Goal: Information Seeking & Learning: Learn about a topic

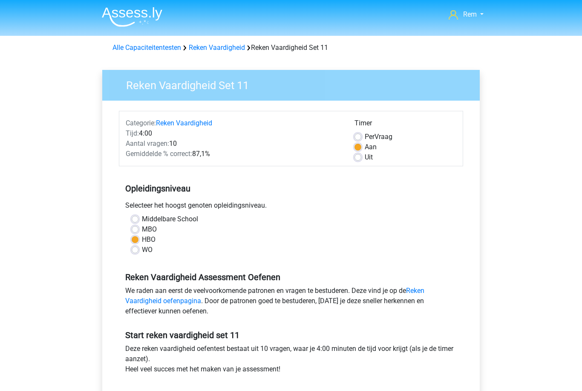
scroll to position [264, 0]
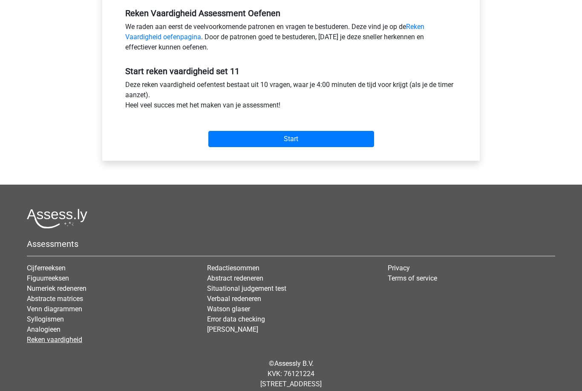
click at [65, 343] on link "Reken vaardigheid" at bounding box center [54, 339] width 55 height 8
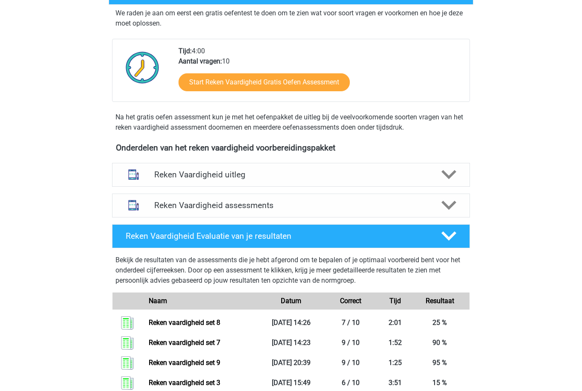
scroll to position [173, 0]
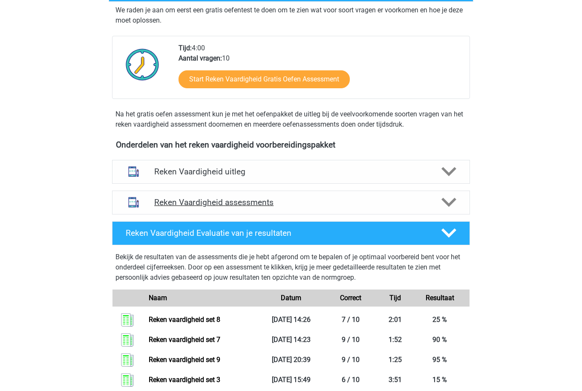
click at [380, 209] on div "Reken Vaardigheid assessments" at bounding box center [291, 202] width 358 height 24
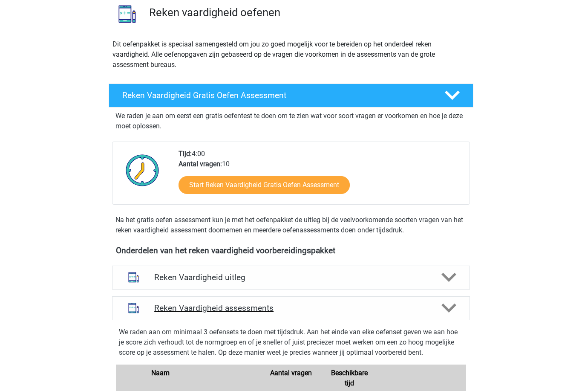
scroll to position [54, 0]
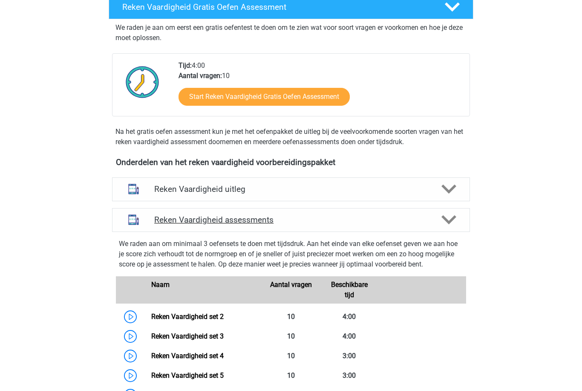
click at [435, 219] on div at bounding box center [448, 220] width 29 height 15
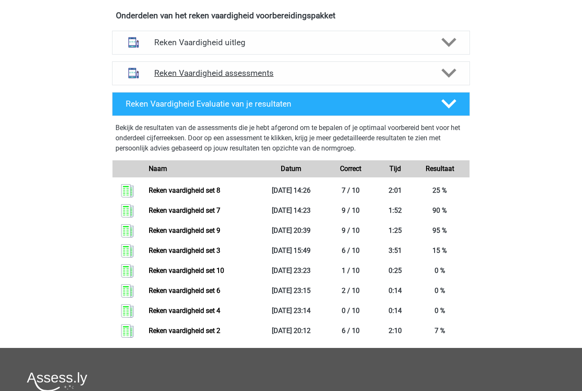
scroll to position [297, 0]
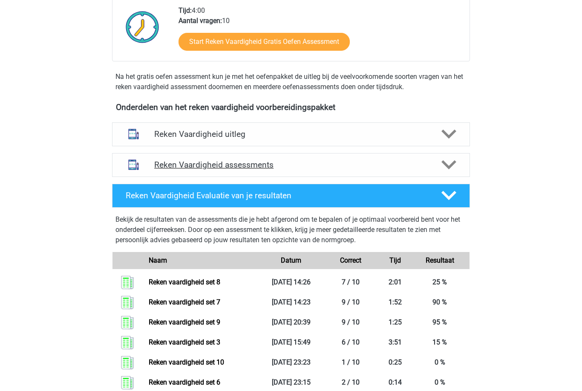
click at [448, 164] on icon at bounding box center [448, 164] width 15 height 15
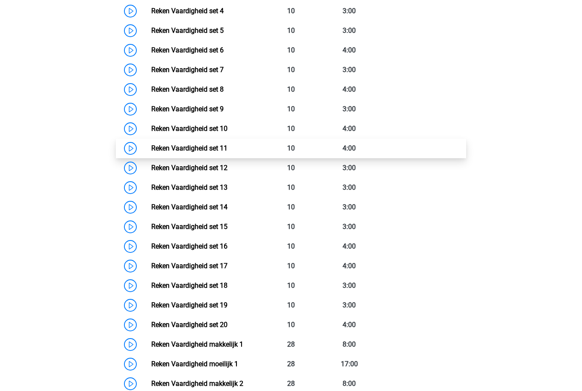
scroll to position [500, 0]
click at [162, 150] on link "Reken Vaardigheid set 11" at bounding box center [189, 148] width 76 height 8
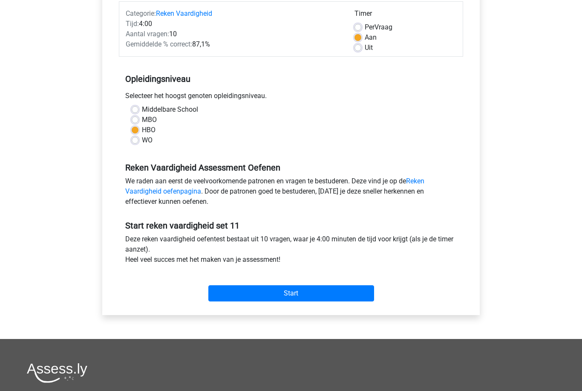
scroll to position [109, 0]
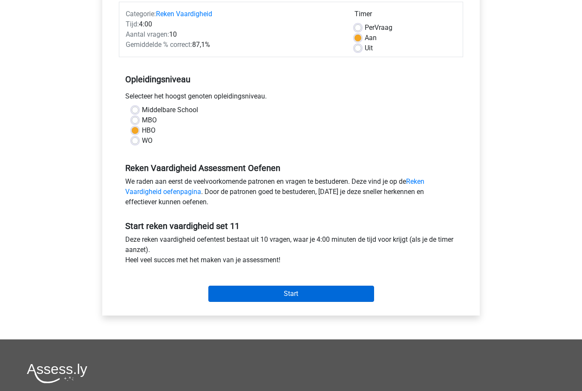
click at [223, 297] on input "Start" at bounding box center [291, 294] width 166 height 16
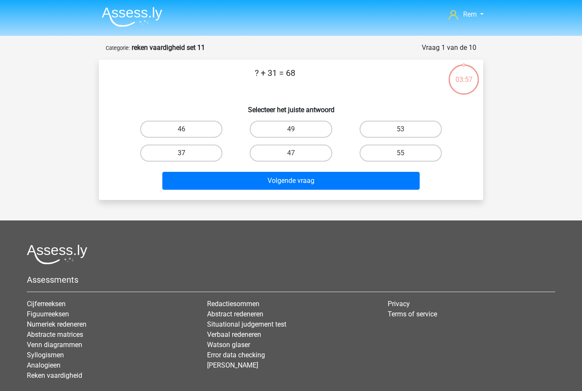
click at [154, 147] on label "37" at bounding box center [181, 152] width 82 height 17
click at [182, 153] on input "37" at bounding box center [185, 156] width 6 height 6
radio input "true"
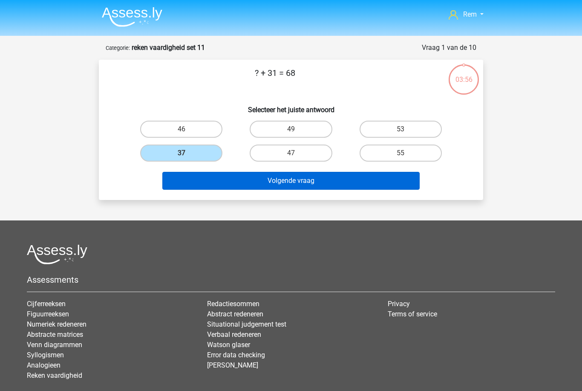
click at [344, 179] on button "Volgende vraag" at bounding box center [291, 181] width 258 height 18
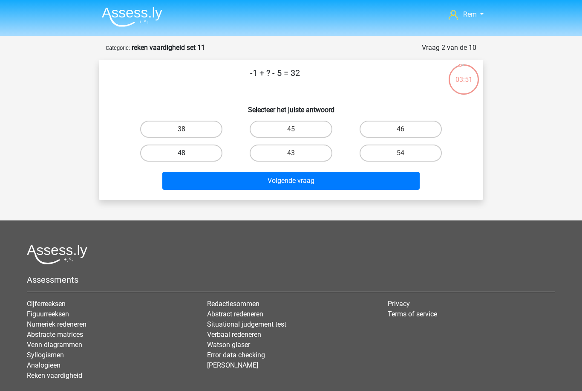
click at [153, 156] on label "48" at bounding box center [181, 152] width 82 height 17
click at [182, 156] on input "48" at bounding box center [185, 156] width 6 height 6
radio input "true"
click at [151, 135] on label "38" at bounding box center [181, 129] width 82 height 17
click at [182, 135] on input "38" at bounding box center [185, 132] width 6 height 6
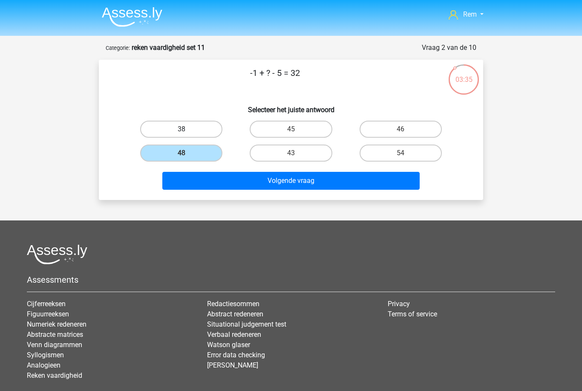
radio input "true"
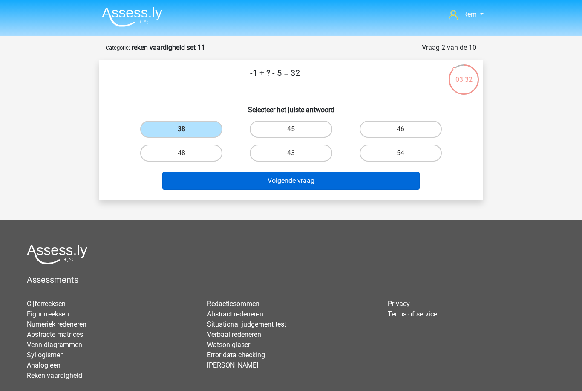
click at [306, 180] on button "Volgende vraag" at bounding box center [291, 181] width 258 height 18
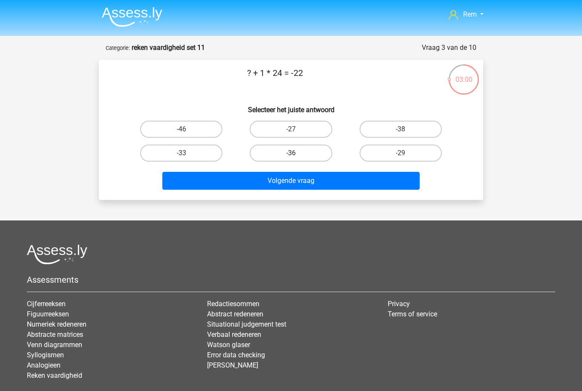
click at [314, 157] on label "-36" at bounding box center [291, 152] width 82 height 17
click at [297, 157] on input "-36" at bounding box center [294, 156] width 6 height 6
radio input "true"
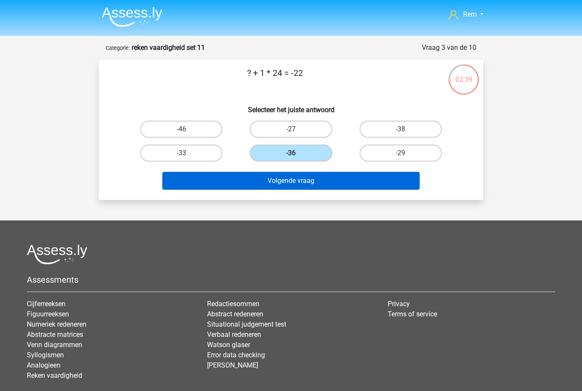
click at [297, 187] on button "Volgende vraag" at bounding box center [291, 181] width 258 height 18
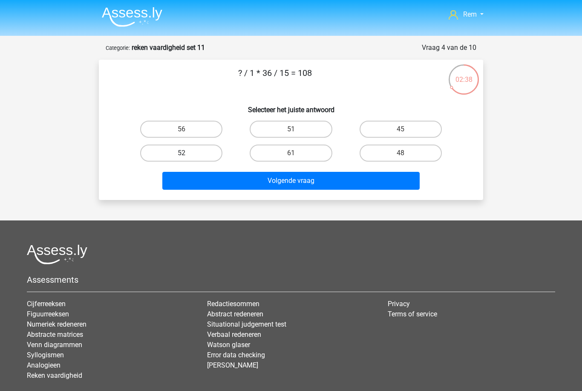
click at [208, 150] on label "52" at bounding box center [181, 152] width 82 height 17
click at [187, 153] on input "52" at bounding box center [185, 156] width 6 height 6
radio input "true"
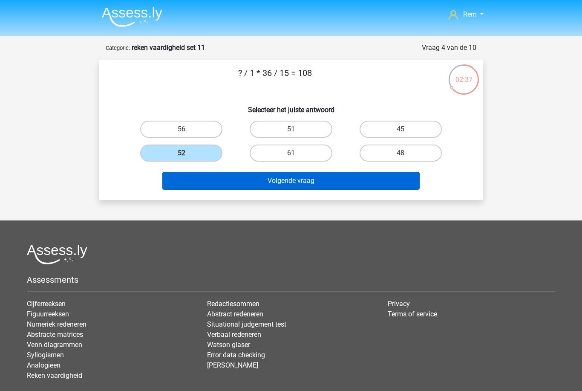
click at [251, 185] on button "Volgende vraag" at bounding box center [291, 181] width 258 height 18
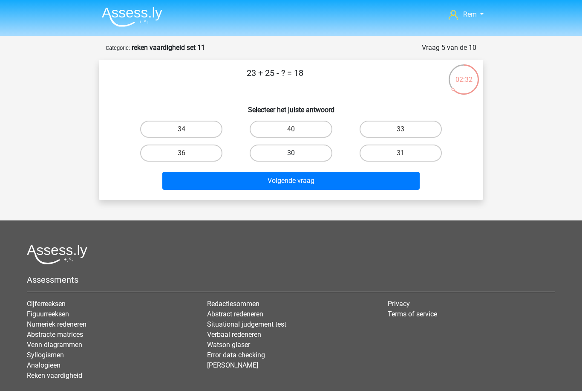
click at [311, 153] on label "30" at bounding box center [291, 152] width 82 height 17
click at [297, 153] on input "30" at bounding box center [294, 156] width 6 height 6
radio input "true"
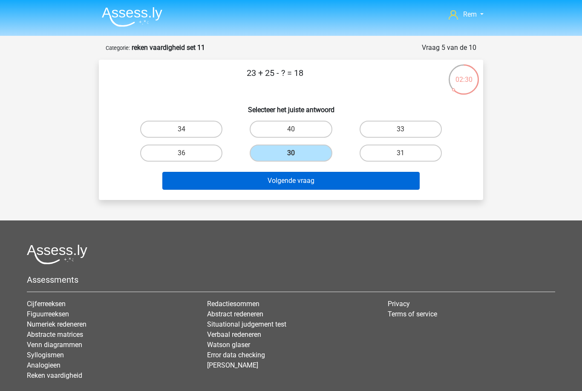
click at [315, 184] on button "Volgende vraag" at bounding box center [291, 181] width 258 height 18
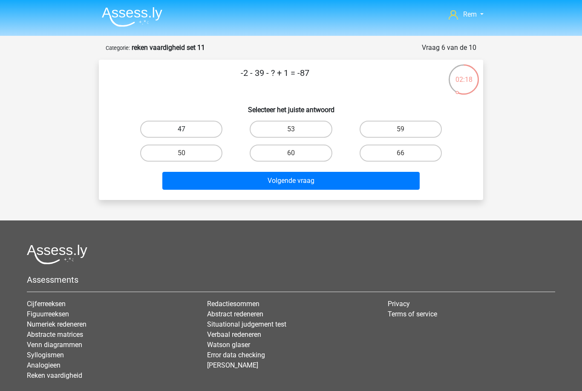
click at [216, 127] on label "47" at bounding box center [181, 129] width 82 height 17
click at [187, 129] on input "47" at bounding box center [185, 132] width 6 height 6
radio input "true"
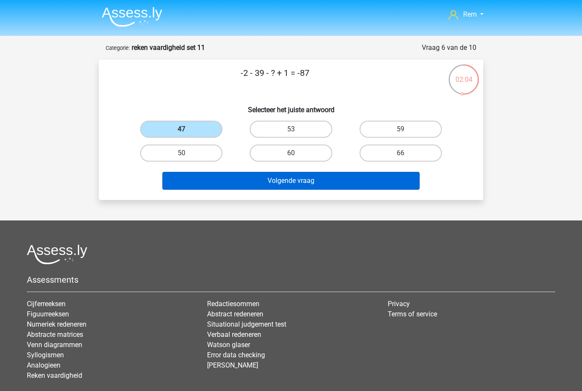
click at [257, 180] on button "Volgende vraag" at bounding box center [291, 181] width 258 height 18
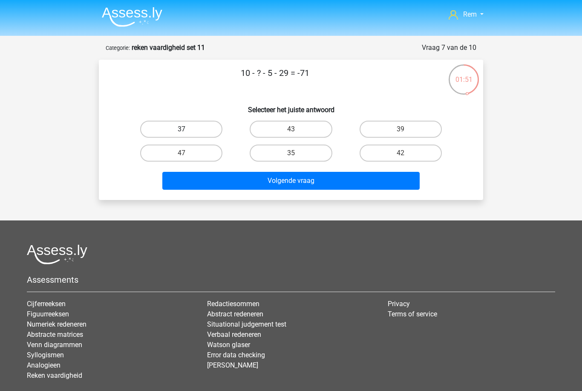
click at [204, 135] on label "37" at bounding box center [181, 129] width 82 height 17
click at [187, 135] on input "37" at bounding box center [185, 132] width 6 height 6
radio input "true"
click at [212, 156] on label "47" at bounding box center [181, 152] width 82 height 17
click at [187, 156] on input "47" at bounding box center [185, 156] width 6 height 6
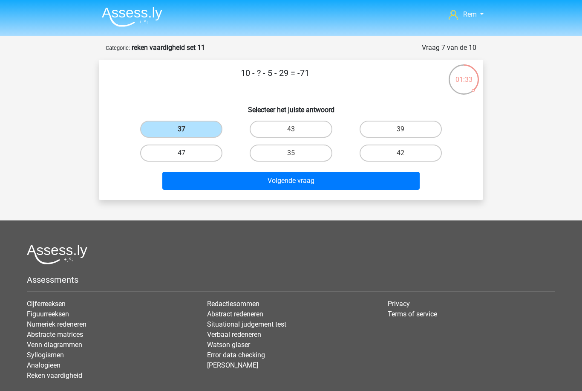
radio input "true"
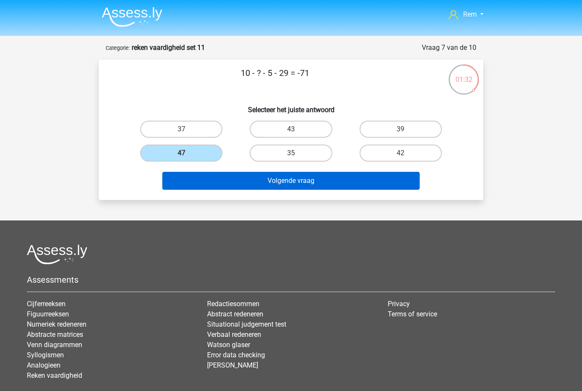
click at [231, 185] on button "Volgende vraag" at bounding box center [291, 181] width 258 height 18
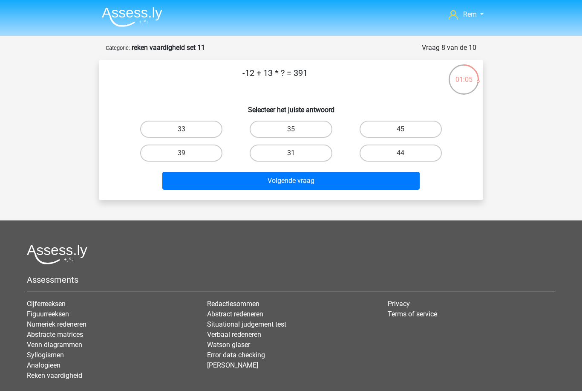
click at [307, 156] on label "31" at bounding box center [291, 152] width 82 height 17
click at [297, 156] on input "31" at bounding box center [294, 156] width 6 height 6
radio input "true"
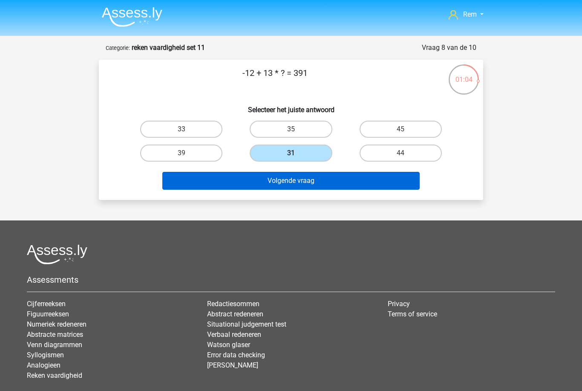
click at [290, 182] on button "Volgende vraag" at bounding box center [291, 181] width 258 height 18
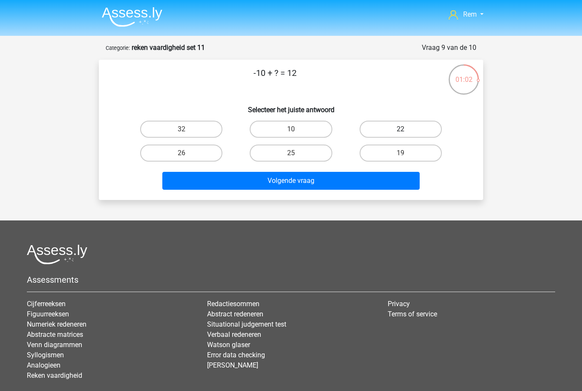
click at [384, 134] on label "22" at bounding box center [401, 129] width 82 height 17
click at [401, 134] on input "22" at bounding box center [404, 132] width 6 height 6
radio input "true"
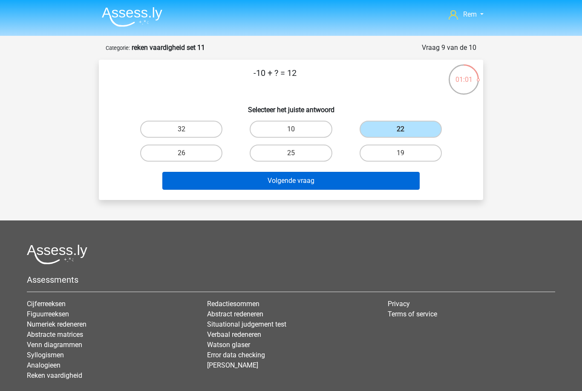
click at [332, 182] on button "Volgende vraag" at bounding box center [291, 181] width 258 height 18
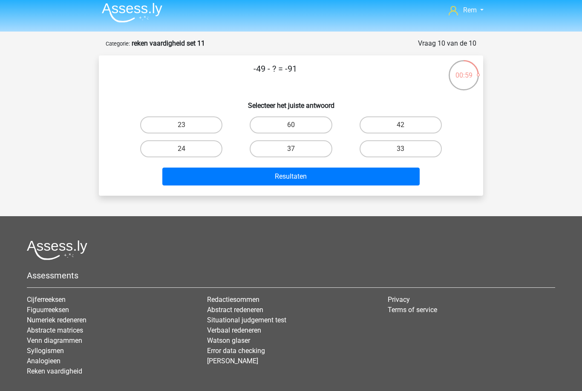
scroll to position [3, 0]
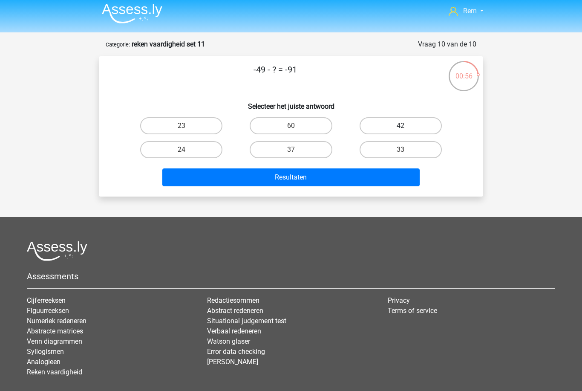
click at [386, 125] on label "42" at bounding box center [401, 125] width 82 height 17
click at [401, 126] on input "42" at bounding box center [404, 129] width 6 height 6
radio input "true"
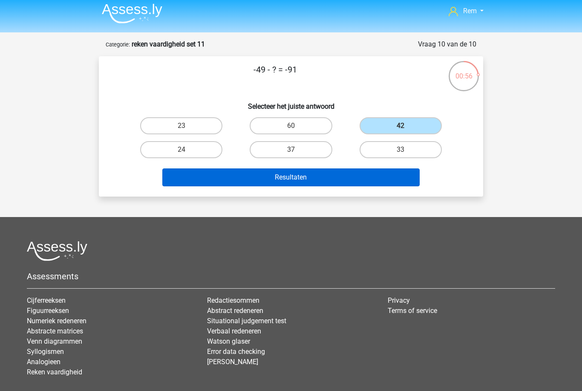
click at [301, 179] on button "Resultaten" at bounding box center [291, 177] width 258 height 18
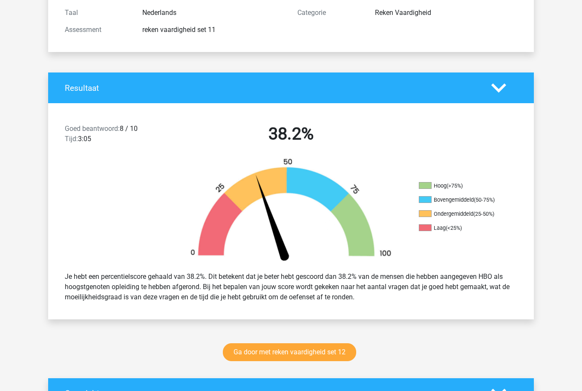
scroll to position [130, 0]
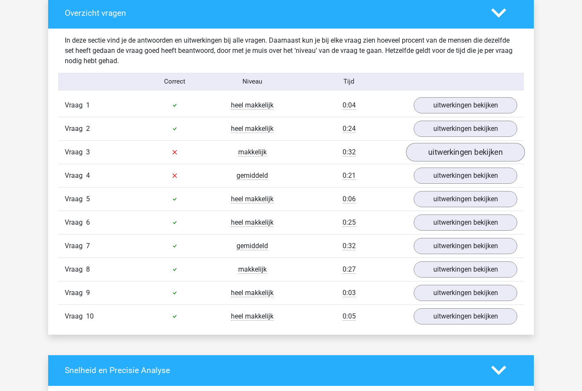
click at [494, 155] on link "uitwerkingen bekijken" at bounding box center [465, 152] width 119 height 19
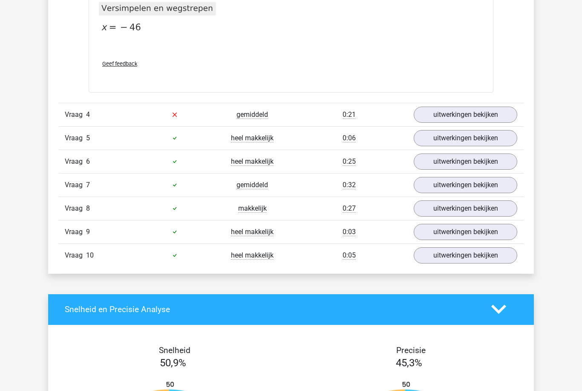
scroll to position [897, 0]
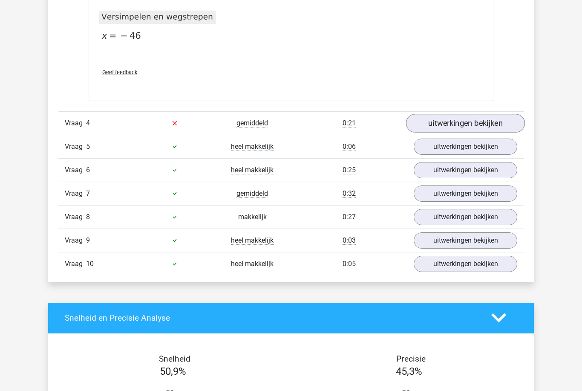
click at [478, 126] on link "uitwerkingen bekijken" at bounding box center [465, 123] width 119 height 19
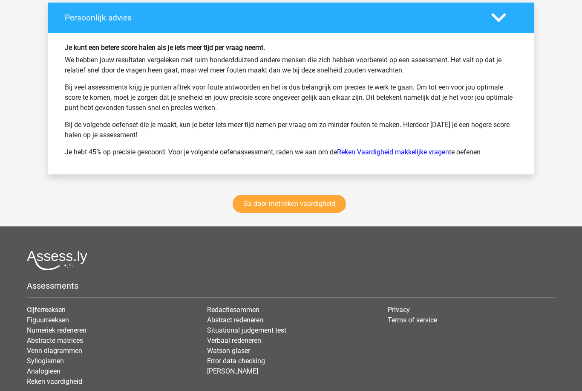
scroll to position [1963, 0]
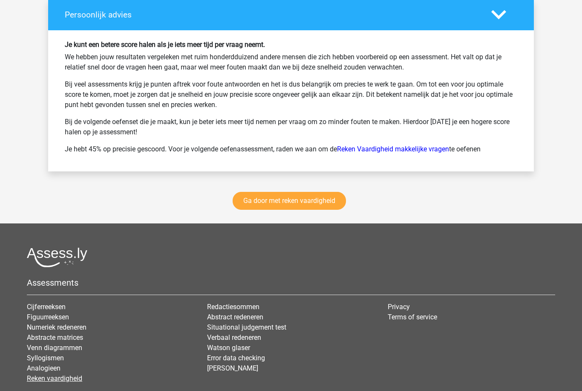
click at [77, 382] on link "Reken vaardigheid" at bounding box center [54, 378] width 55 height 8
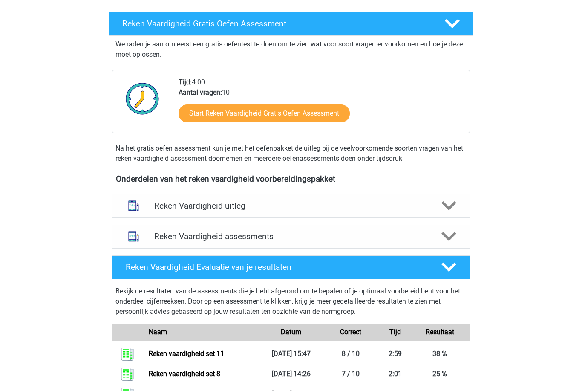
scroll to position [144, 0]
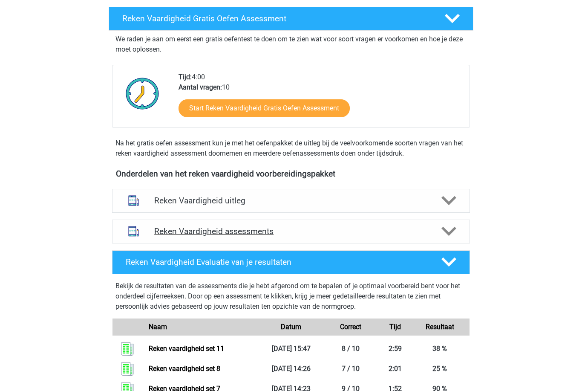
click at [347, 232] on h4 "Reken Vaardigheid assessments" at bounding box center [291, 232] width 274 height 10
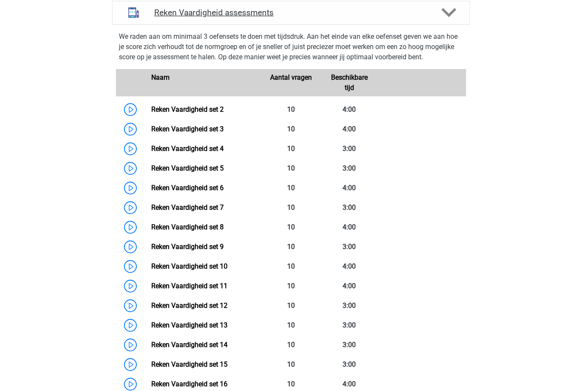
scroll to position [363, 0]
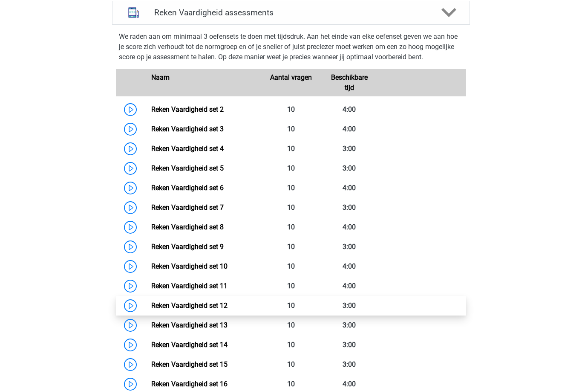
click at [226, 307] on link "Reken Vaardigheid set 12" at bounding box center [189, 305] width 76 height 8
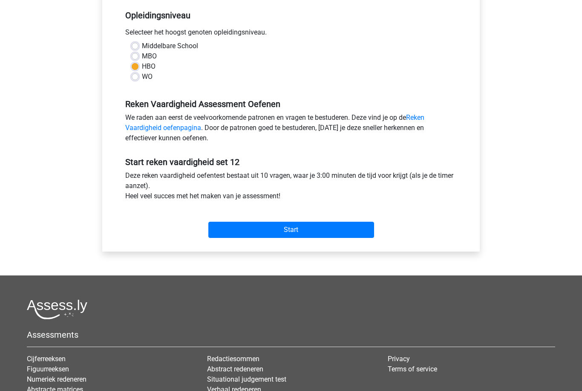
scroll to position [172, 0]
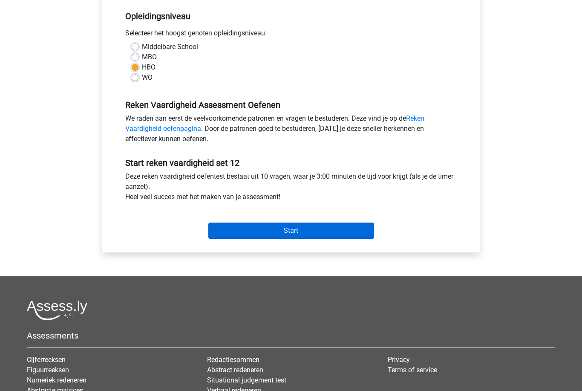
click at [320, 235] on input "Start" at bounding box center [291, 230] width 166 height 16
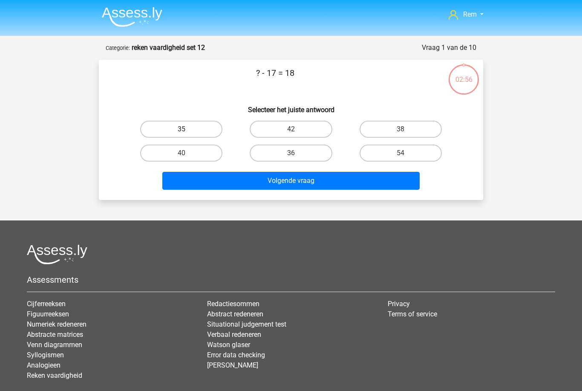
click at [211, 130] on label "35" at bounding box center [181, 129] width 82 height 17
click at [187, 130] on input "35" at bounding box center [185, 132] width 6 height 6
radio input "true"
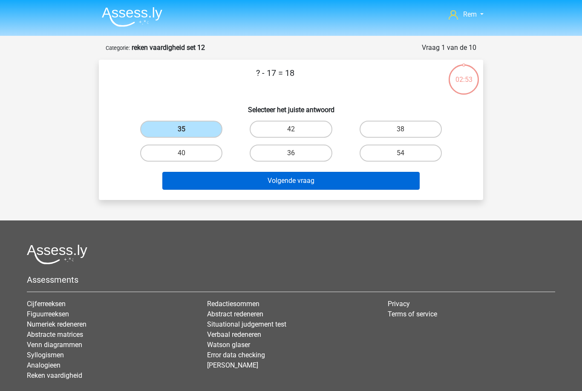
click at [302, 187] on button "Volgende vraag" at bounding box center [291, 181] width 258 height 18
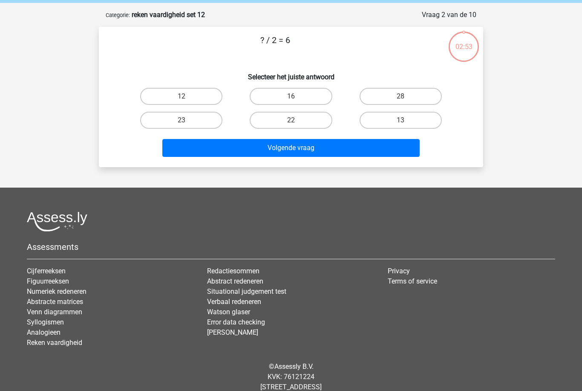
scroll to position [43, 0]
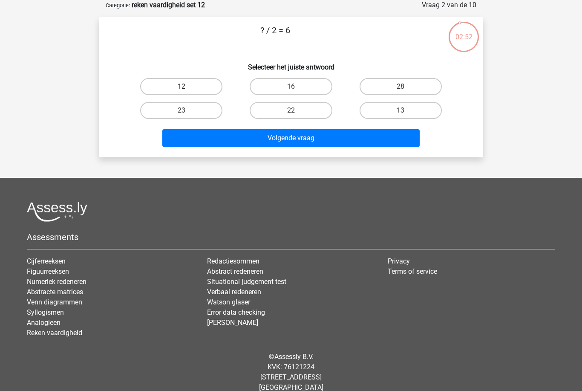
click at [199, 89] on label "12" at bounding box center [181, 86] width 82 height 17
click at [187, 89] on input "12" at bounding box center [185, 90] width 6 height 6
radio input "true"
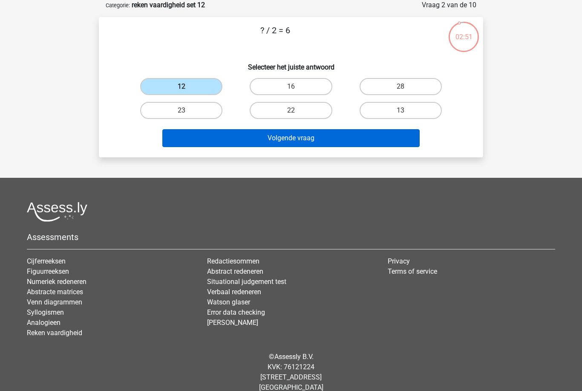
click at [292, 133] on button "Volgende vraag" at bounding box center [291, 138] width 258 height 18
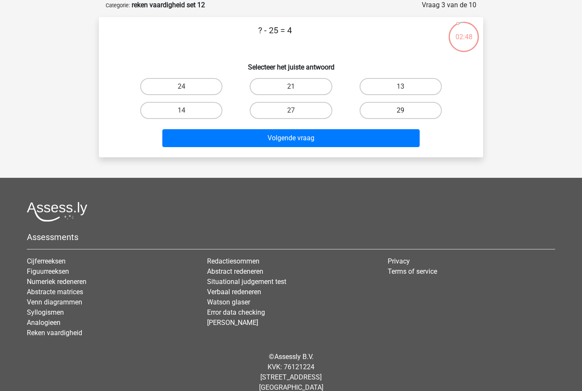
click at [365, 115] on label "29" at bounding box center [401, 110] width 82 height 17
click at [401, 115] on input "29" at bounding box center [404, 113] width 6 height 6
radio input "true"
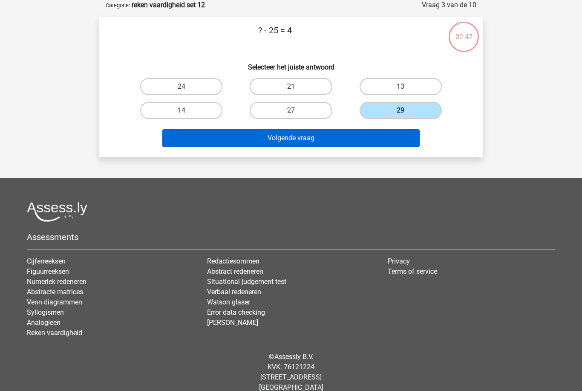
click at [344, 141] on button "Volgende vraag" at bounding box center [291, 138] width 258 height 18
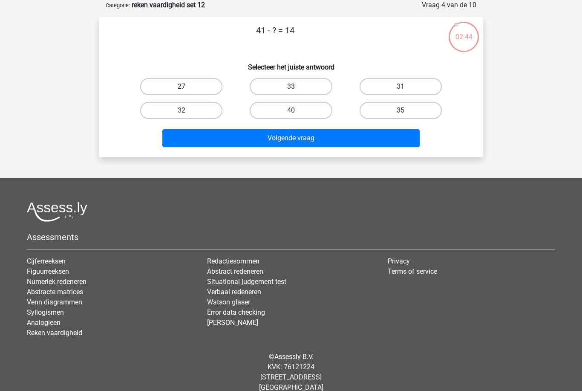
click at [210, 88] on label "27" at bounding box center [181, 86] width 82 height 17
click at [187, 88] on input "27" at bounding box center [185, 90] width 6 height 6
radio input "true"
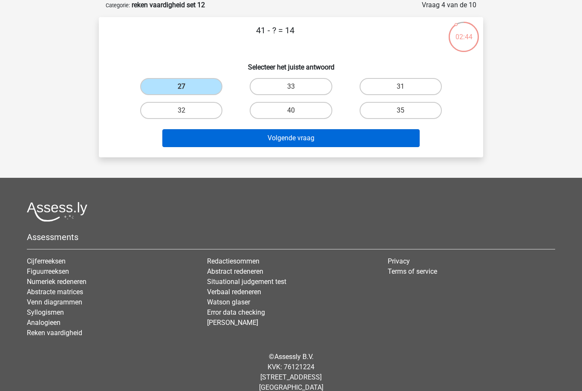
click at [283, 136] on button "Volgende vraag" at bounding box center [291, 138] width 258 height 18
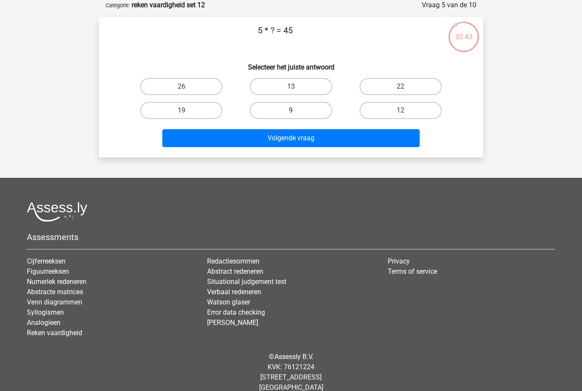
click at [292, 110] on label "9" at bounding box center [291, 110] width 82 height 17
click at [292, 110] on input "9" at bounding box center [294, 113] width 6 height 6
radio input "true"
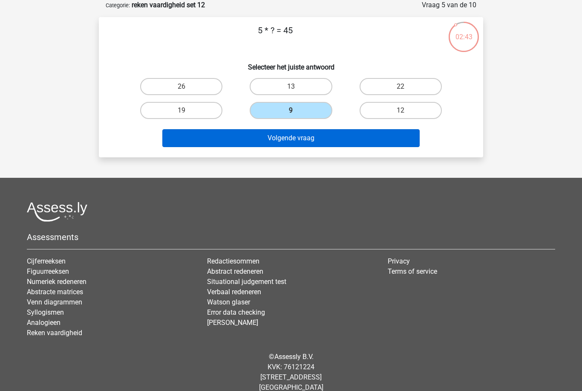
click at [285, 138] on button "Volgende vraag" at bounding box center [291, 138] width 258 height 18
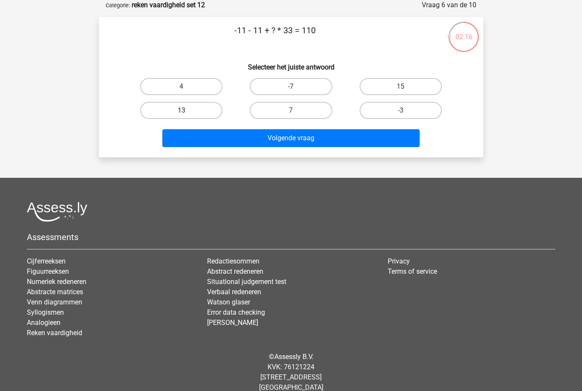
click at [213, 113] on label "13" at bounding box center [181, 110] width 82 height 17
click at [187, 113] on input "13" at bounding box center [185, 113] width 6 height 6
radio input "true"
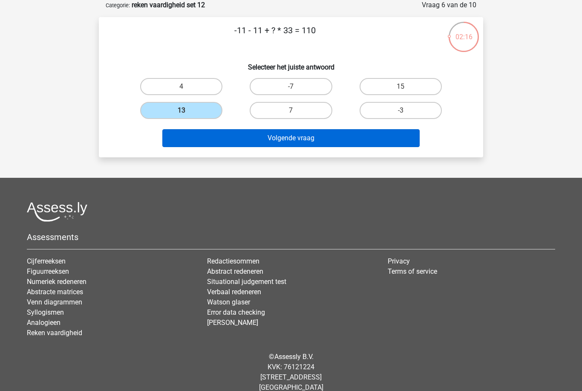
click at [233, 137] on button "Volgende vraag" at bounding box center [291, 138] width 258 height 18
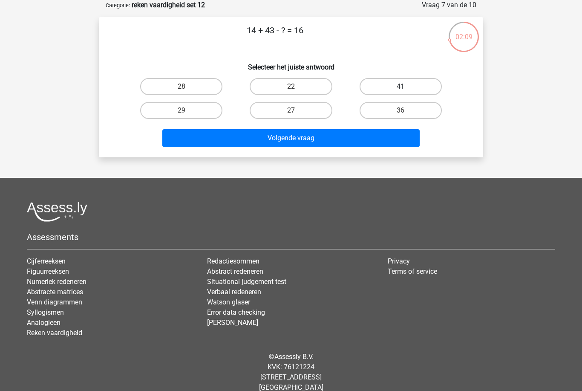
click at [380, 87] on label "41" at bounding box center [401, 86] width 82 height 17
click at [401, 87] on input "41" at bounding box center [404, 90] width 6 height 6
radio input "true"
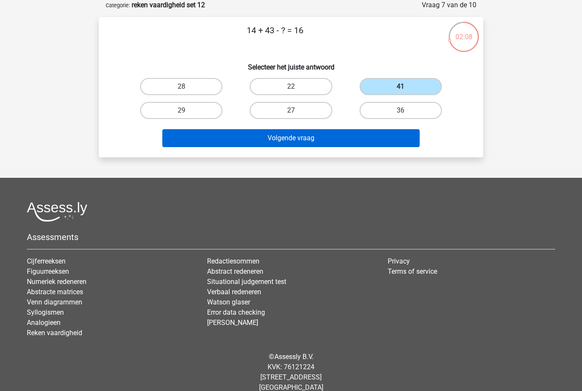
click at [323, 137] on button "Volgende vraag" at bounding box center [291, 138] width 258 height 18
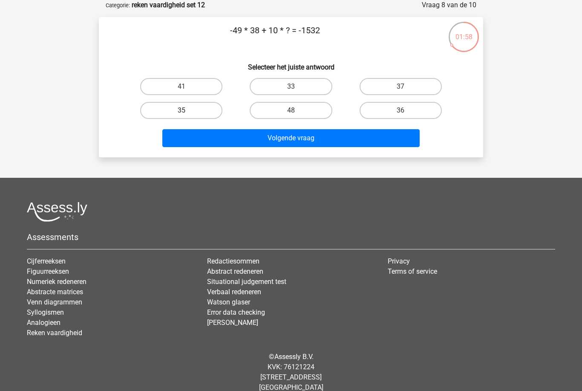
click at [211, 111] on label "35" at bounding box center [181, 110] width 82 height 17
click at [187, 111] on input "35" at bounding box center [185, 113] width 6 height 6
radio input "true"
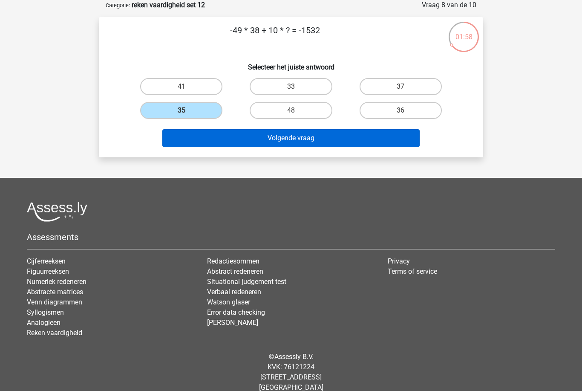
click at [244, 138] on button "Volgende vraag" at bounding box center [291, 138] width 258 height 18
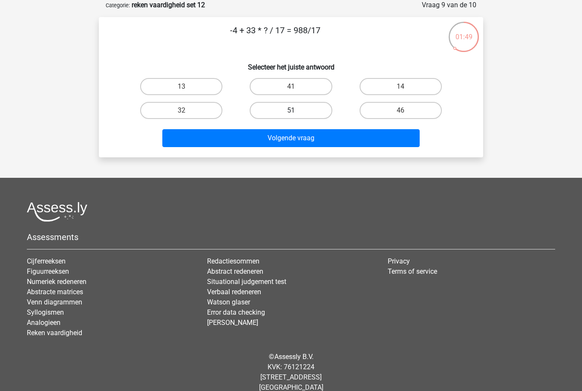
click at [287, 110] on label "51" at bounding box center [291, 110] width 82 height 17
click at [291, 110] on input "51" at bounding box center [294, 113] width 6 height 6
radio input "true"
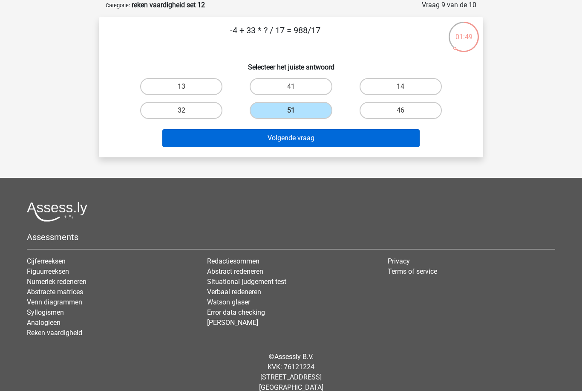
click at [276, 143] on button "Volgende vraag" at bounding box center [291, 138] width 258 height 18
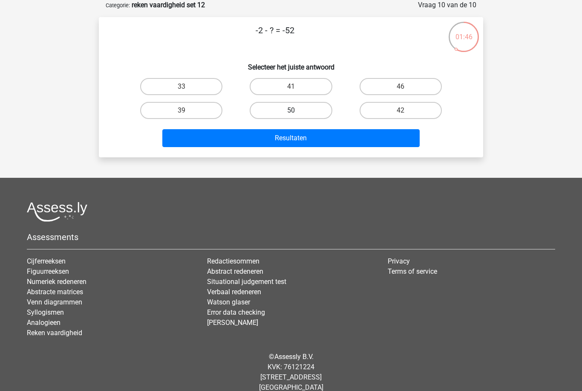
click at [281, 115] on label "50" at bounding box center [291, 110] width 82 height 17
click at [291, 115] on input "50" at bounding box center [294, 113] width 6 height 6
radio input "true"
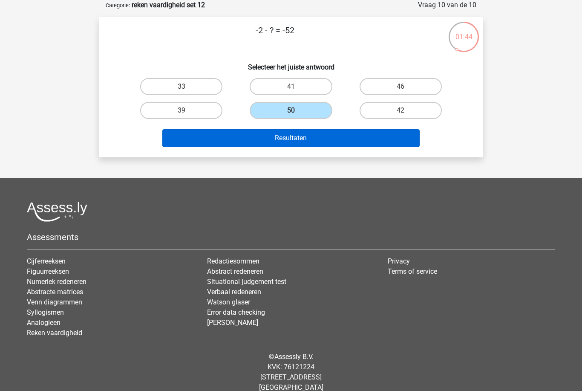
click at [273, 141] on button "Resultaten" at bounding box center [291, 138] width 258 height 18
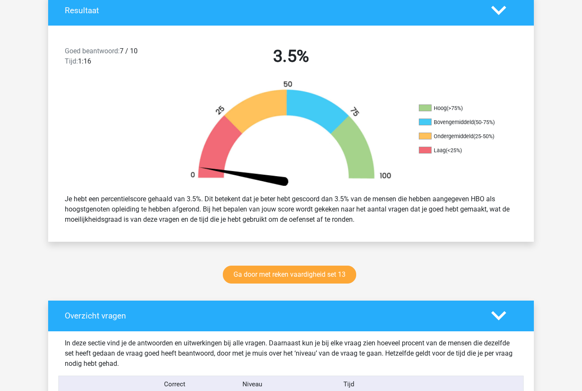
scroll to position [195, 0]
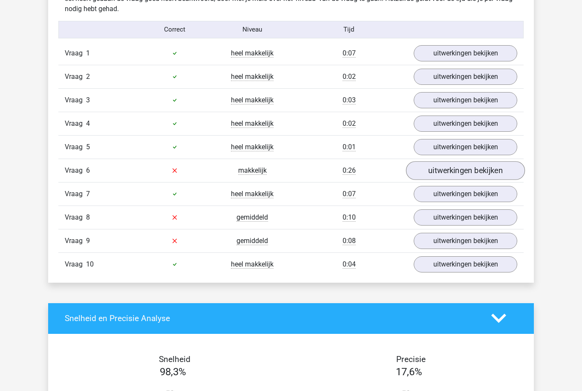
click at [502, 173] on link "uitwerkingen bekijken" at bounding box center [465, 171] width 119 height 19
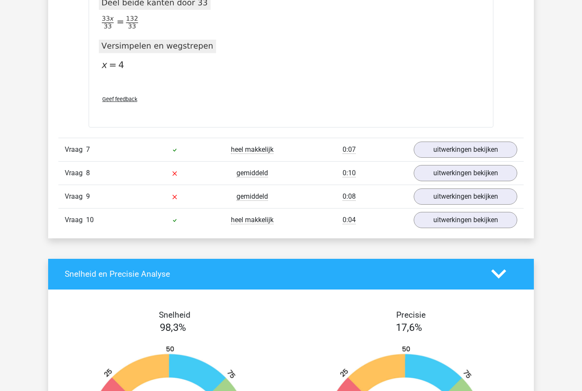
scroll to position [1024, 0]
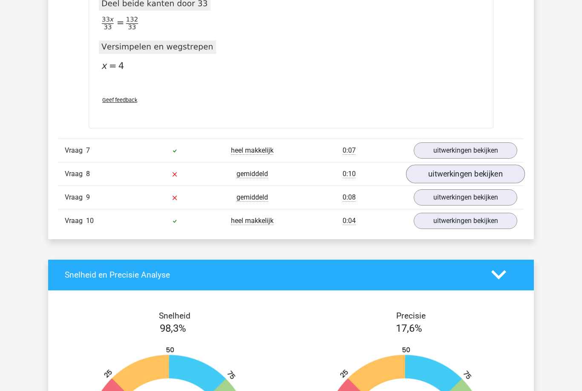
click at [447, 166] on link "uitwerkingen bekijken" at bounding box center [465, 173] width 119 height 19
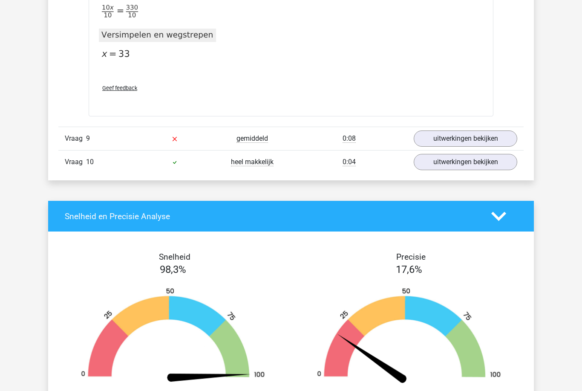
scroll to position [1517, 0]
click at [424, 141] on link "uitwerkingen bekijken" at bounding box center [465, 138] width 119 height 19
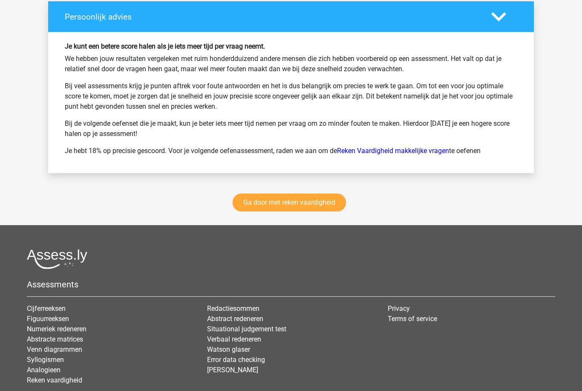
scroll to position [2806, 0]
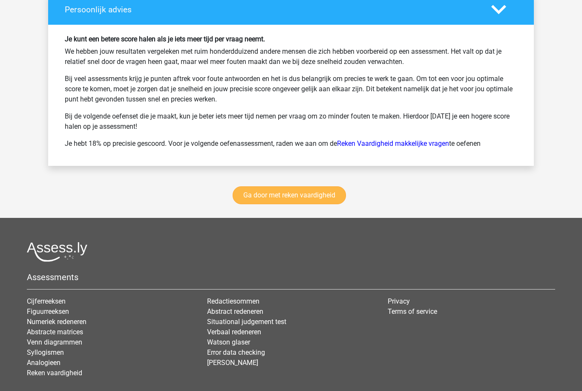
click at [332, 200] on link "Ga door met reken vaardigheid" at bounding box center [289, 196] width 113 height 18
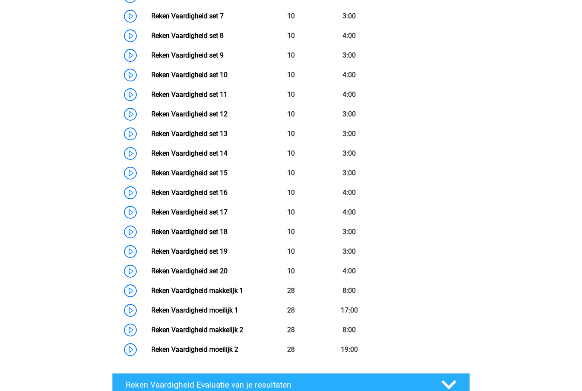
scroll to position [548, 0]
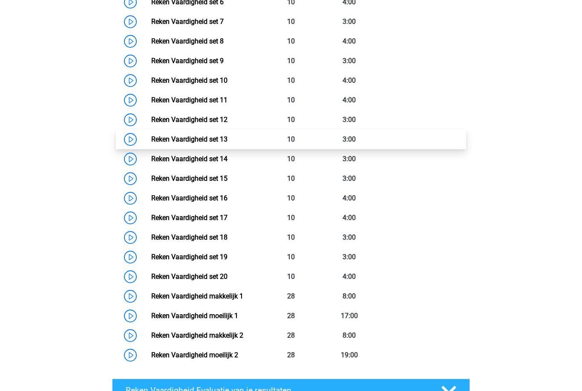
click at [228, 141] on link "Reken Vaardigheid set 13" at bounding box center [189, 139] width 76 height 8
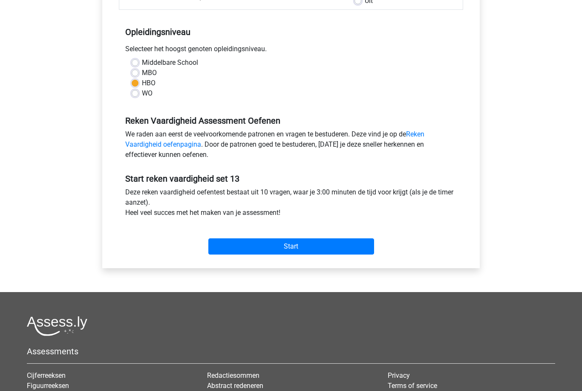
scroll to position [156, 0]
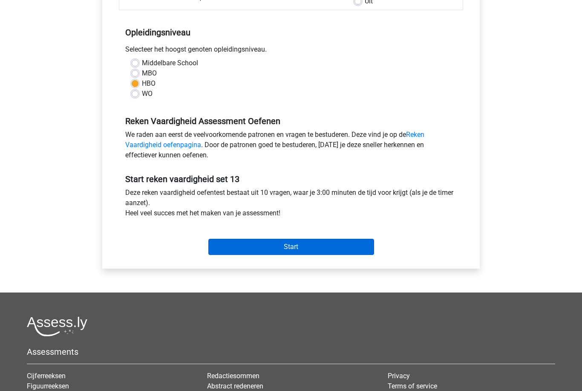
click at [311, 255] on input "Start" at bounding box center [291, 247] width 166 height 16
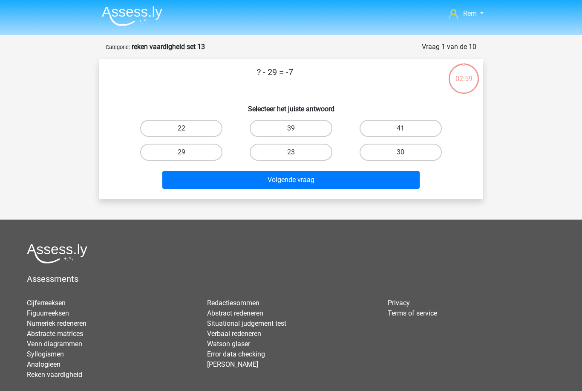
scroll to position [0, 0]
click at [211, 132] on label "22" at bounding box center [181, 128] width 82 height 17
click at [187, 132] on input "22" at bounding box center [185, 132] width 6 height 6
radio input "true"
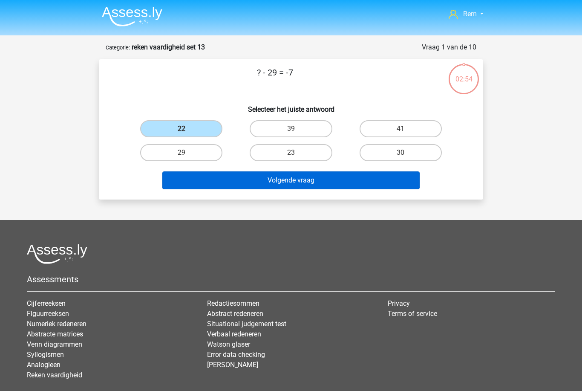
click at [273, 179] on button "Volgende vraag" at bounding box center [291, 180] width 258 height 18
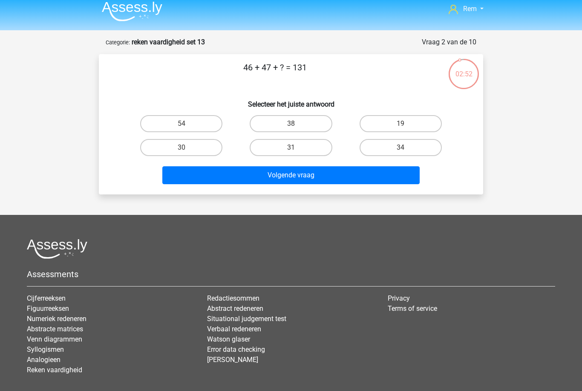
scroll to position [0, 0]
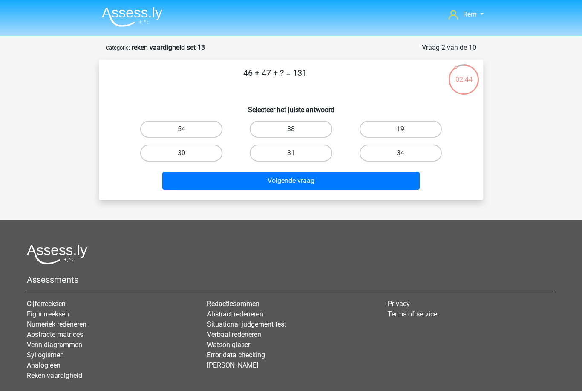
click at [275, 129] on label "38" at bounding box center [291, 129] width 82 height 17
click at [291, 129] on input "38" at bounding box center [294, 132] width 6 height 6
radio input "true"
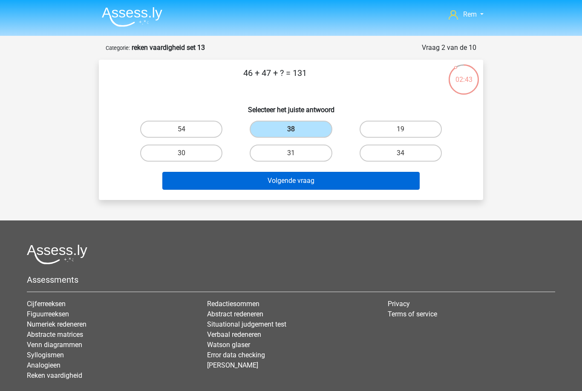
click at [259, 181] on button "Volgende vraag" at bounding box center [291, 181] width 258 height 18
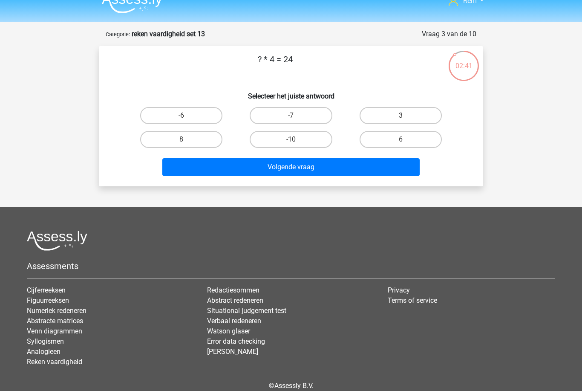
scroll to position [12, 0]
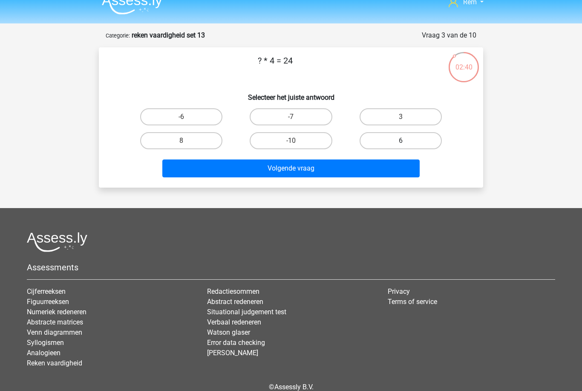
click at [375, 148] on label "6" at bounding box center [401, 140] width 82 height 17
click at [401, 146] on input "6" at bounding box center [404, 144] width 6 height 6
radio input "true"
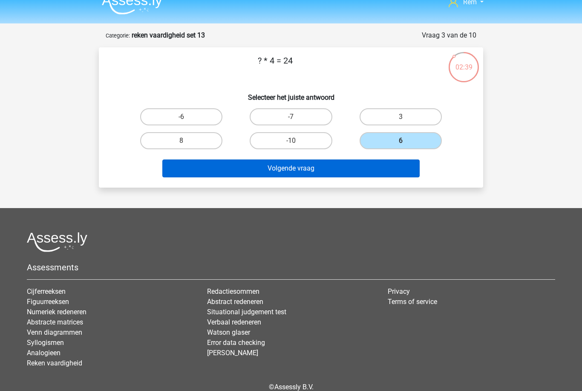
click at [305, 170] on button "Volgende vraag" at bounding box center [291, 168] width 258 height 18
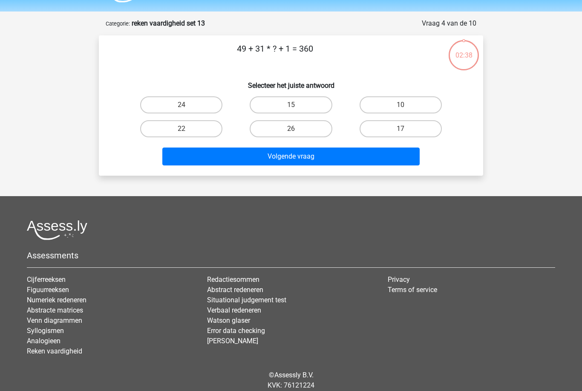
scroll to position [0, 0]
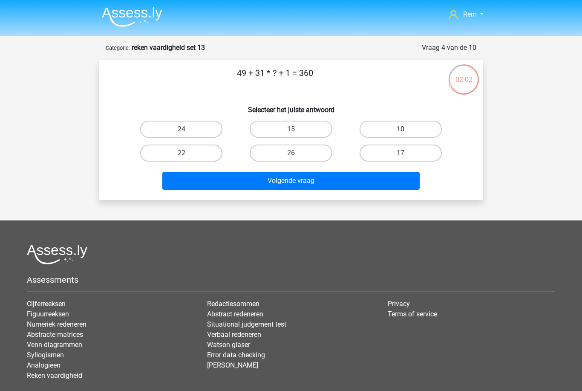
click at [384, 132] on label "10" at bounding box center [401, 129] width 82 height 17
click at [401, 132] on input "10" at bounding box center [404, 132] width 6 height 6
radio input "true"
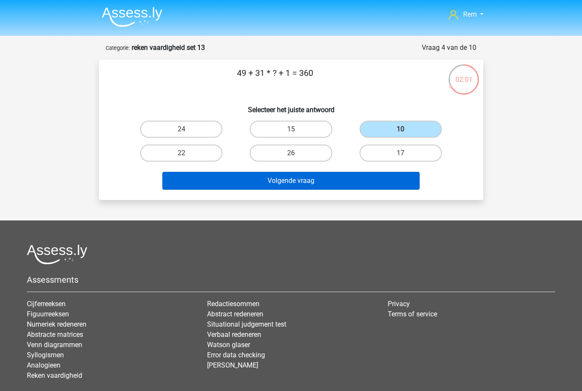
click at [318, 182] on button "Volgende vraag" at bounding box center [291, 181] width 258 height 18
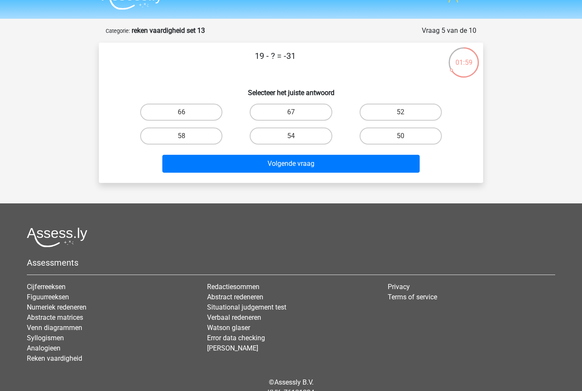
scroll to position [13, 0]
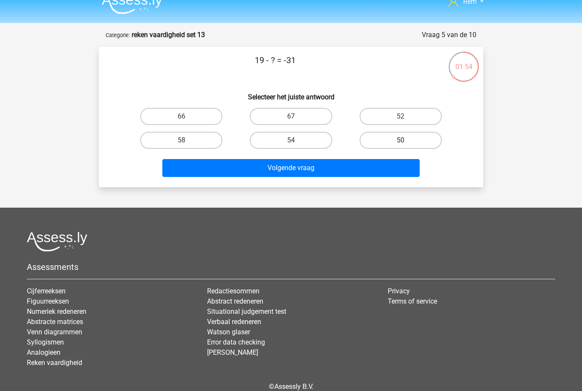
click at [382, 138] on label "50" at bounding box center [401, 140] width 82 height 17
click at [401, 140] on input "50" at bounding box center [404, 143] width 6 height 6
radio input "true"
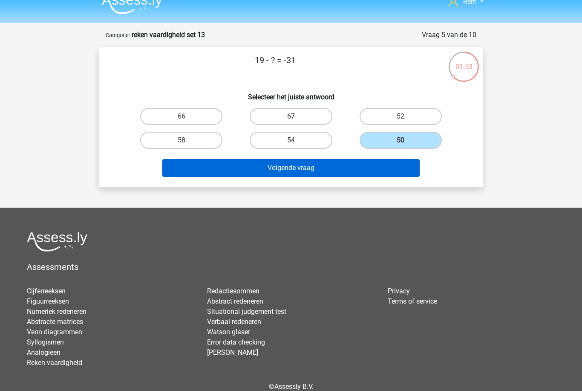
click at [296, 171] on button "Volgende vraag" at bounding box center [291, 168] width 258 height 18
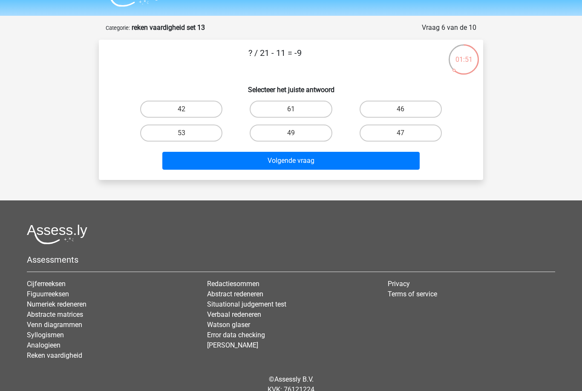
scroll to position [20, 0]
click at [210, 111] on label "42" at bounding box center [181, 109] width 82 height 17
click at [187, 111] on input "42" at bounding box center [185, 113] width 6 height 6
radio input "true"
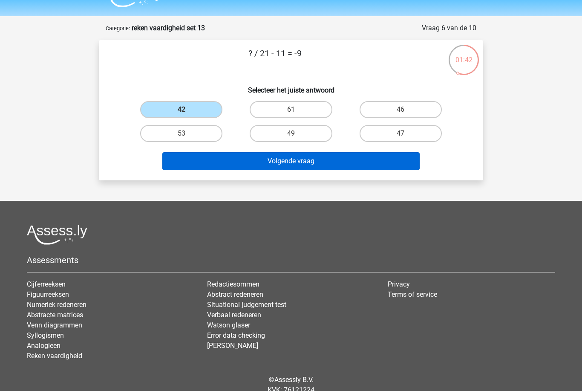
click at [294, 163] on button "Volgende vraag" at bounding box center [291, 161] width 258 height 18
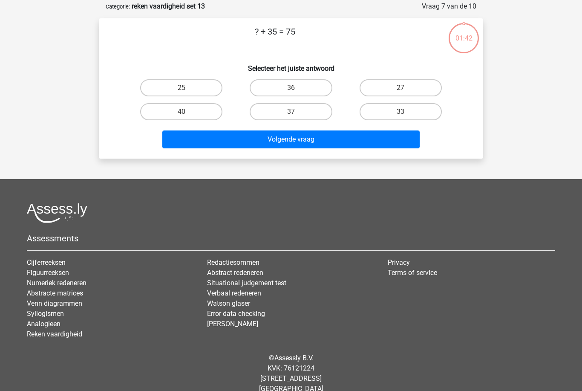
scroll to position [43, 0]
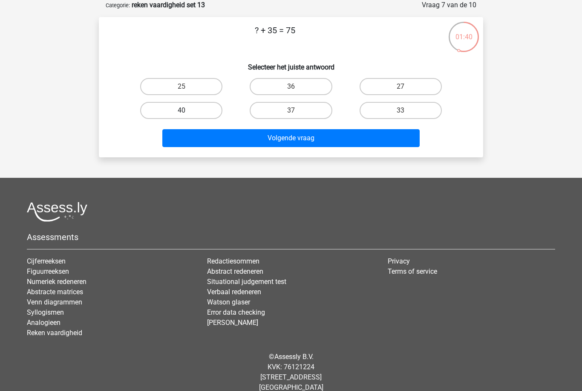
click at [208, 112] on label "40" at bounding box center [181, 110] width 82 height 17
click at [187, 112] on input "40" at bounding box center [185, 113] width 6 height 6
radio input "true"
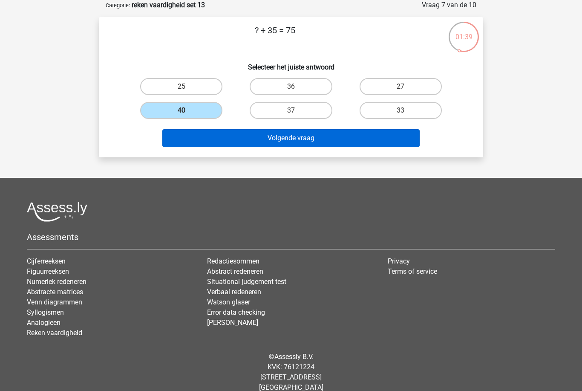
click at [267, 141] on button "Volgende vraag" at bounding box center [291, 138] width 258 height 18
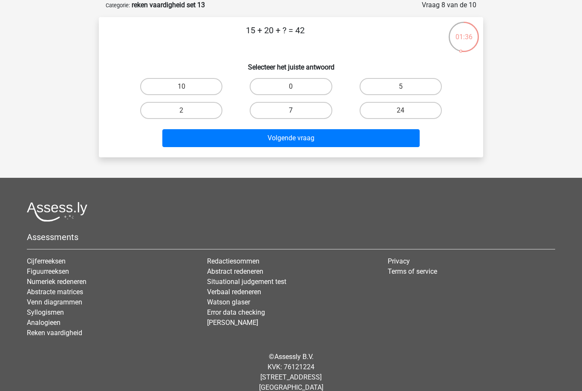
click at [285, 114] on label "7" at bounding box center [291, 110] width 82 height 17
click at [291, 114] on input "7" at bounding box center [294, 113] width 6 height 6
radio input "true"
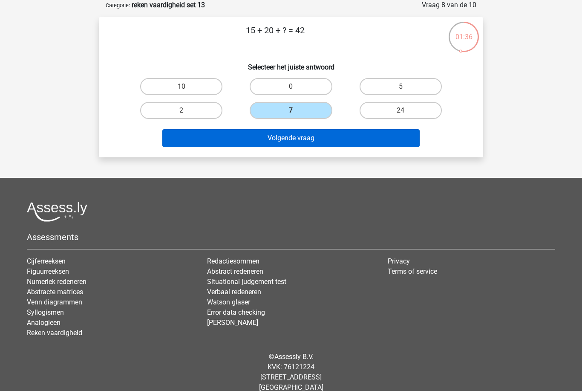
click at [274, 140] on button "Volgende vraag" at bounding box center [291, 138] width 258 height 18
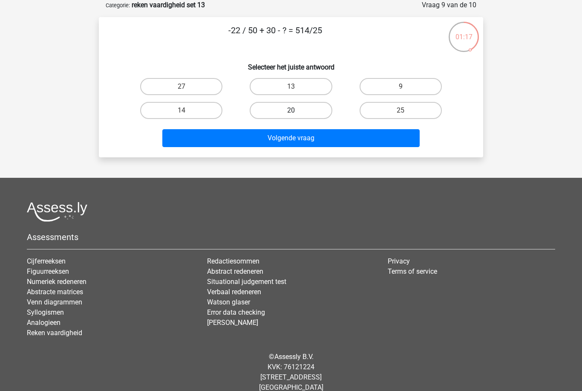
click at [303, 114] on label "20" at bounding box center [291, 110] width 82 height 17
click at [297, 114] on input "20" at bounding box center [294, 113] width 6 height 6
radio input "true"
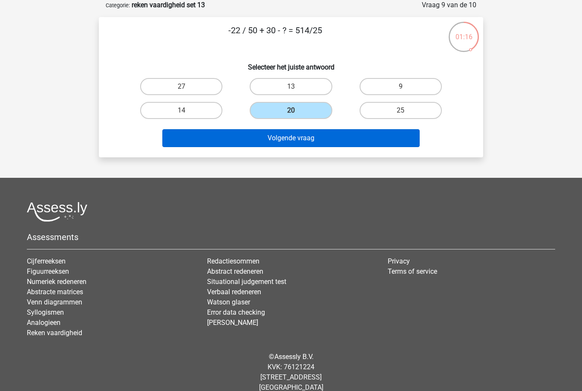
click at [293, 144] on button "Volgende vraag" at bounding box center [291, 138] width 258 height 18
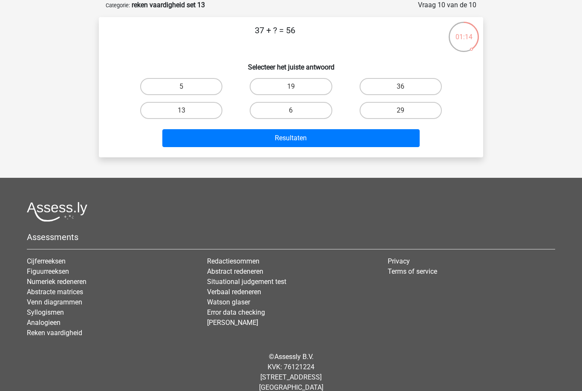
click at [294, 89] on input "19" at bounding box center [294, 90] width 6 height 6
radio input "true"
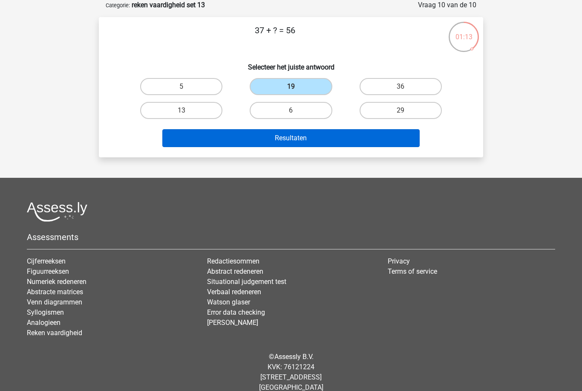
click at [283, 141] on button "Resultaten" at bounding box center [291, 138] width 258 height 18
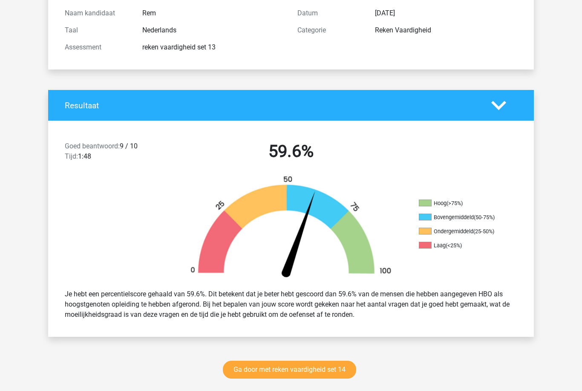
scroll to position [104, 0]
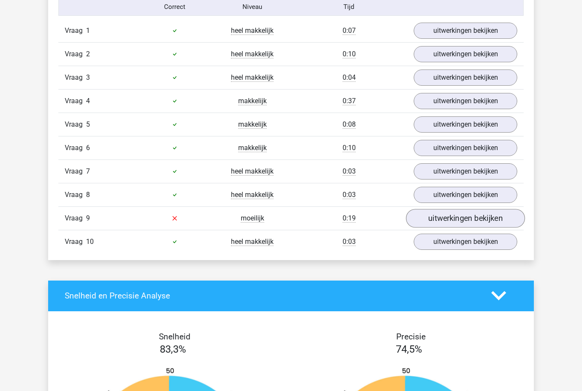
click at [512, 219] on link "uitwerkingen bekijken" at bounding box center [465, 218] width 119 height 19
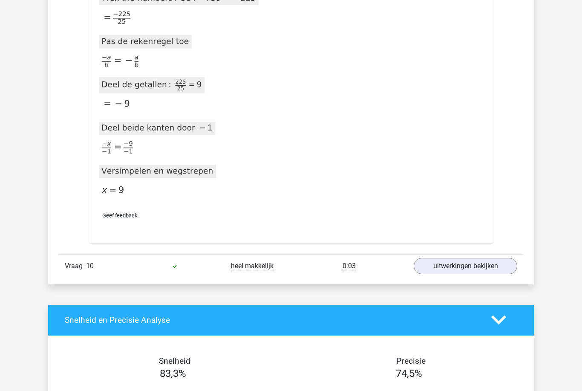
scroll to position [1357, 0]
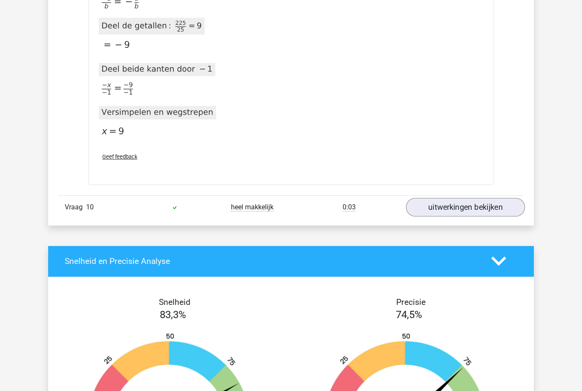
click at [492, 213] on link "uitwerkingen bekijken" at bounding box center [465, 207] width 119 height 19
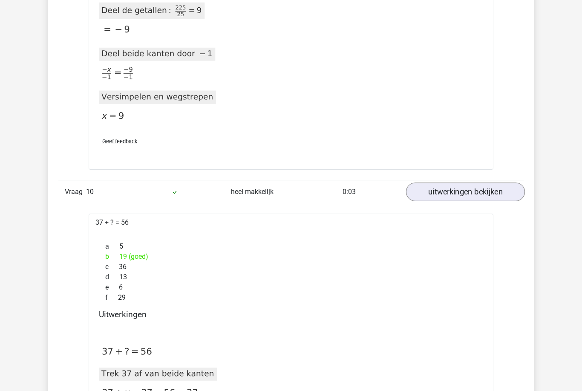
click at [490, 191] on link "uitwerkingen bekijken" at bounding box center [465, 191] width 119 height 19
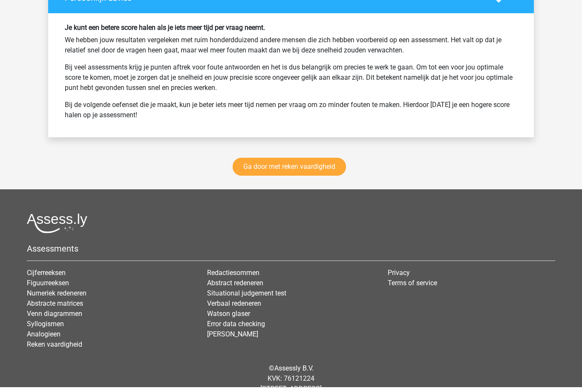
scroll to position [1902, 0]
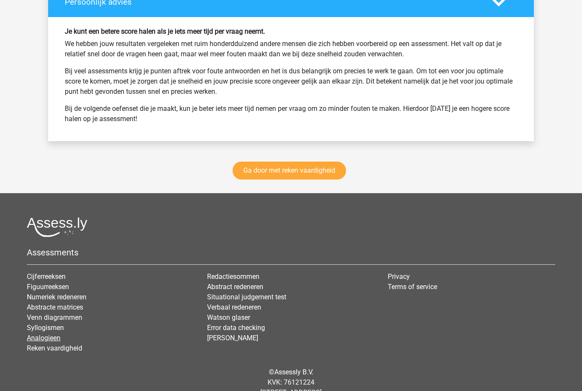
click at [49, 340] on link "Analogieen" at bounding box center [44, 338] width 34 height 8
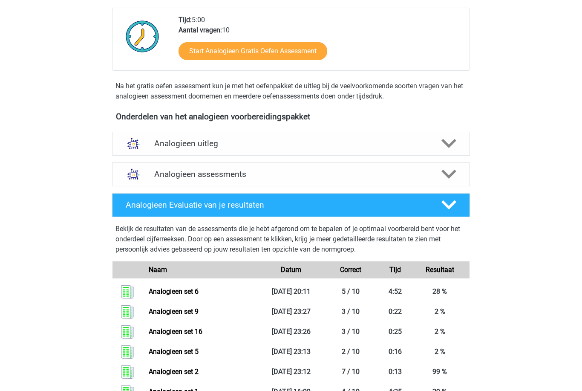
scroll to position [190, 0]
click at [448, 179] on icon at bounding box center [448, 174] width 15 height 15
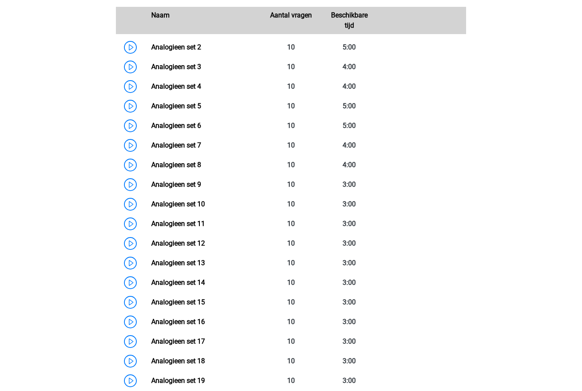
scroll to position [412, 0]
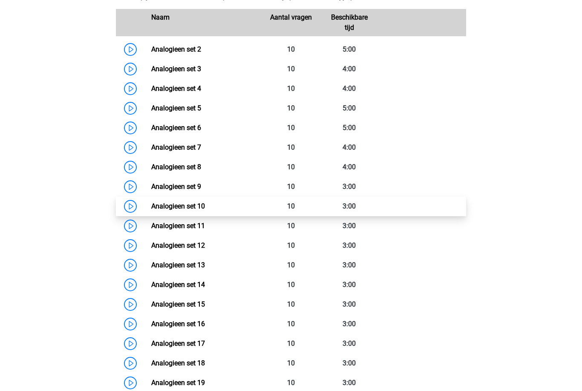
click at [205, 206] on link "Analogieen set 10" at bounding box center [178, 206] width 54 height 8
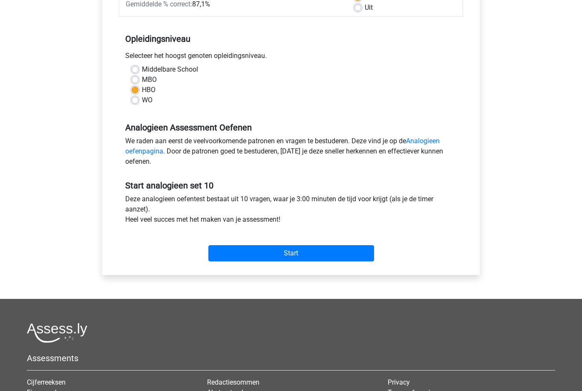
scroll to position [149, 0]
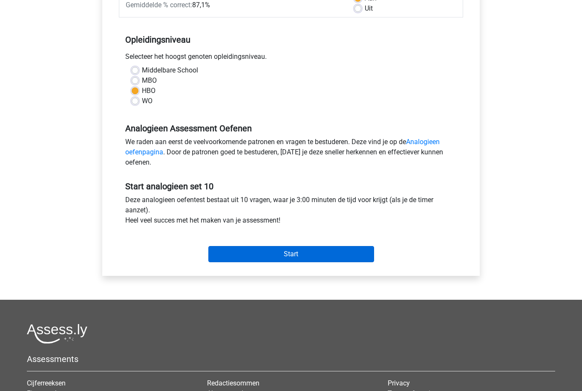
click at [313, 259] on input "Start" at bounding box center [291, 254] width 166 height 16
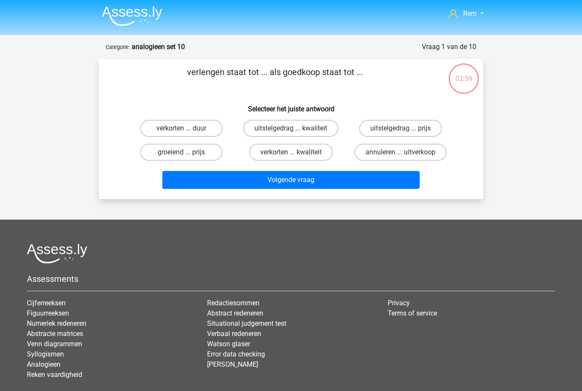
scroll to position [0, 0]
click at [207, 129] on label "verkorten ... duur" at bounding box center [181, 128] width 82 height 17
click at [187, 129] on input "verkorten ... duur" at bounding box center [185, 132] width 6 height 6
radio input "true"
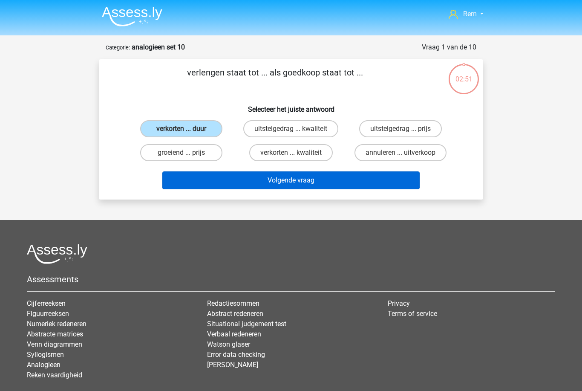
click at [313, 181] on button "Volgende vraag" at bounding box center [291, 180] width 258 height 18
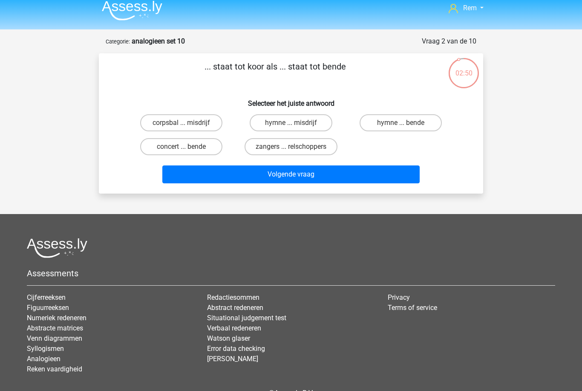
scroll to position [0, 0]
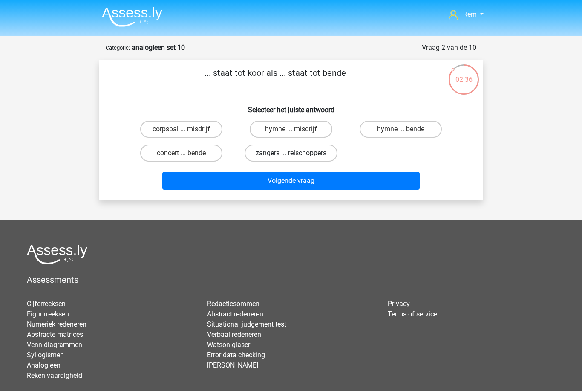
click at [315, 157] on label "zangers ... relschoppers" at bounding box center [291, 152] width 93 height 17
click at [297, 157] on input "zangers ... relschoppers" at bounding box center [294, 156] width 6 height 6
radio input "true"
click at [309, 155] on label "zangers ... relschoppers" at bounding box center [291, 152] width 93 height 17
click at [297, 155] on input "zangers ... relschoppers" at bounding box center [294, 156] width 6 height 6
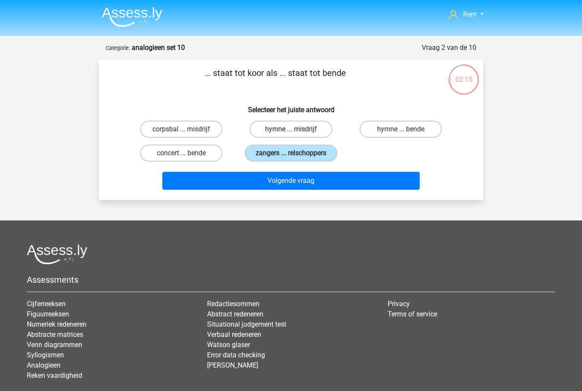
click at [318, 133] on label "hymne ... misdrijf" at bounding box center [291, 129] width 82 height 17
click at [297, 133] on input "hymne ... misdrijf" at bounding box center [294, 132] width 6 height 6
radio input "true"
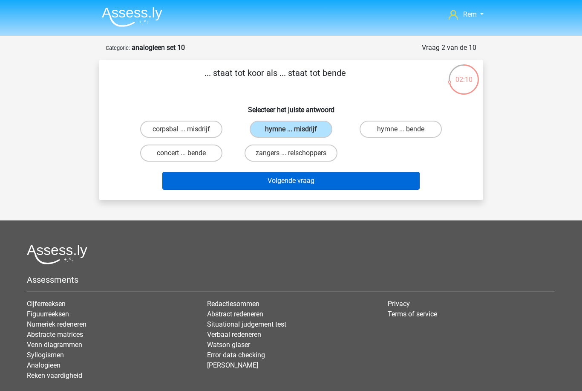
click at [300, 185] on button "Volgende vraag" at bounding box center [291, 181] width 258 height 18
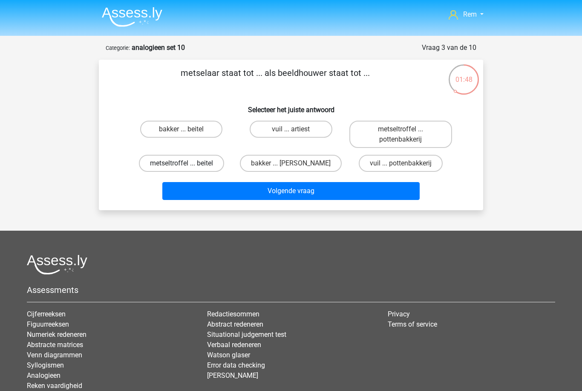
click at [191, 164] on label "metseltroffel ... beitel" at bounding box center [181, 163] width 85 height 17
click at [187, 164] on input "metseltroffel ... beitel" at bounding box center [185, 166] width 6 height 6
radio input "true"
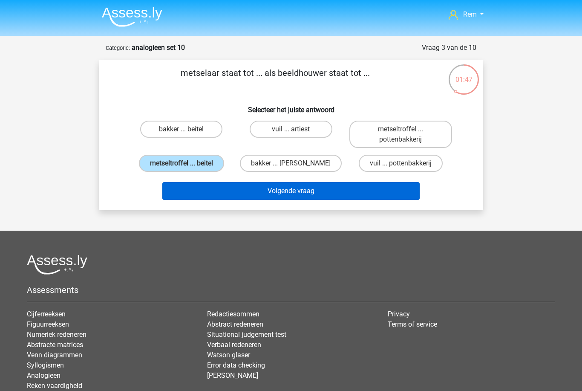
click at [254, 194] on button "Volgende vraag" at bounding box center [291, 191] width 258 height 18
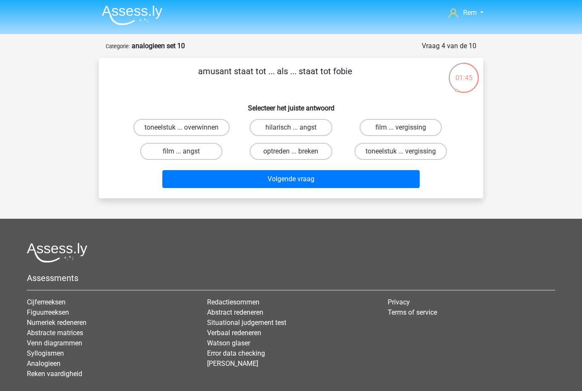
scroll to position [1, 0]
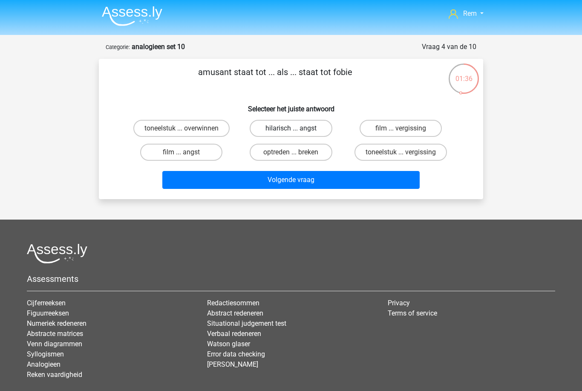
click at [278, 127] on label "hilarisch ... angst" at bounding box center [291, 128] width 82 height 17
click at [291, 128] on input "hilarisch ... angst" at bounding box center [294, 131] width 6 height 6
radio input "true"
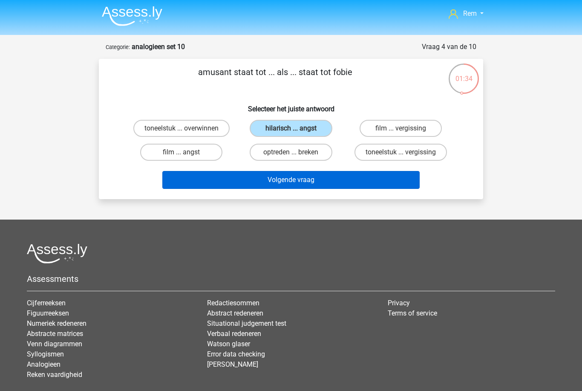
click at [275, 183] on button "Volgende vraag" at bounding box center [291, 180] width 258 height 18
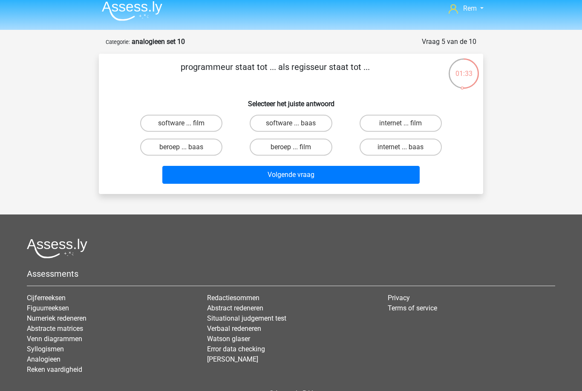
scroll to position [4, 0]
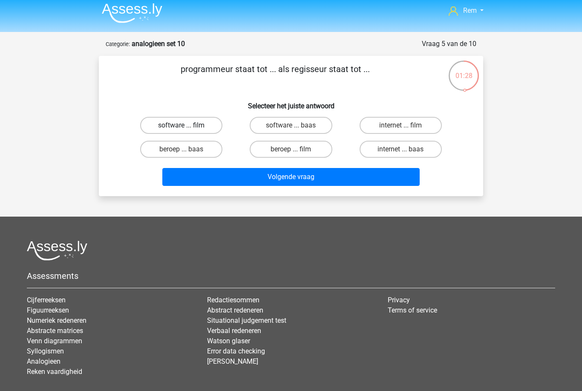
click at [209, 128] on label "software ... film" at bounding box center [181, 125] width 82 height 17
click at [187, 128] on input "software ... film" at bounding box center [185, 128] width 6 height 6
radio input "true"
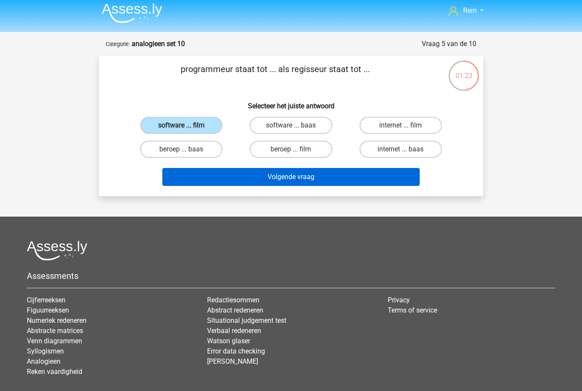
click at [266, 177] on button "Volgende vraag" at bounding box center [291, 177] width 258 height 18
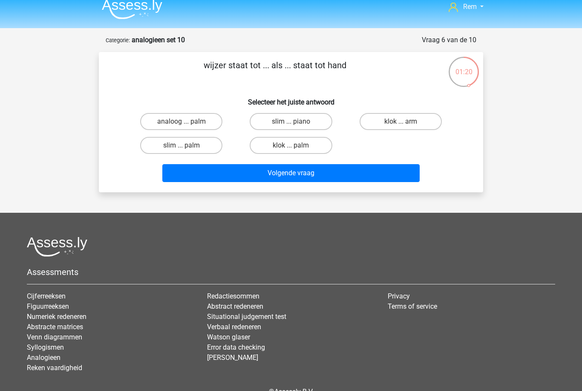
scroll to position [8, 0]
click at [203, 125] on label "analoog ... palm" at bounding box center [181, 121] width 82 height 17
click at [187, 125] on input "analoog ... palm" at bounding box center [185, 124] width 6 height 6
radio input "true"
click at [275, 148] on label "klok ... palm" at bounding box center [291, 145] width 82 height 17
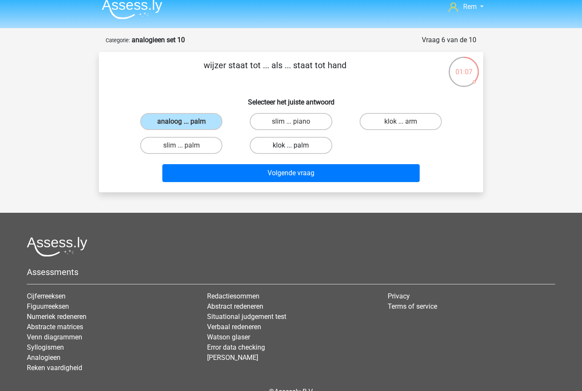
click at [291, 148] on input "klok ... palm" at bounding box center [294, 148] width 6 height 6
radio input "true"
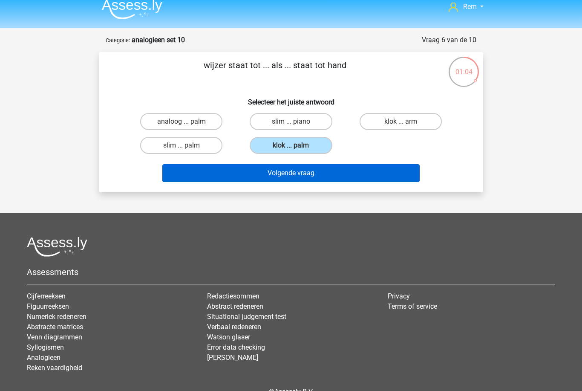
click at [303, 176] on button "Volgende vraag" at bounding box center [291, 173] width 258 height 18
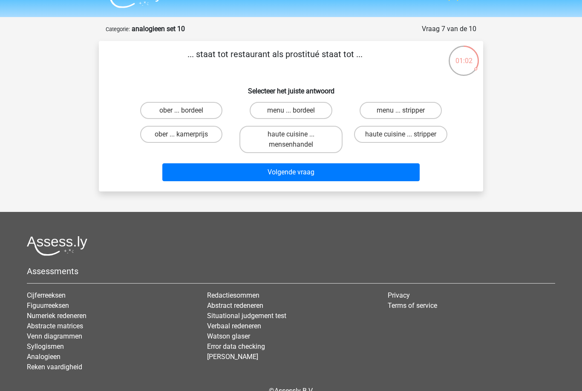
scroll to position [18, 0]
click at [205, 114] on label "ober ... bordeel" at bounding box center [181, 110] width 82 height 17
click at [187, 114] on input "ober ... bordeel" at bounding box center [185, 114] width 6 height 6
radio input "true"
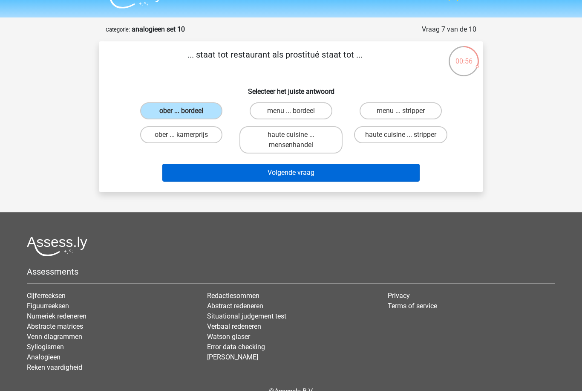
click at [275, 174] on button "Volgende vraag" at bounding box center [291, 173] width 258 height 18
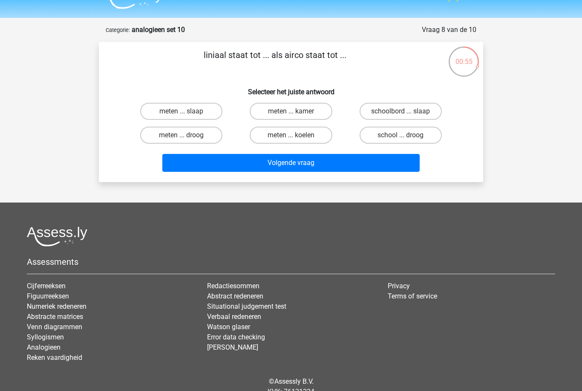
scroll to position [17, 0]
click at [309, 138] on label "meten ... koelen" at bounding box center [291, 135] width 82 height 17
click at [297, 138] on input "meten ... koelen" at bounding box center [294, 139] width 6 height 6
radio input "true"
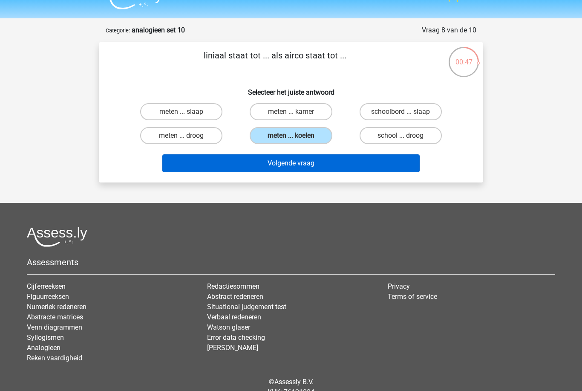
click at [294, 164] on button "Volgende vraag" at bounding box center [291, 163] width 258 height 18
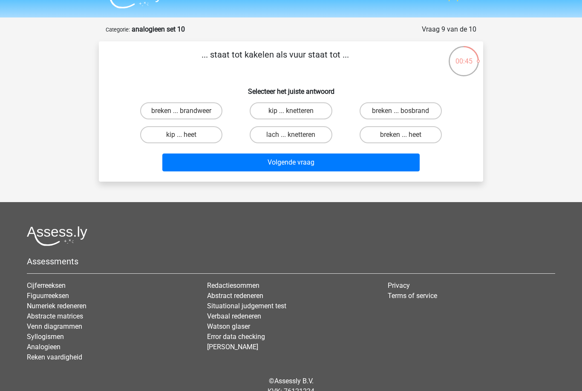
scroll to position [18, 0]
click at [294, 113] on input "kip ... knetteren" at bounding box center [294, 114] width 6 height 6
radio input "true"
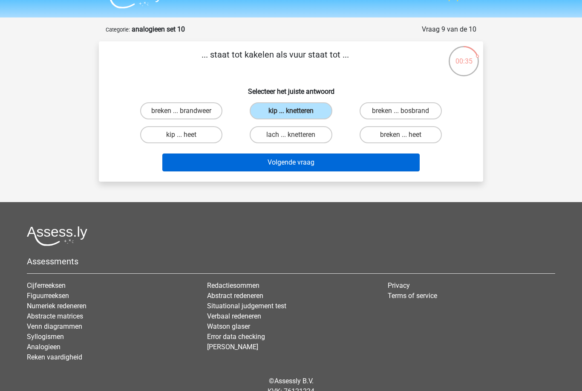
click at [281, 165] on button "Volgende vraag" at bounding box center [291, 162] width 258 height 18
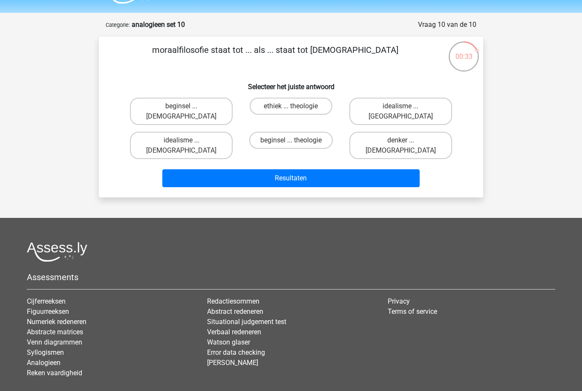
scroll to position [21, 0]
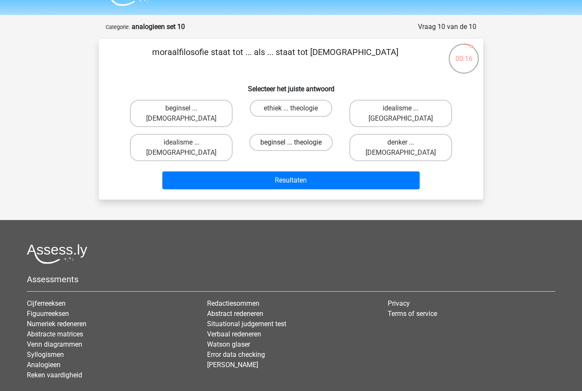
click at [287, 136] on label "beginsel ... theologie" at bounding box center [291, 142] width 84 height 17
click at [291, 142] on input "beginsel ... theologie" at bounding box center [294, 145] width 6 height 6
radio input "true"
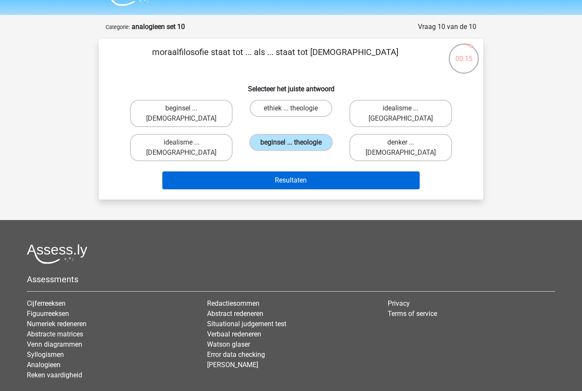
click at [277, 171] on button "Resultaten" at bounding box center [291, 180] width 258 height 18
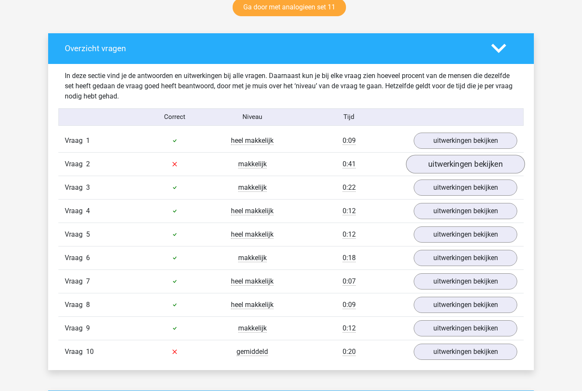
click at [491, 168] on link "uitwerkingen bekijken" at bounding box center [465, 164] width 119 height 19
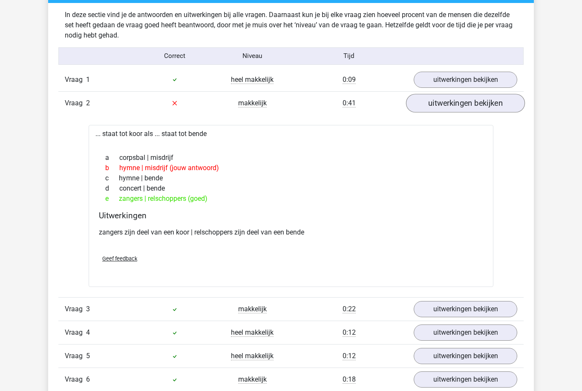
scroll to position [519, 0]
click at [502, 85] on link "uitwerkingen bekijken" at bounding box center [465, 79] width 119 height 19
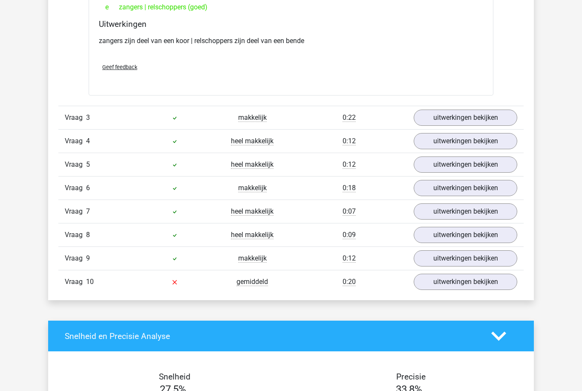
scroll to position [920, 0]
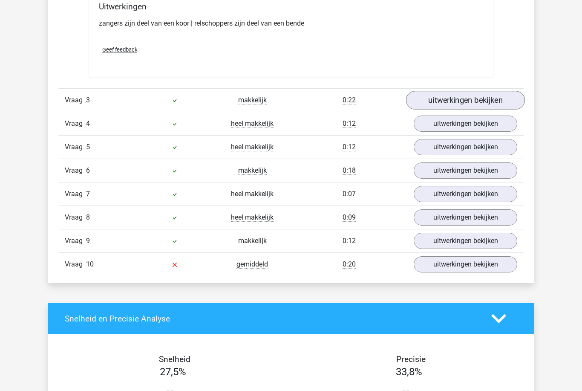
click at [508, 98] on link "uitwerkingen bekijken" at bounding box center [465, 100] width 119 height 19
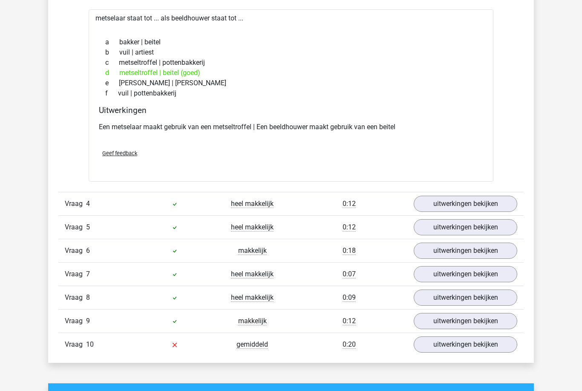
scroll to position [1034, 0]
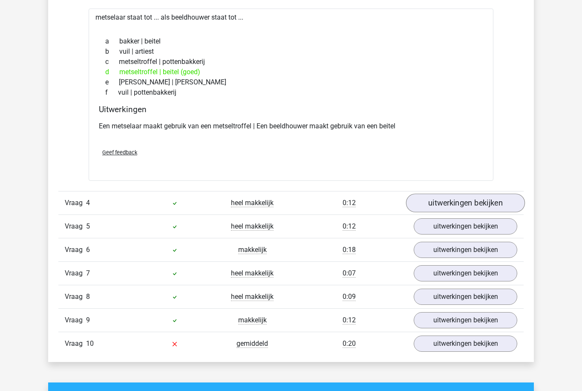
click at [507, 201] on link "uitwerkingen bekijken" at bounding box center [465, 203] width 119 height 19
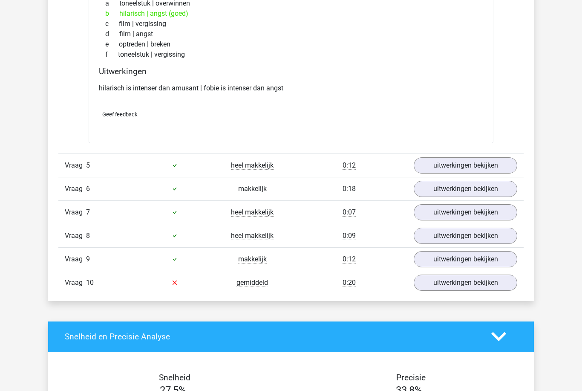
scroll to position [1292, 0]
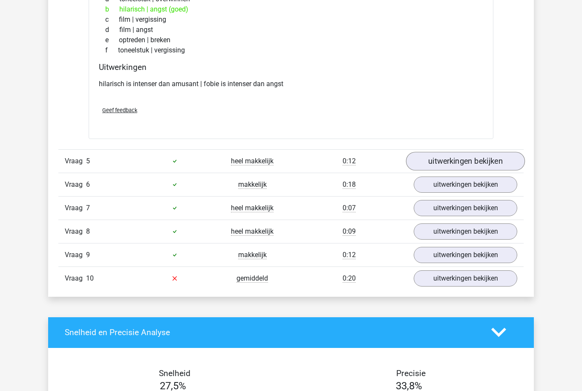
click at [502, 159] on link "uitwerkingen bekijken" at bounding box center [465, 161] width 119 height 19
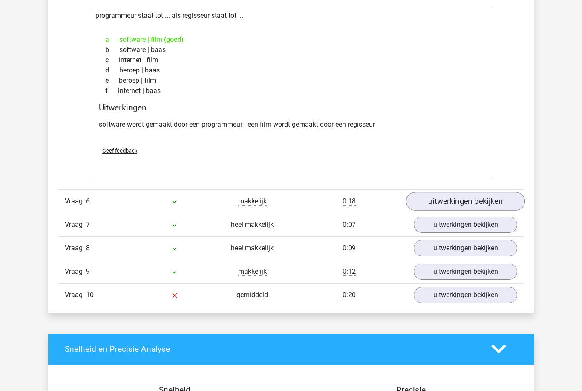
click at [503, 193] on link "uitwerkingen bekijken" at bounding box center [465, 201] width 119 height 19
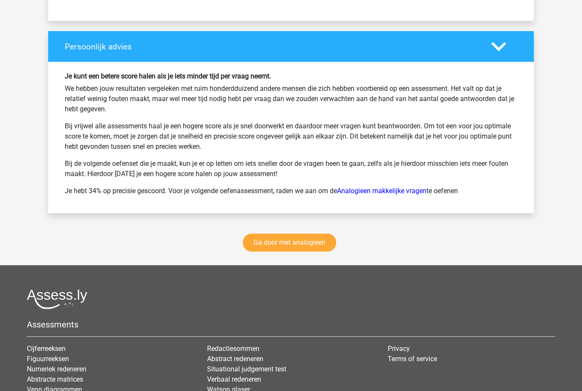
scroll to position [2270, 0]
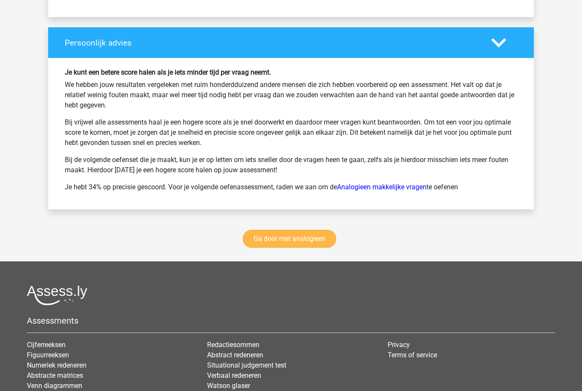
click at [325, 239] on link "Ga door met analogieen" at bounding box center [289, 239] width 93 height 18
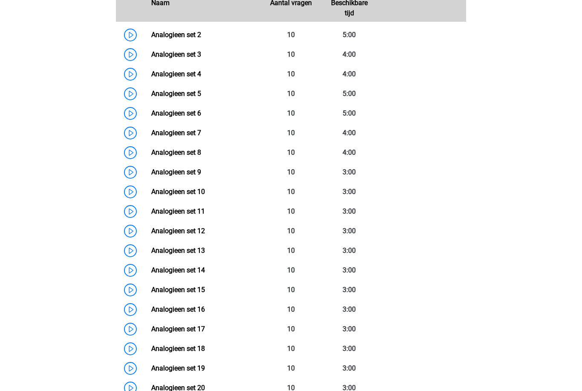
scroll to position [422, 0]
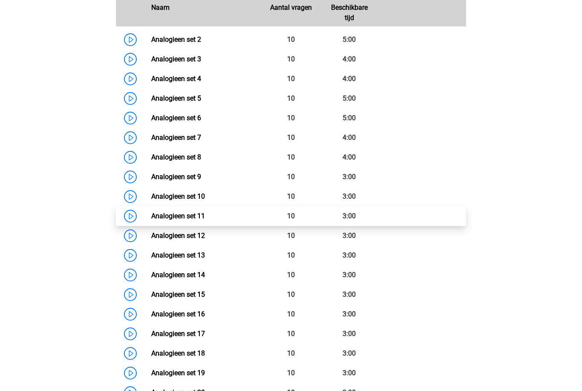
click at [205, 214] on link "Analogieen set 11" at bounding box center [178, 216] width 54 height 8
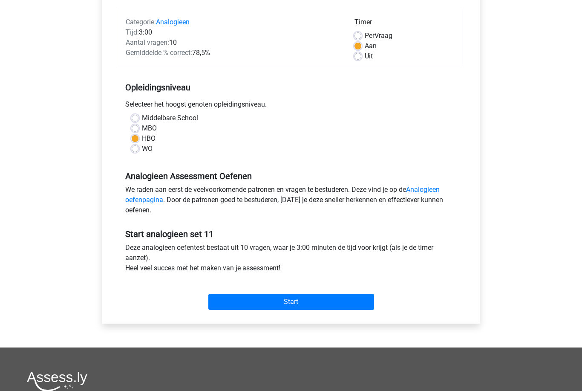
scroll to position [123, 0]
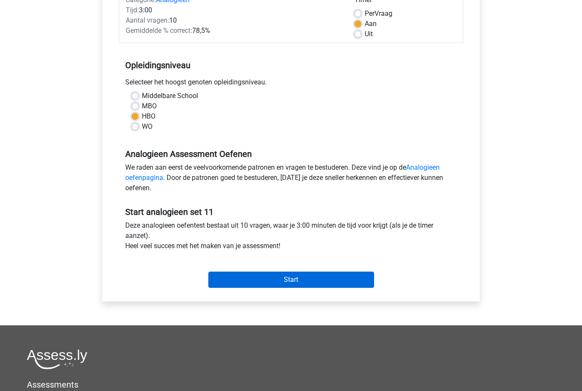
click at [359, 281] on input "Start" at bounding box center [291, 279] width 166 height 16
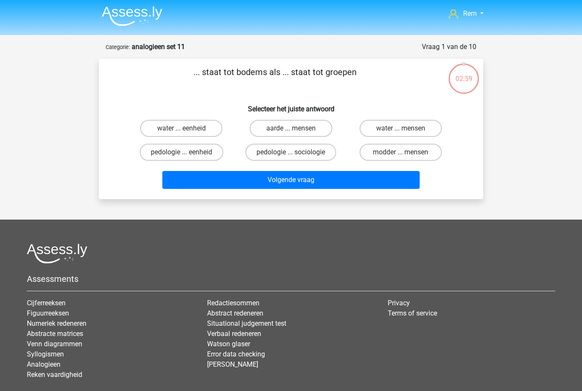
scroll to position [0, 0]
click at [202, 154] on label "pedologie ... eenheid" at bounding box center [182, 152] width 84 height 17
click at [187, 154] on input "pedologie ... eenheid" at bounding box center [185, 156] width 6 height 6
radio input "true"
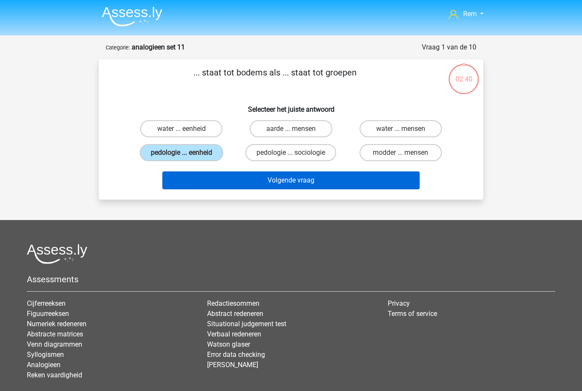
click at [228, 180] on button "Volgende vraag" at bounding box center [291, 180] width 258 height 18
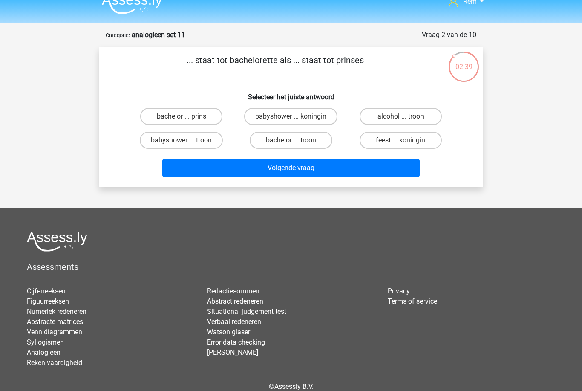
scroll to position [12, 0]
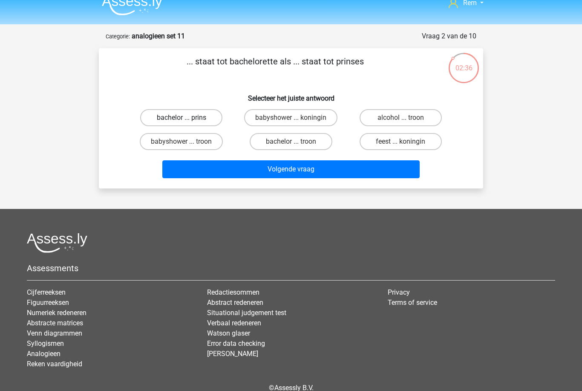
click at [211, 119] on label "bachelor ... prins" at bounding box center [181, 117] width 82 height 17
click at [187, 119] on input "bachelor ... prins" at bounding box center [185, 121] width 6 height 6
radio input "true"
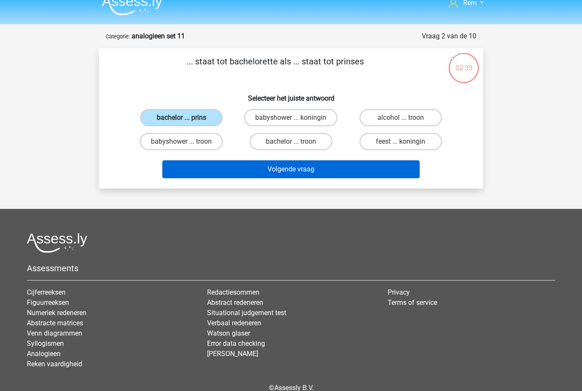
click at [263, 168] on button "Volgende vraag" at bounding box center [291, 169] width 258 height 18
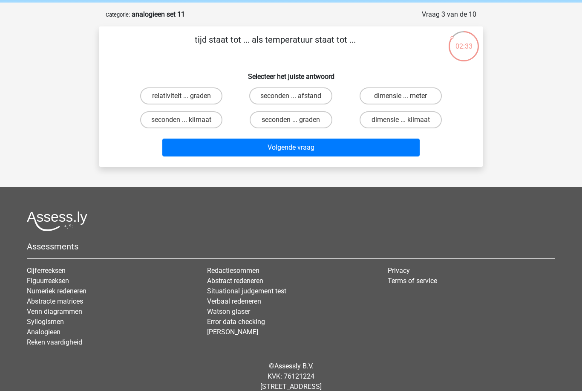
scroll to position [0, 0]
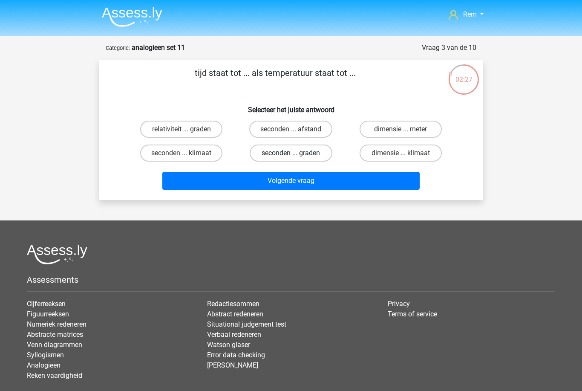
click at [303, 156] on label "seconden ... graden" at bounding box center [291, 152] width 82 height 17
click at [297, 156] on input "seconden ... graden" at bounding box center [294, 156] width 6 height 6
radio input "true"
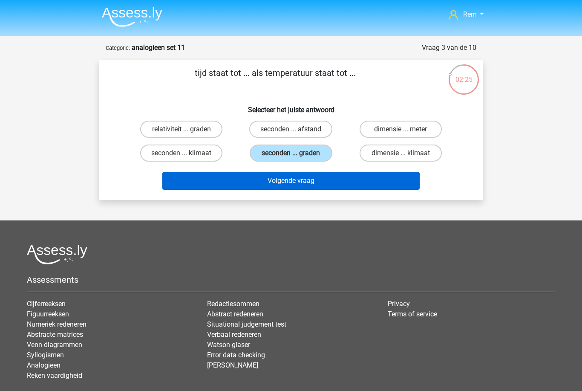
click at [297, 184] on button "Volgende vraag" at bounding box center [291, 181] width 258 height 18
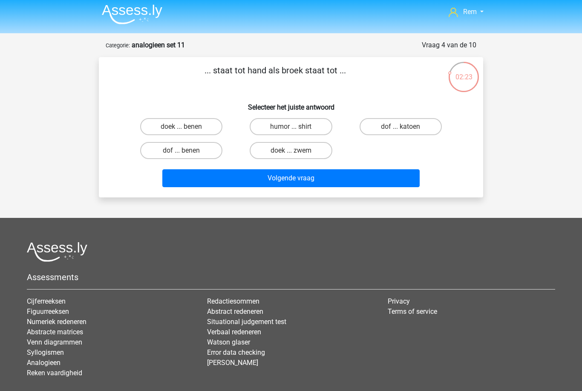
scroll to position [2, 0]
click at [295, 152] on input "doek ... zwem" at bounding box center [294, 154] width 6 height 6
radio input "true"
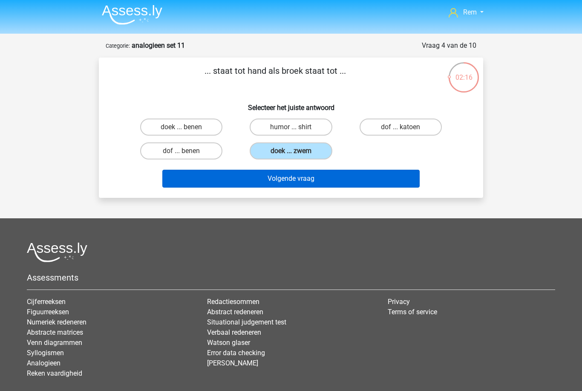
click at [284, 176] on button "Volgende vraag" at bounding box center [291, 179] width 258 height 18
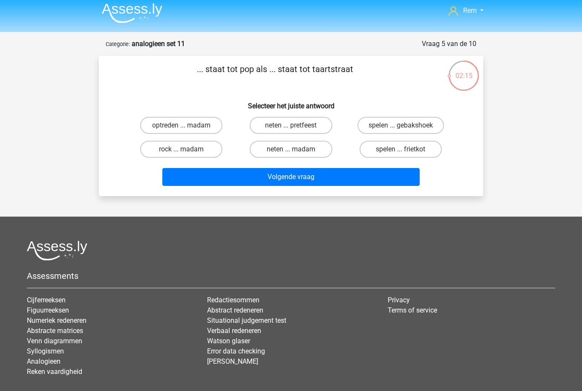
scroll to position [0, 0]
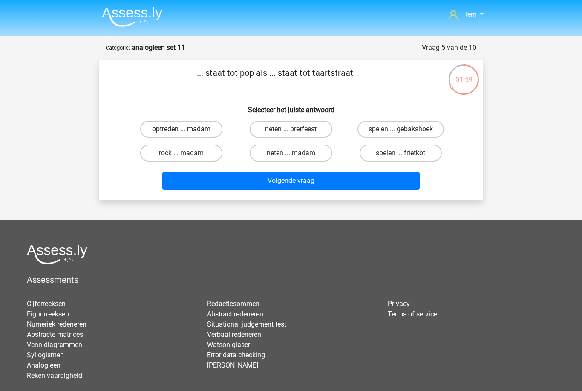
click at [213, 127] on label "optreden ... madam" at bounding box center [181, 129] width 82 height 17
click at [187, 129] on input "optreden ... madam" at bounding box center [185, 132] width 6 height 6
radio input "true"
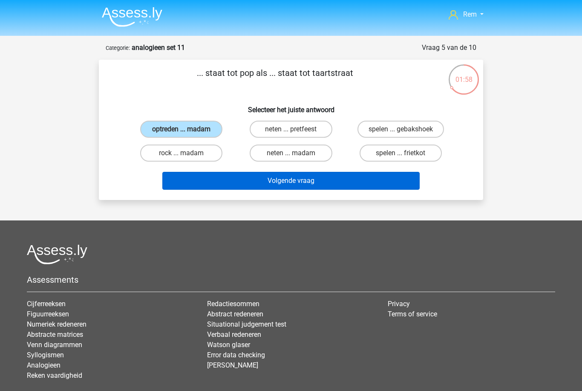
click at [222, 182] on button "Volgende vraag" at bounding box center [291, 181] width 258 height 18
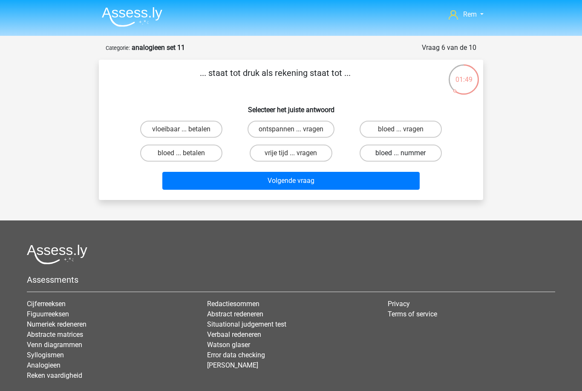
click at [378, 154] on label "bloed ... nummer" at bounding box center [401, 152] width 82 height 17
click at [401, 154] on input "bloed ... nummer" at bounding box center [404, 156] width 6 height 6
radio input "true"
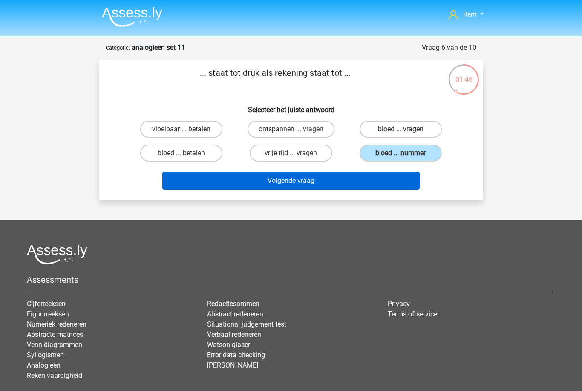
click at [309, 185] on button "Volgende vraag" at bounding box center [291, 181] width 258 height 18
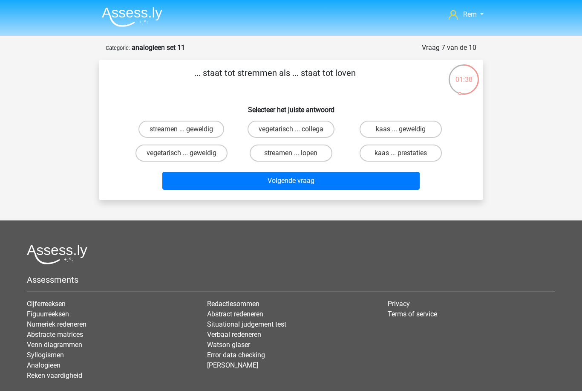
click at [294, 156] on input "streamen ... lopen" at bounding box center [294, 156] width 6 height 6
radio input "true"
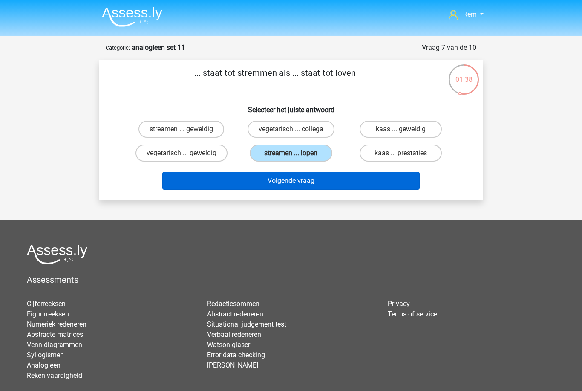
click at [284, 181] on button "Volgende vraag" at bounding box center [291, 181] width 258 height 18
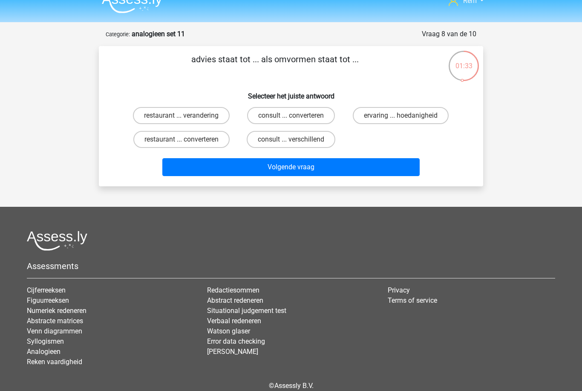
scroll to position [12, 0]
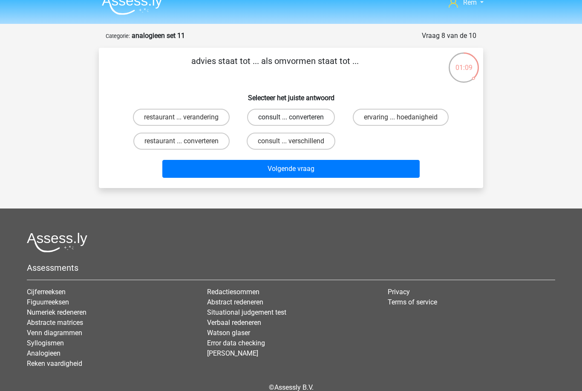
click at [314, 120] on label "consult ... converteren" at bounding box center [291, 117] width 88 height 17
click at [297, 120] on input "consult ... converteren" at bounding box center [294, 120] width 6 height 6
radio input "true"
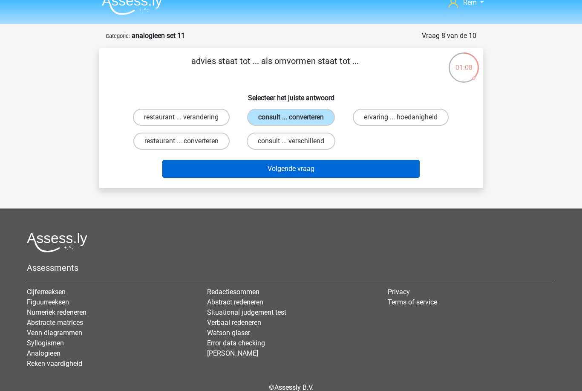
click at [292, 174] on button "Volgende vraag" at bounding box center [291, 169] width 258 height 18
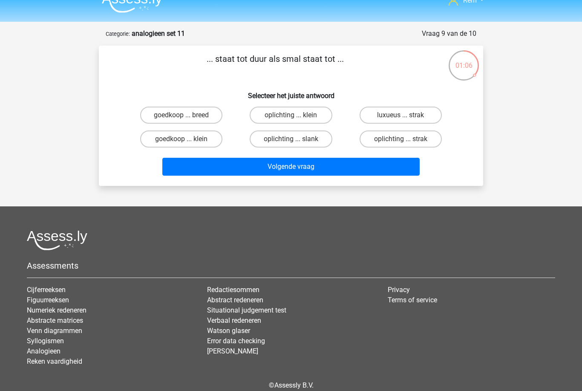
scroll to position [14, 0]
click at [210, 116] on label "goedkoop ... breed" at bounding box center [181, 115] width 82 height 17
click at [187, 116] on input "goedkoop ... breed" at bounding box center [185, 118] width 6 height 6
radio input "true"
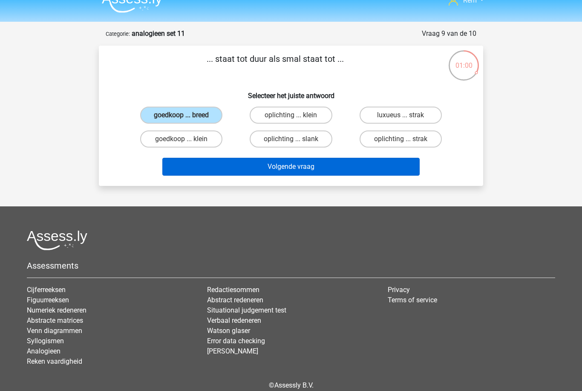
click at [300, 170] on button "Volgende vraag" at bounding box center [291, 167] width 258 height 18
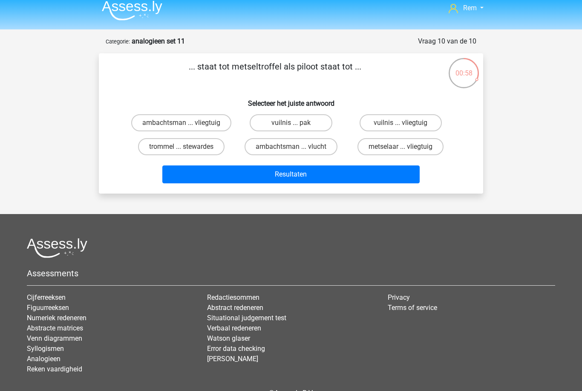
scroll to position [0, 0]
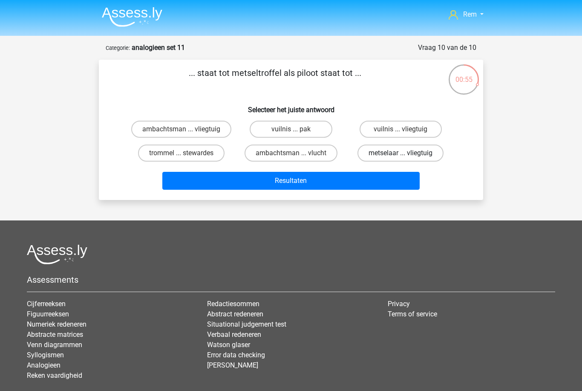
click at [411, 156] on label "metselaar ... vliegtuig" at bounding box center [401, 152] width 86 height 17
click at [406, 156] on input "metselaar ... vliegtuig" at bounding box center [404, 156] width 6 height 6
radio input "true"
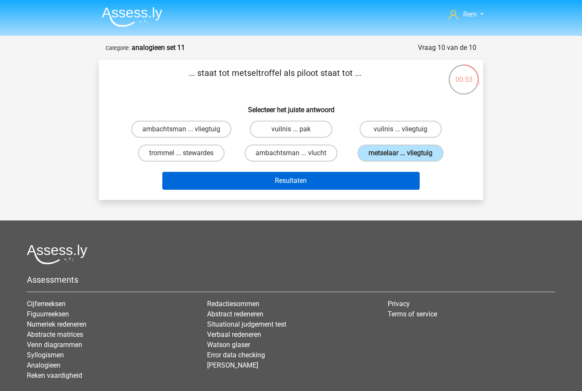
click at [369, 181] on button "Resultaten" at bounding box center [291, 181] width 258 height 18
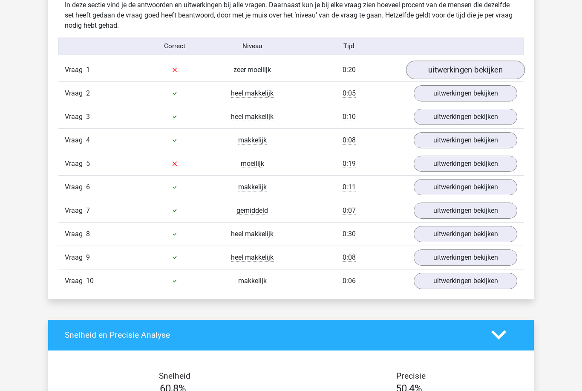
click at [516, 66] on link "uitwerkingen bekijken" at bounding box center [465, 70] width 119 height 19
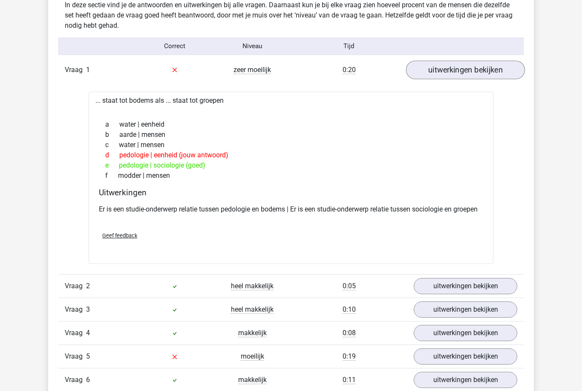
click at [507, 72] on link "uitwerkingen bekijken" at bounding box center [465, 70] width 119 height 19
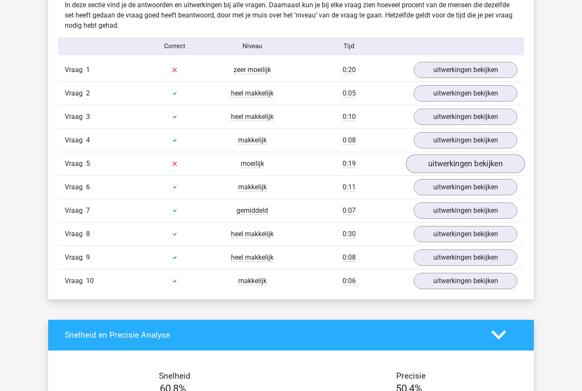
click at [502, 164] on link "uitwerkingen bekijken" at bounding box center [465, 163] width 119 height 19
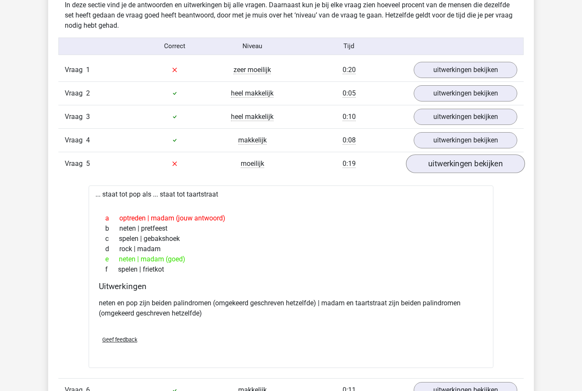
click at [519, 164] on link "uitwerkingen bekijken" at bounding box center [465, 163] width 119 height 19
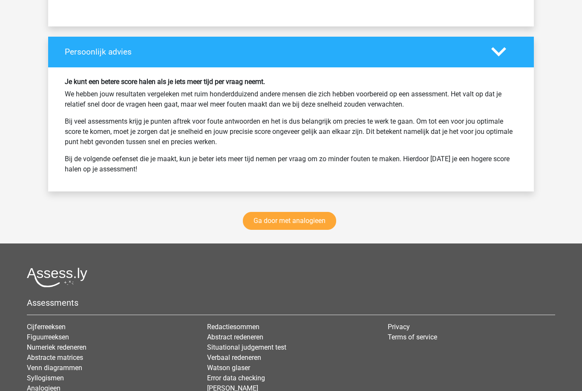
scroll to position [1109, 0]
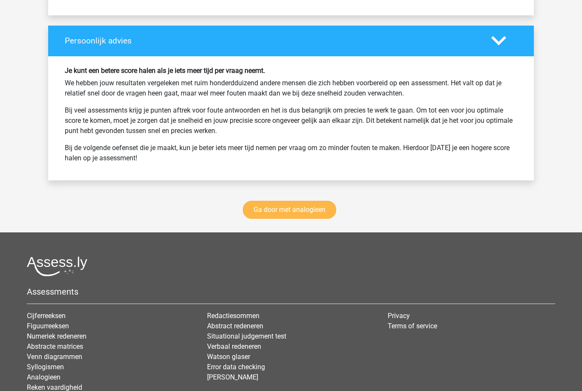
click at [318, 211] on link "Ga door met analogieen" at bounding box center [289, 210] width 93 height 18
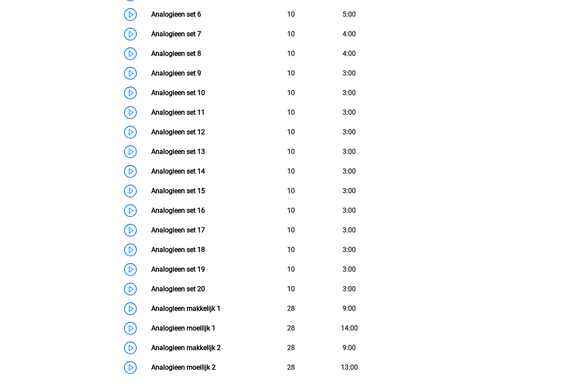
scroll to position [499, 0]
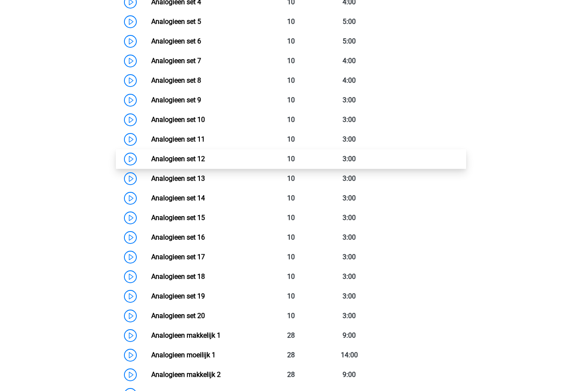
click at [205, 163] on link "Analogieen set 12" at bounding box center [178, 159] width 54 height 8
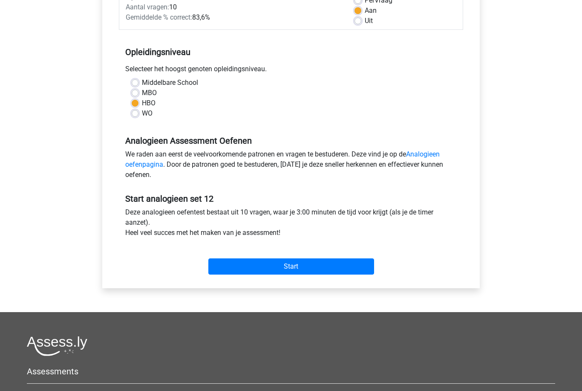
scroll to position [134, 0]
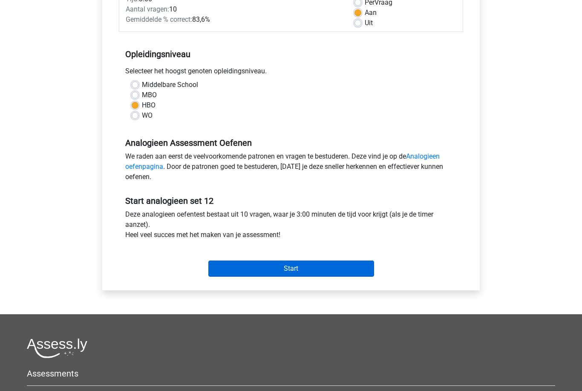
click at [339, 267] on input "Start" at bounding box center [291, 269] width 166 height 16
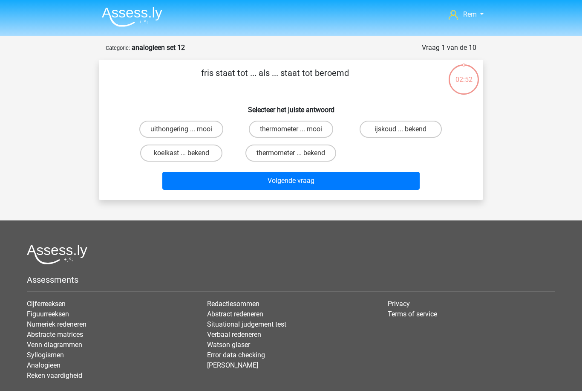
click at [406, 131] on input "ijskoud ... bekend" at bounding box center [404, 132] width 6 height 6
radio input "true"
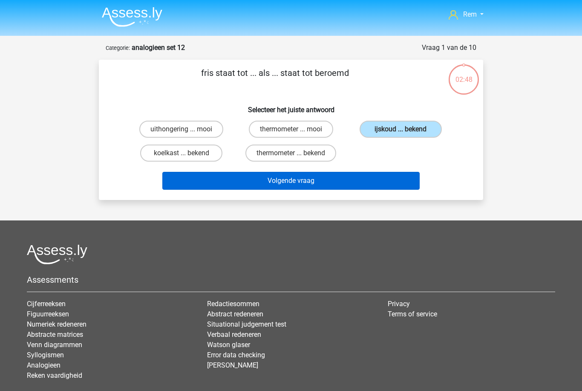
click at [358, 183] on button "Volgende vraag" at bounding box center [291, 181] width 258 height 18
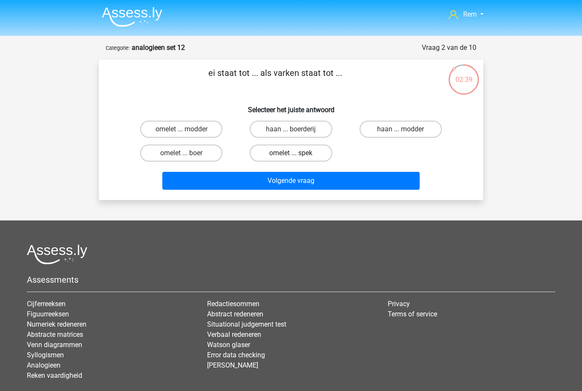
click at [299, 156] on label "omelet ... spek" at bounding box center [291, 152] width 82 height 17
click at [297, 156] on input "omelet ... spek" at bounding box center [294, 156] width 6 height 6
radio input "true"
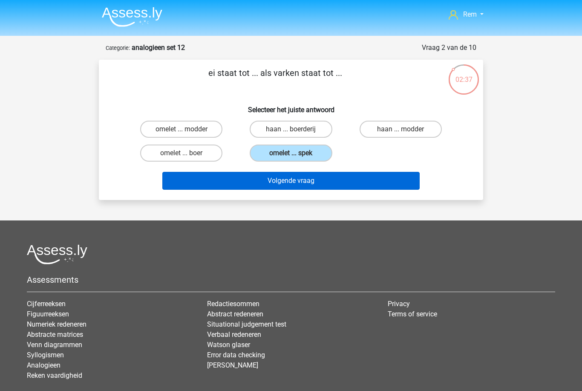
click at [290, 184] on button "Volgende vraag" at bounding box center [291, 181] width 258 height 18
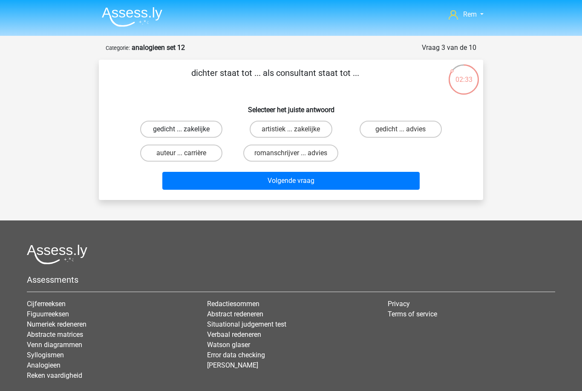
click at [207, 130] on label "gedicht ... zakelijke" at bounding box center [181, 129] width 82 height 17
click at [187, 130] on input "gedicht ... zakelijke" at bounding box center [185, 132] width 6 height 6
radio input "true"
click at [404, 133] on input "gedicht ... advies" at bounding box center [404, 132] width 6 height 6
radio input "true"
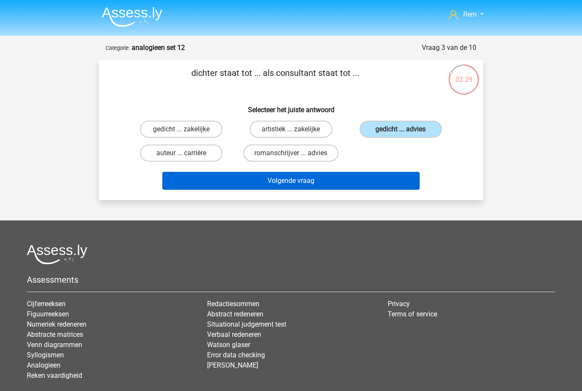
click at [336, 184] on button "Volgende vraag" at bounding box center [291, 181] width 258 height 18
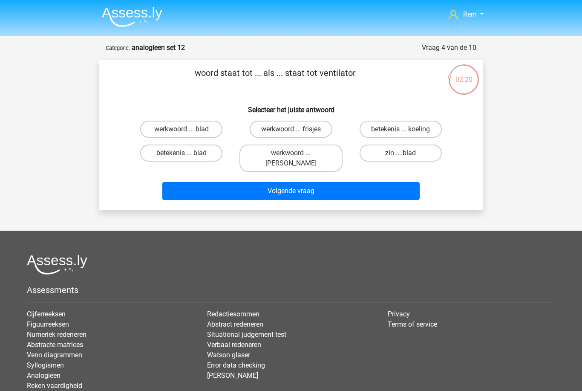
click at [411, 155] on label "zin ... blad" at bounding box center [401, 152] width 82 height 17
click at [406, 155] on input "zin ... blad" at bounding box center [404, 156] width 6 height 6
radio input "true"
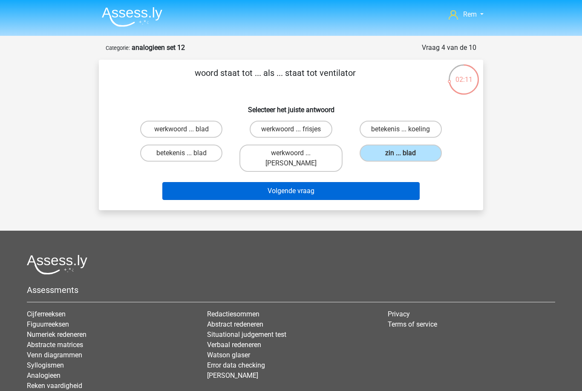
click at [307, 182] on button "Volgende vraag" at bounding box center [291, 191] width 258 height 18
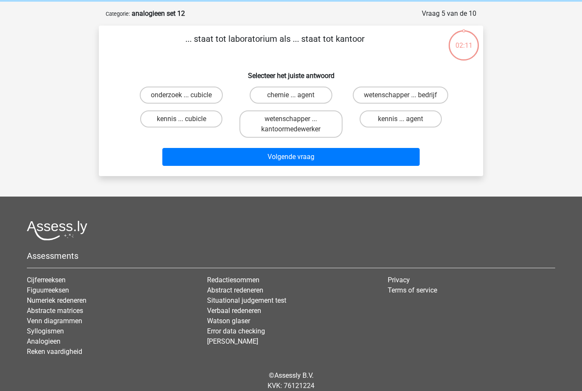
scroll to position [43, 0]
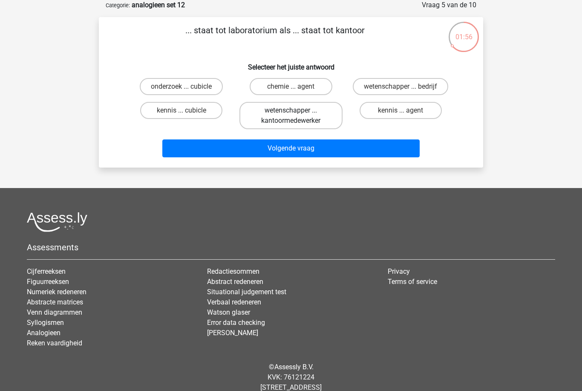
click at [326, 118] on label "wetenschapper ... kantoormedewerker" at bounding box center [290, 115] width 103 height 27
click at [297, 116] on input "wetenschapper ... kantoormedewerker" at bounding box center [294, 113] width 6 height 6
radio input "true"
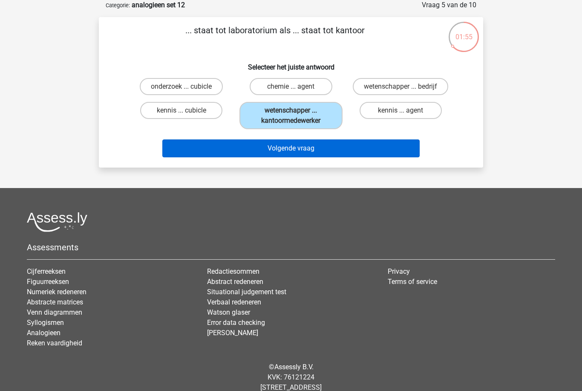
click at [317, 151] on button "Volgende vraag" at bounding box center [291, 148] width 258 height 18
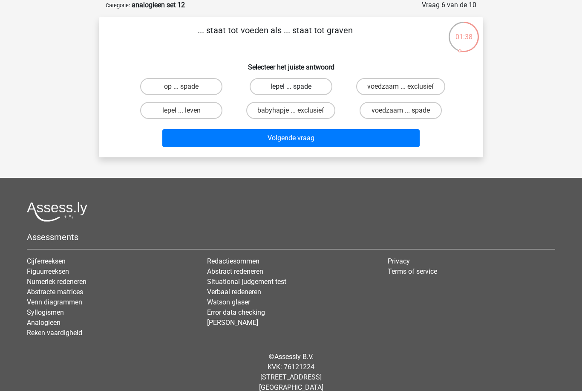
click at [317, 92] on label "lepel ... spade" at bounding box center [291, 86] width 82 height 17
click at [297, 92] on input "lepel ... spade" at bounding box center [294, 90] width 6 height 6
radio input "true"
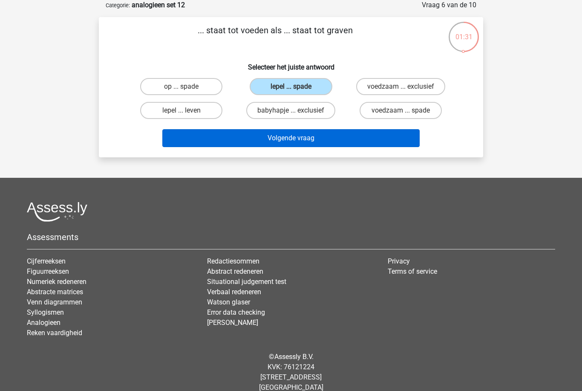
click at [311, 138] on button "Volgende vraag" at bounding box center [291, 138] width 258 height 18
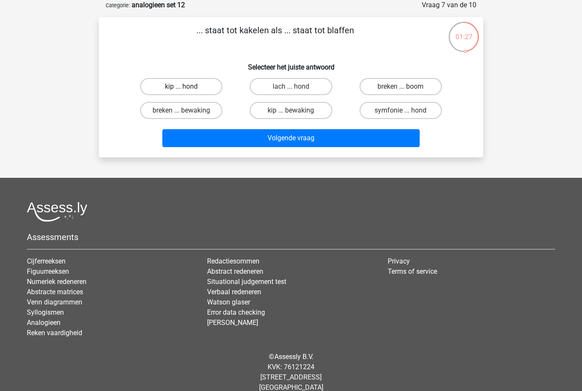
click at [208, 87] on label "kip ... hond" at bounding box center [181, 86] width 82 height 17
click at [187, 87] on input "kip ... hond" at bounding box center [185, 90] width 6 height 6
radio input "true"
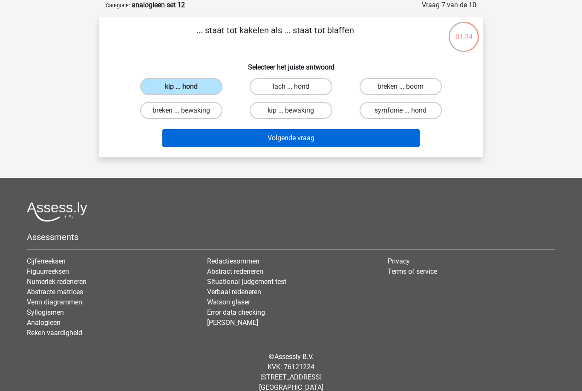
click at [295, 139] on button "Volgende vraag" at bounding box center [291, 138] width 258 height 18
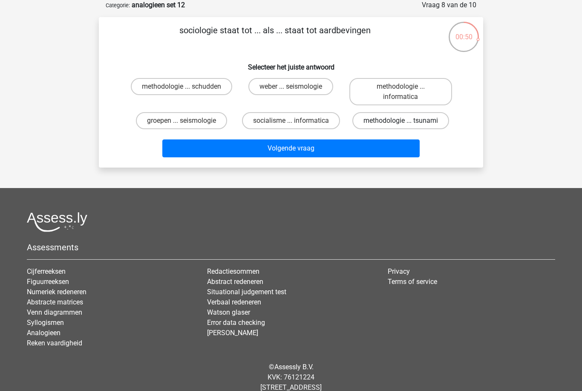
click at [372, 125] on label "methodologie ... tsunami" at bounding box center [400, 120] width 97 height 17
click at [401, 125] on input "methodologie ... tsunami" at bounding box center [404, 124] width 6 height 6
radio input "true"
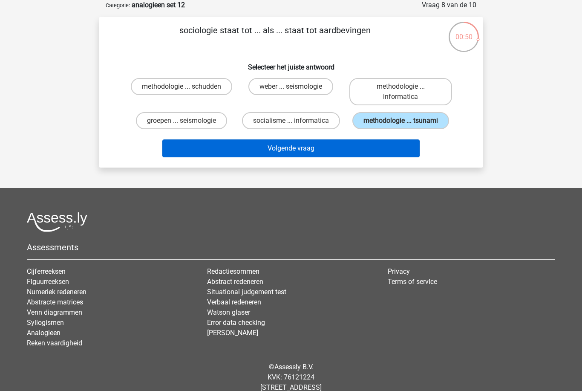
click at [337, 156] on button "Volgende vraag" at bounding box center [291, 148] width 258 height 18
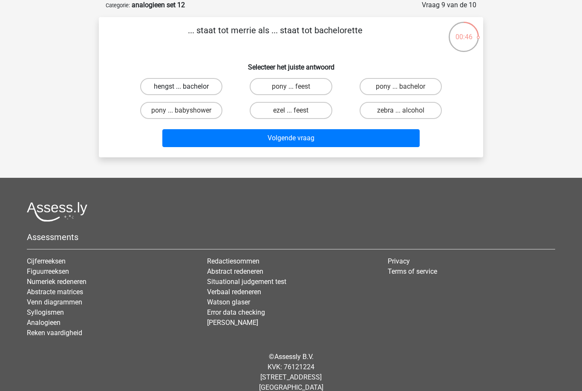
click at [212, 90] on label "hengst ... bachelor" at bounding box center [181, 86] width 82 height 17
click at [187, 90] on input "hengst ... bachelor" at bounding box center [185, 90] width 6 height 6
radio input "true"
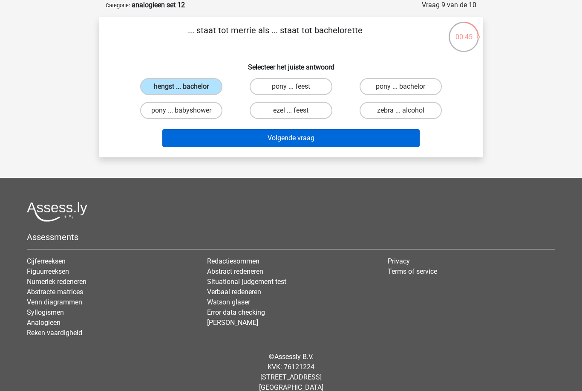
click at [271, 141] on button "Volgende vraag" at bounding box center [291, 138] width 258 height 18
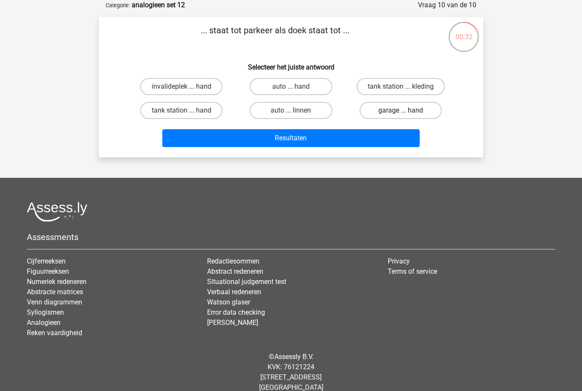
click at [392, 115] on label "garage ... hand" at bounding box center [401, 110] width 82 height 17
click at [401, 115] on input "garage ... hand" at bounding box center [404, 113] width 6 height 6
radio input "true"
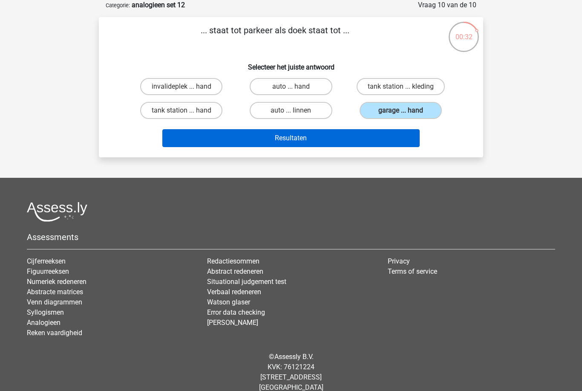
click at [357, 146] on button "Resultaten" at bounding box center [291, 138] width 258 height 18
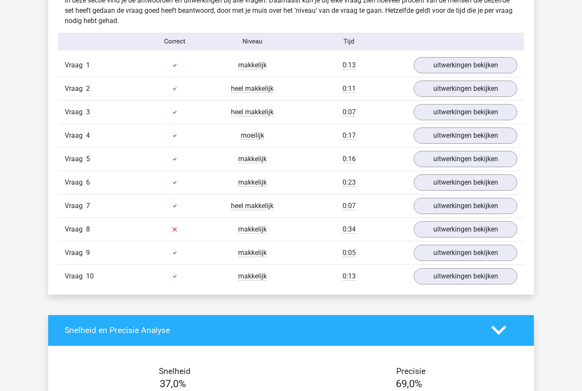
scroll to position [527, 0]
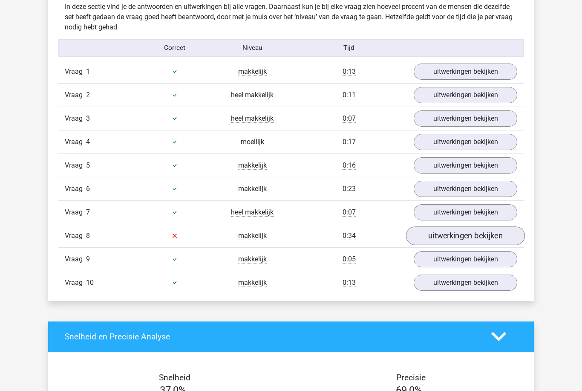
click at [446, 239] on link "uitwerkingen bekijken" at bounding box center [465, 235] width 119 height 19
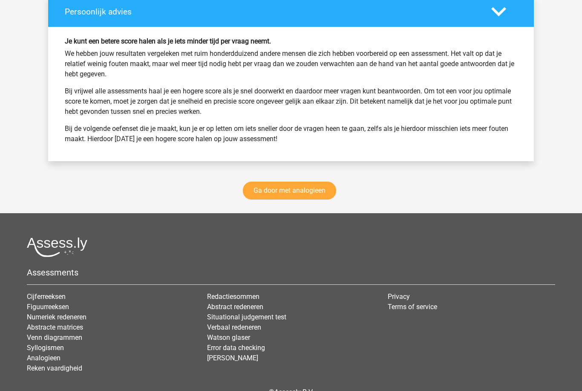
scroll to position [1361, 0]
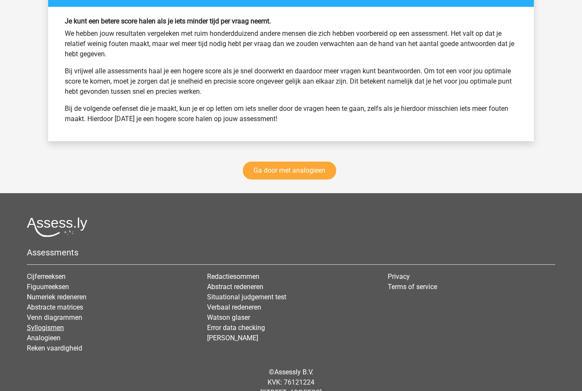
click at [61, 328] on link "Syllogismen" at bounding box center [45, 327] width 37 height 8
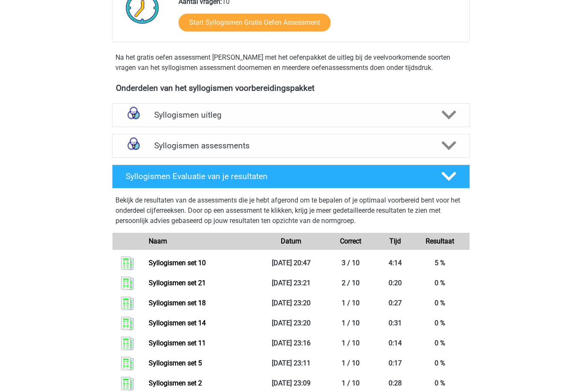
scroll to position [224, 0]
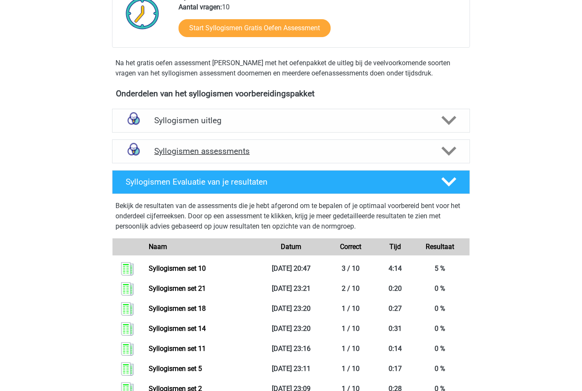
click at [444, 144] on icon at bounding box center [448, 151] width 15 height 15
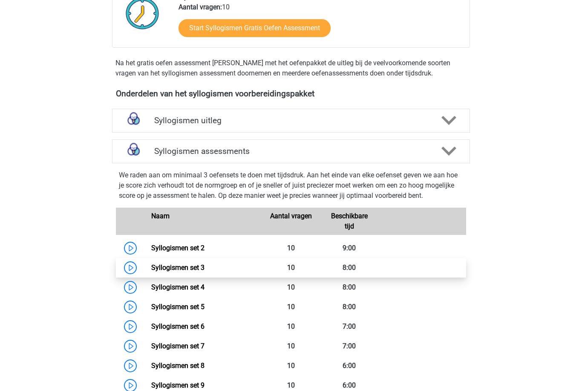
click at [202, 263] on link "Syllogismen set 3" at bounding box center [177, 267] width 53 height 8
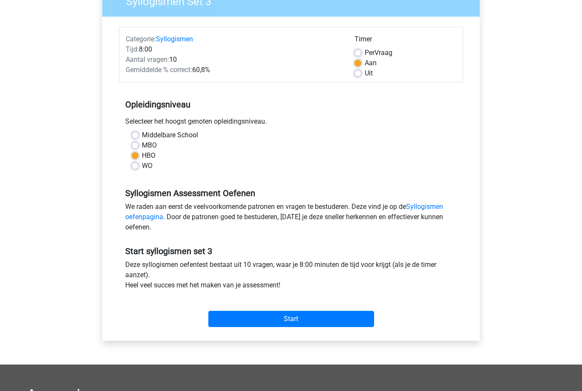
scroll to position [84, 0]
click at [358, 323] on input "Start" at bounding box center [291, 319] width 166 height 16
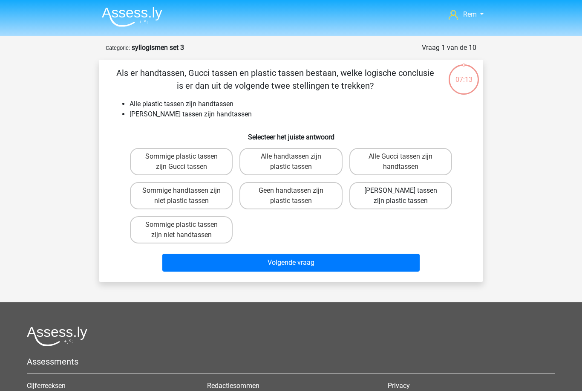
click at [426, 196] on label "[PERSON_NAME] tassen zijn plastic tassen" at bounding box center [400, 195] width 103 height 27
click at [406, 196] on input "[PERSON_NAME] tassen zijn plastic tassen" at bounding box center [404, 193] width 6 height 6
radio input "true"
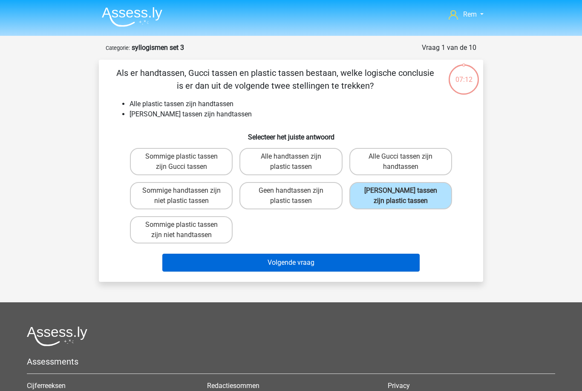
click at [368, 266] on button "Volgende vraag" at bounding box center [291, 263] width 258 height 18
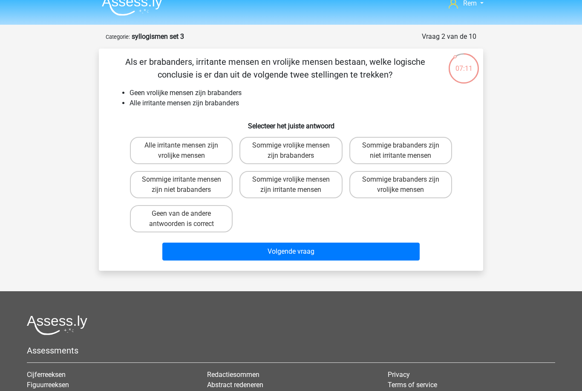
scroll to position [9, 0]
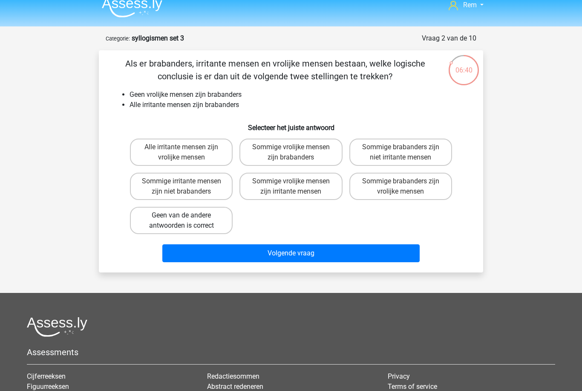
click at [216, 216] on label "Geen van de andere antwoorden is correct" at bounding box center [181, 220] width 103 height 27
click at [187, 216] on input "Geen van de andere antwoorden is correct" at bounding box center [185, 218] width 6 height 6
radio input "true"
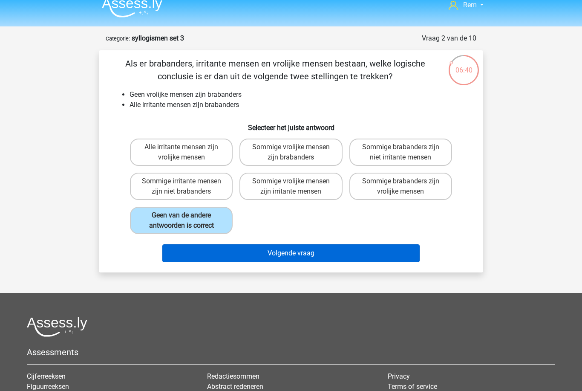
click at [228, 252] on button "Volgende vraag" at bounding box center [291, 253] width 258 height 18
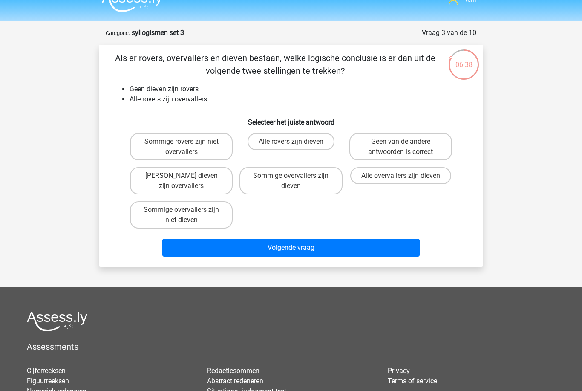
scroll to position [12, 0]
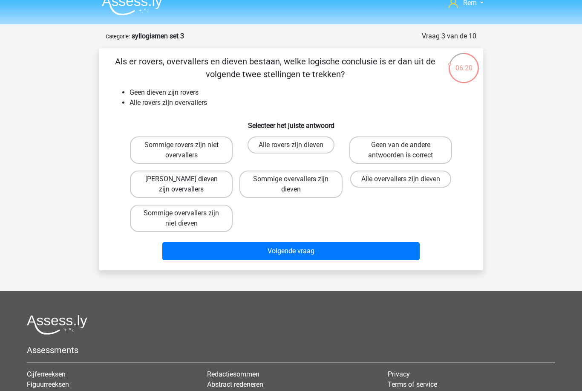
click at [219, 189] on label "[PERSON_NAME] dieven zijn overvallers" at bounding box center [181, 183] width 103 height 27
click at [187, 185] on input "[PERSON_NAME] dieven zijn overvallers" at bounding box center [185, 182] width 6 height 6
radio input "true"
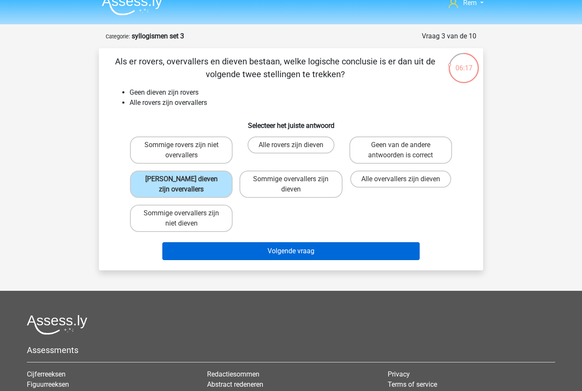
click at [238, 256] on button "Volgende vraag" at bounding box center [291, 251] width 258 height 18
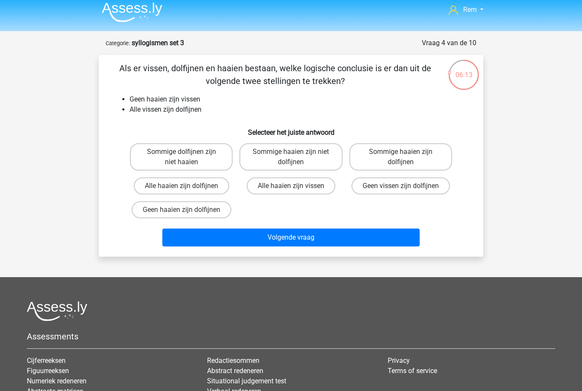
scroll to position [0, 0]
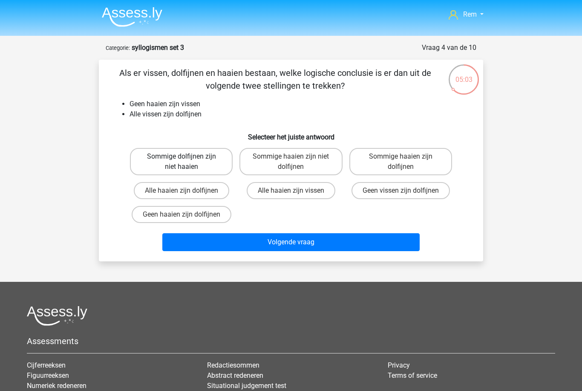
click at [224, 166] on label "Sommige dolfijnen zijn niet haaien" at bounding box center [181, 161] width 103 height 27
click at [187, 162] on input "Sommige dolfijnen zijn niet haaien" at bounding box center [185, 159] width 6 height 6
radio input "true"
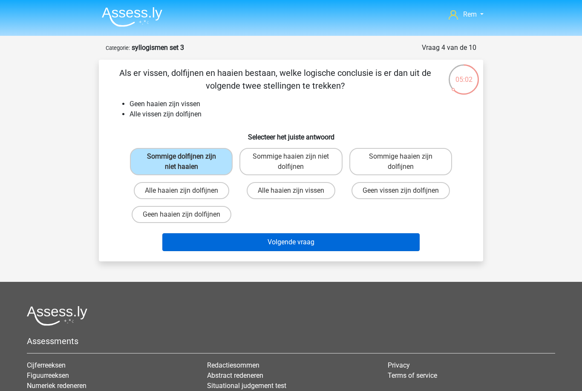
click at [249, 244] on button "Volgende vraag" at bounding box center [291, 242] width 258 height 18
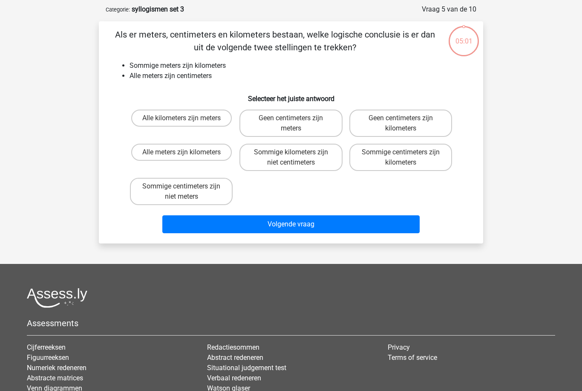
scroll to position [43, 0]
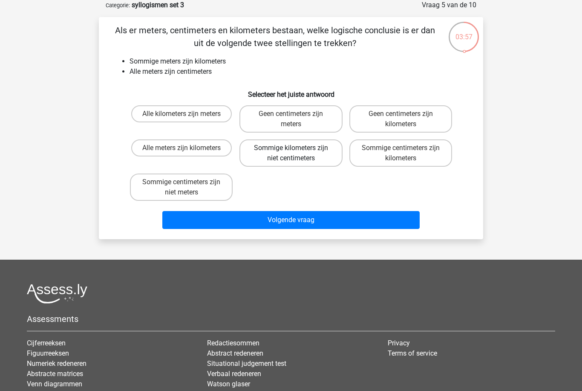
click at [323, 155] on label "Sommige kilometers zijn niet centimeters" at bounding box center [290, 152] width 103 height 27
click at [297, 153] on input "Sommige kilometers zijn niet centimeters" at bounding box center [294, 151] width 6 height 6
radio input "true"
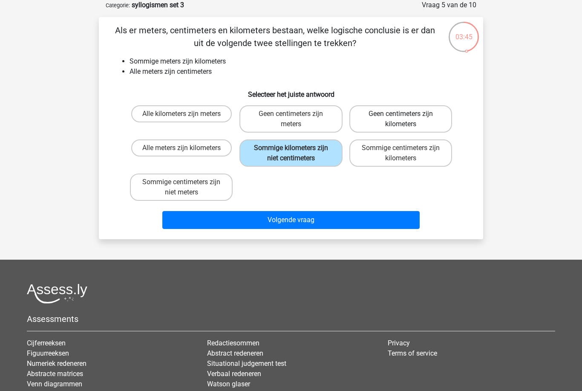
click at [389, 124] on label "Geen centimeters zijn kilometers" at bounding box center [400, 118] width 103 height 27
click at [401, 119] on input "Geen centimeters zijn kilometers" at bounding box center [404, 117] width 6 height 6
radio input "true"
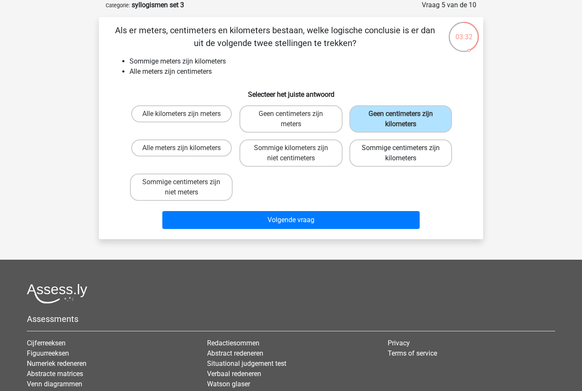
click at [378, 158] on label "Sommige centimeters zijn kilometers" at bounding box center [400, 152] width 103 height 27
click at [401, 153] on input "Sommige centimeters zijn kilometers" at bounding box center [404, 151] width 6 height 6
radio input "true"
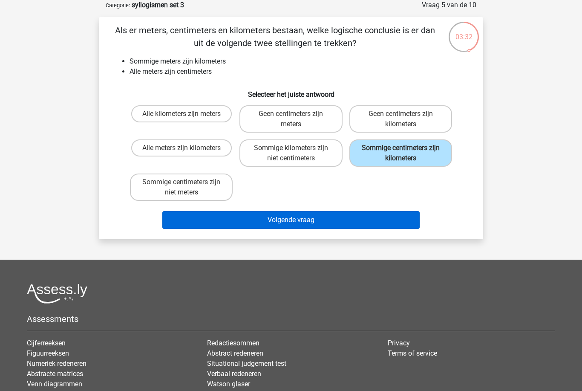
click at [339, 222] on button "Volgende vraag" at bounding box center [291, 220] width 258 height 18
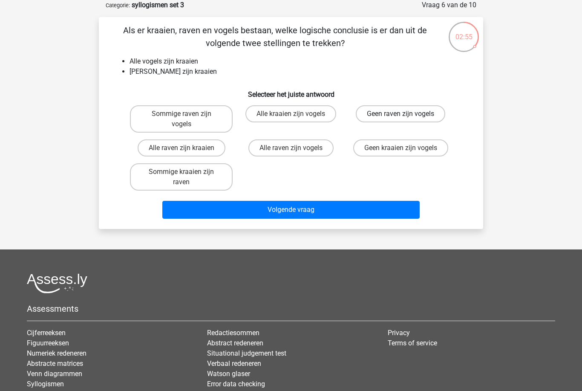
click at [431, 109] on label "Geen raven zijn vogels" at bounding box center [400, 113] width 89 height 17
click at [406, 114] on input "Geen raven zijn vogels" at bounding box center [404, 117] width 6 height 6
radio input "true"
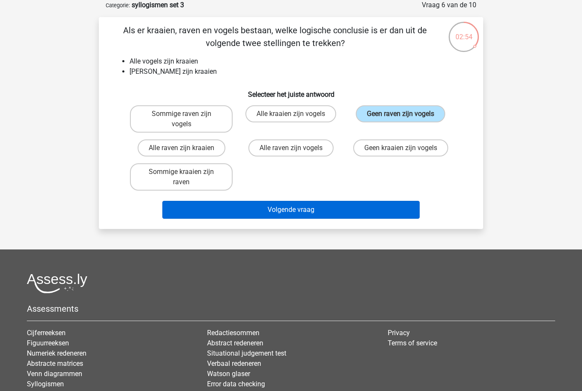
click at [406, 216] on button "Volgende vraag" at bounding box center [291, 210] width 258 height 18
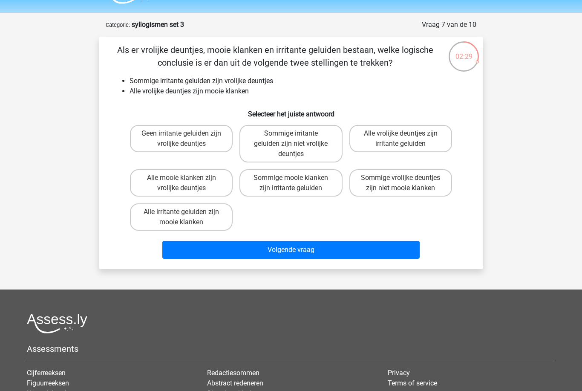
scroll to position [22, 0]
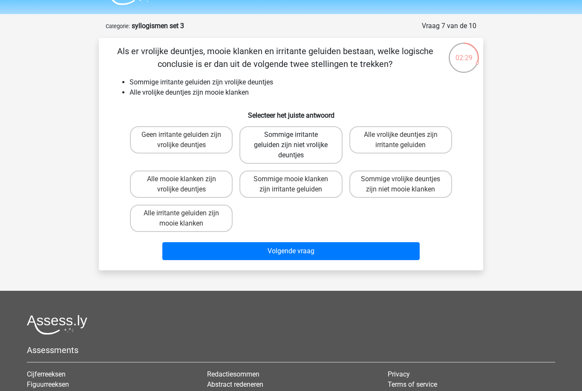
click at [312, 144] on label "Sommige irritante geluiden zijn niet vrolijke deuntjes" at bounding box center [290, 144] width 103 height 37
click at [297, 140] on input "Sommige irritante geluiden zijn niet vrolijke deuntjes" at bounding box center [294, 138] width 6 height 6
radio input "true"
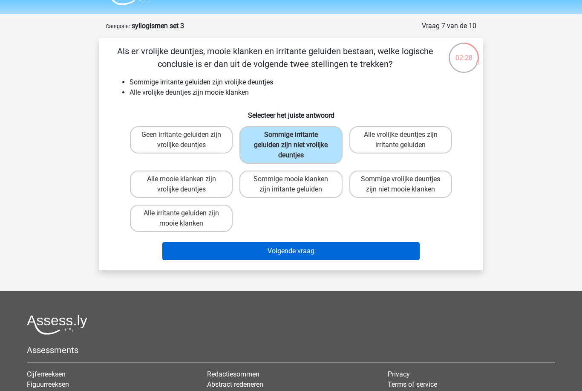
click at [318, 254] on button "Volgende vraag" at bounding box center [291, 251] width 258 height 18
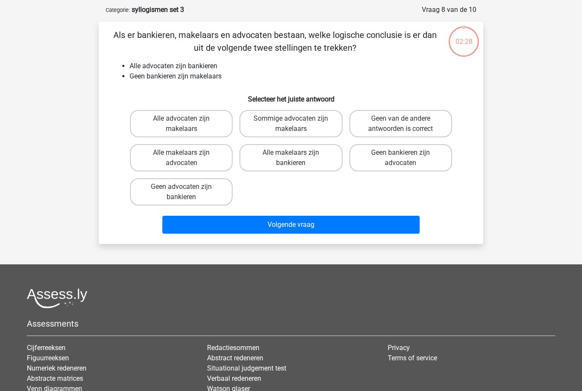
scroll to position [43, 0]
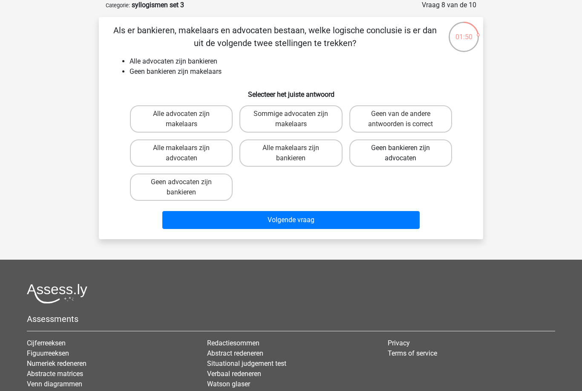
click at [409, 143] on label "Geen bankieren zijn advocaten" at bounding box center [400, 152] width 103 height 27
click at [406, 148] on input "Geen bankieren zijn advocaten" at bounding box center [404, 151] width 6 height 6
radio input "true"
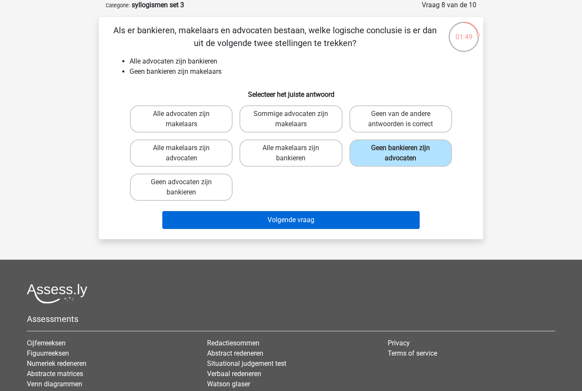
click at [395, 221] on button "Volgende vraag" at bounding box center [291, 220] width 258 height 18
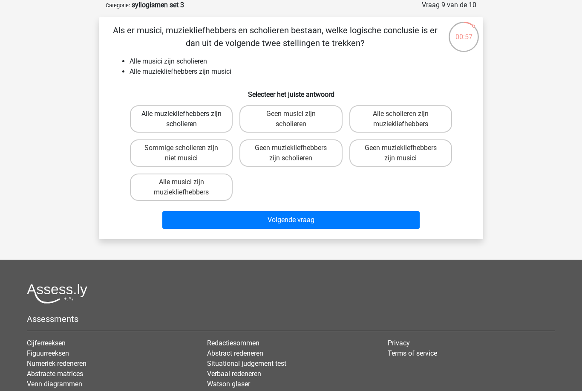
click at [211, 118] on label "Alle muziekliefhebbers zijn scholieren" at bounding box center [181, 118] width 103 height 27
click at [187, 118] on input "Alle muziekliefhebbers zijn scholieren" at bounding box center [185, 117] width 6 height 6
radio input "true"
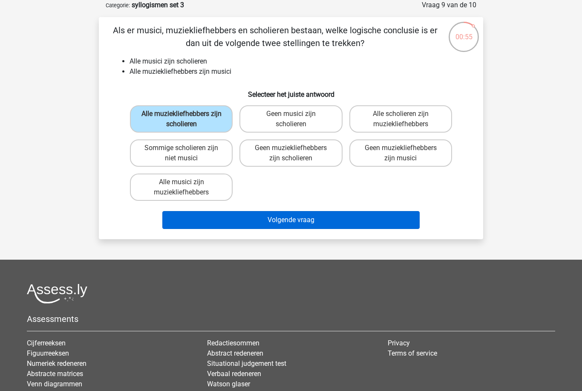
click at [296, 218] on button "Volgende vraag" at bounding box center [291, 220] width 258 height 18
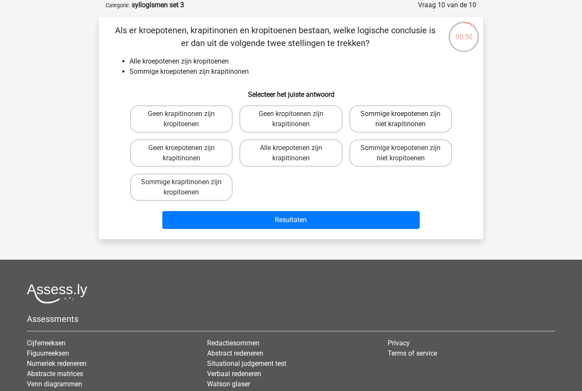
click at [441, 112] on label "Sommige kroepotenen zijn niet krapitinonen" at bounding box center [400, 118] width 103 height 27
click at [406, 114] on input "Sommige kroepotenen zijn niet krapitinonen" at bounding box center [404, 117] width 6 height 6
radio input "true"
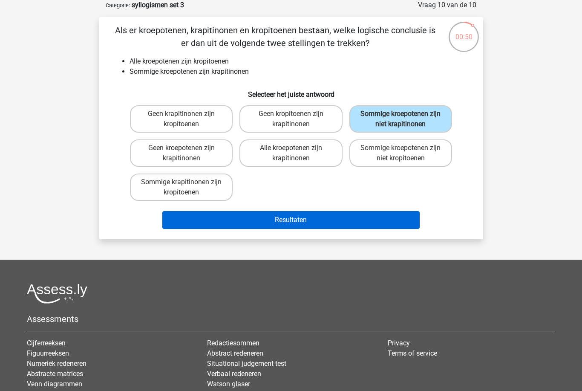
click at [402, 228] on button "Resultaten" at bounding box center [291, 220] width 258 height 18
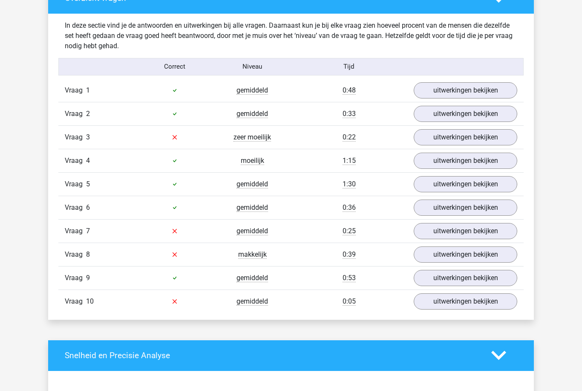
scroll to position [508, 0]
click at [502, 162] on link "uitwerkingen bekijken" at bounding box center [465, 160] width 119 height 19
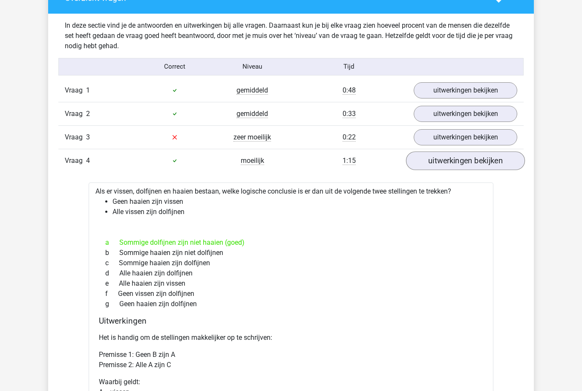
click at [503, 166] on link "uitwerkingen bekijken" at bounding box center [465, 160] width 119 height 19
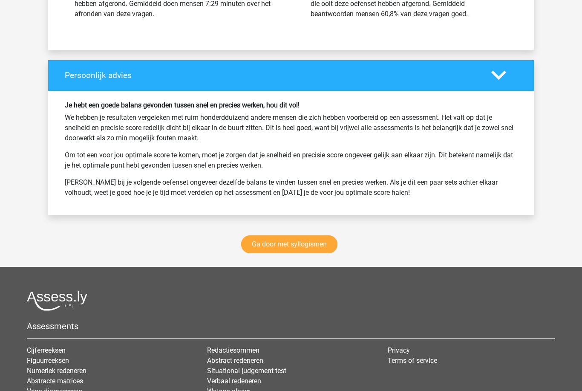
scroll to position [1076, 0]
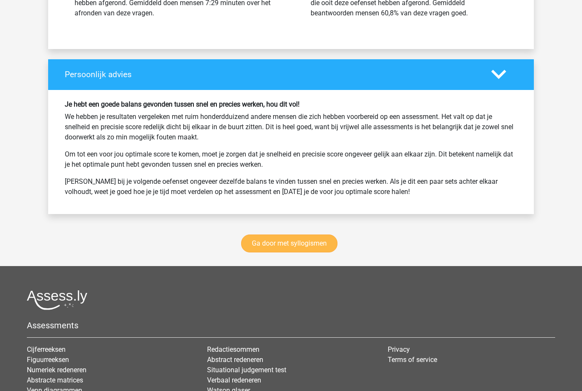
click at [324, 248] on link "Ga door met syllogismen" at bounding box center [289, 243] width 96 height 18
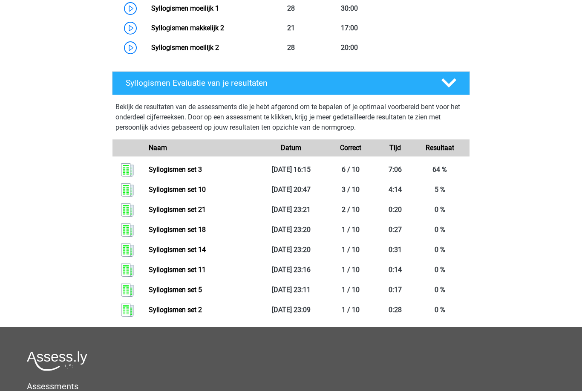
scroll to position [863, 0]
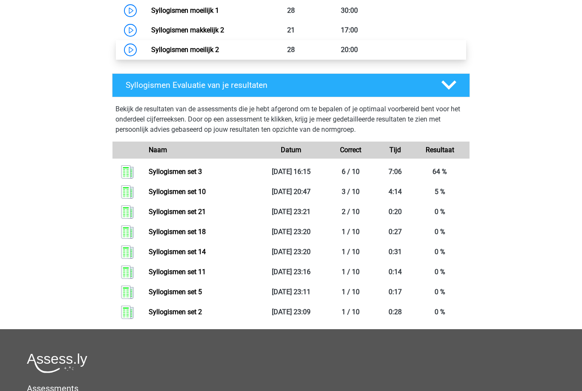
click at [219, 54] on link "Syllogismen moeilijk 2" at bounding box center [185, 50] width 68 height 8
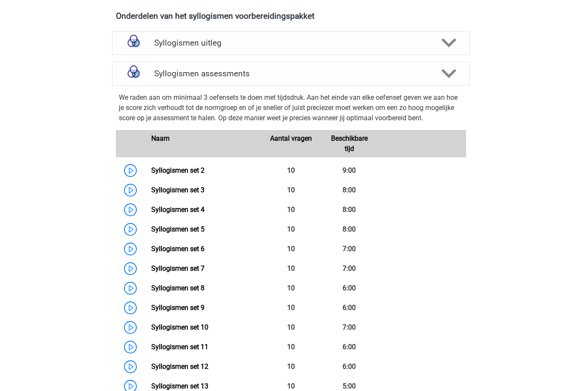
scroll to position [291, 0]
click at [192, 211] on link "Syllogismen set 4" at bounding box center [177, 209] width 53 height 8
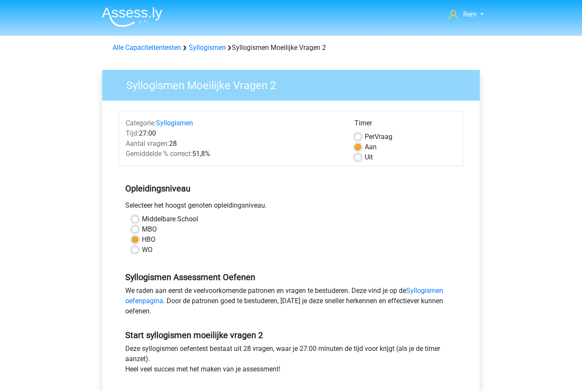
scroll to position [466, 0]
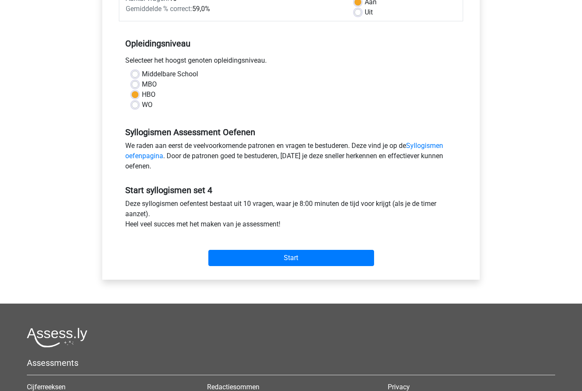
scroll to position [156, 0]
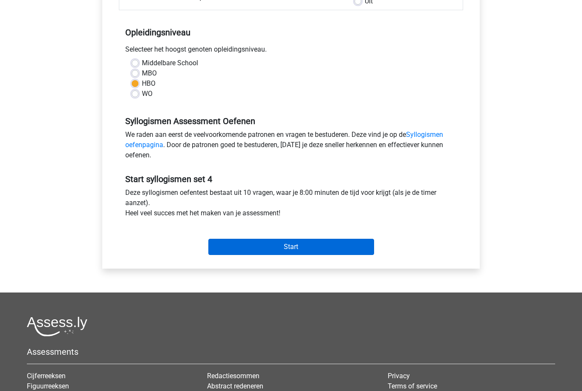
click at [356, 252] on input "Start" at bounding box center [291, 247] width 166 height 16
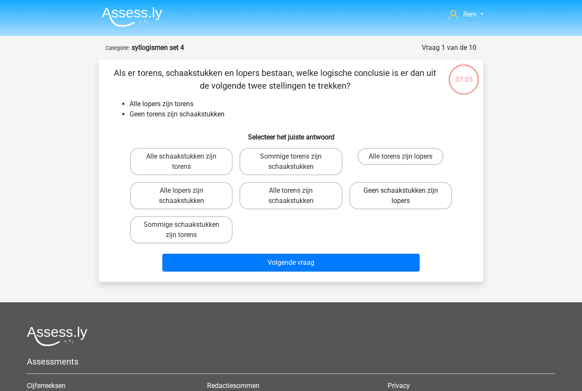
click at [414, 196] on label "Geen schaakstukken zijn lopers" at bounding box center [400, 195] width 103 height 27
click at [406, 196] on input "Geen schaakstukken zijn lopers" at bounding box center [404, 193] width 6 height 6
radio input "true"
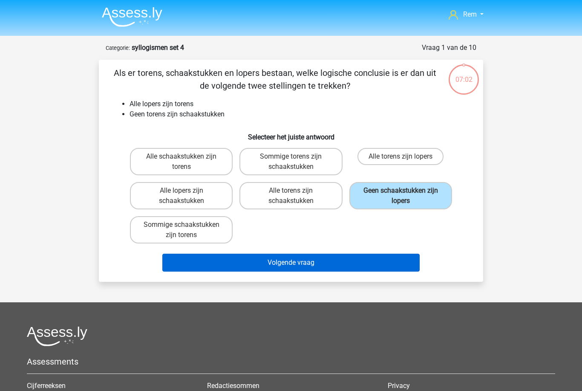
click at [365, 268] on button "Volgende vraag" at bounding box center [291, 263] width 258 height 18
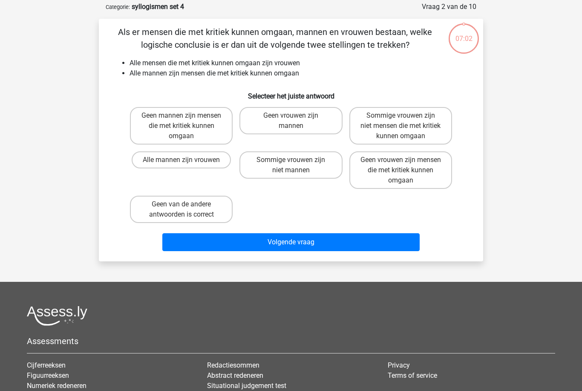
scroll to position [43, 0]
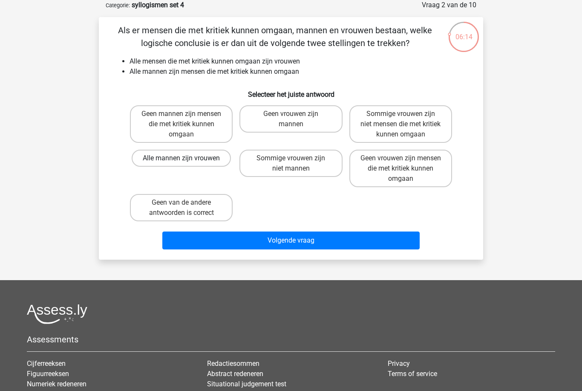
click at [184, 158] on label "Alle mannen zijn vrouwen" at bounding box center [181, 158] width 99 height 17
click at [184, 158] on input "Alle mannen zijn vrouwen" at bounding box center [185, 161] width 6 height 6
radio input "true"
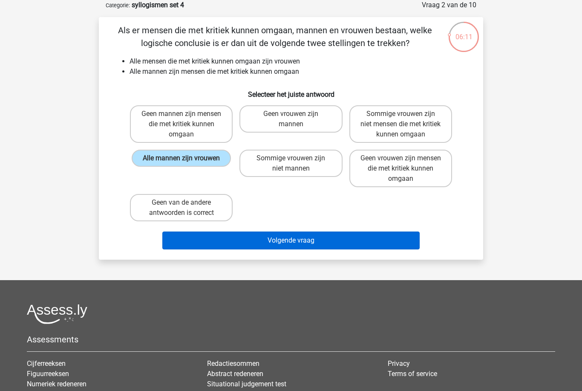
click at [294, 240] on button "Volgende vraag" at bounding box center [291, 240] width 258 height 18
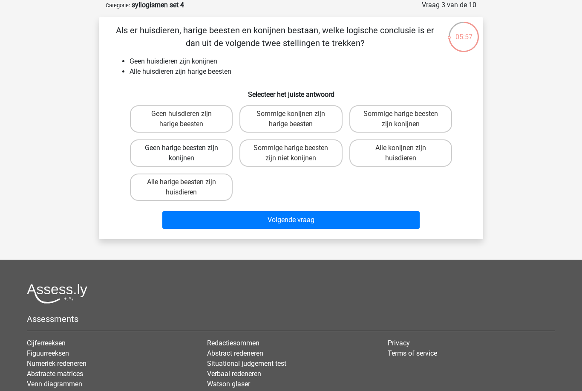
click at [189, 159] on label "Geen harige beesten zijn konijnen" at bounding box center [181, 152] width 103 height 27
click at [187, 153] on input "Geen harige beesten zijn konijnen" at bounding box center [185, 151] width 6 height 6
radio input "true"
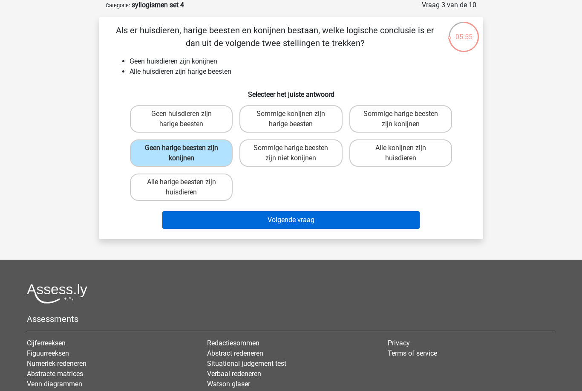
click at [251, 220] on button "Volgende vraag" at bounding box center [291, 220] width 258 height 18
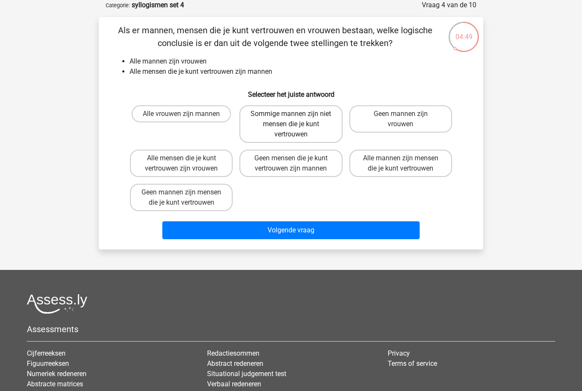
click at [323, 118] on label "Sommige mannen zijn niet mensen die je kunt vertrouwen" at bounding box center [290, 123] width 103 height 37
click at [297, 118] on input "Sommige mannen zijn niet mensen die je kunt vertrouwen" at bounding box center [294, 117] width 6 height 6
radio input "true"
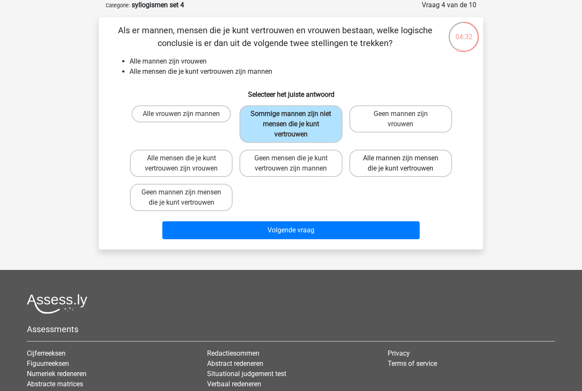
click at [411, 161] on label "Alle mannen zijn mensen die je kunt vertrouwen" at bounding box center [400, 163] width 103 height 27
click at [406, 161] on input "Alle mannen zijn mensen die je kunt vertrouwen" at bounding box center [404, 161] width 6 height 6
radio input "true"
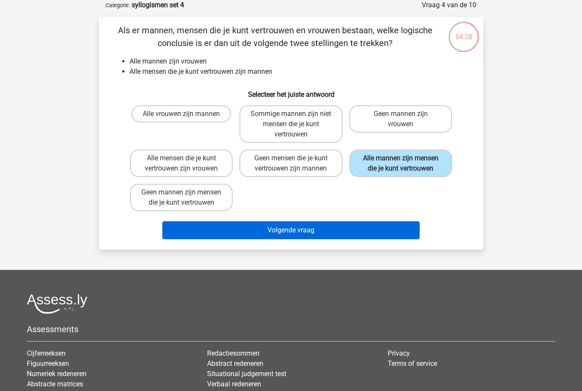
click at [390, 234] on button "Volgende vraag" at bounding box center [291, 230] width 258 height 18
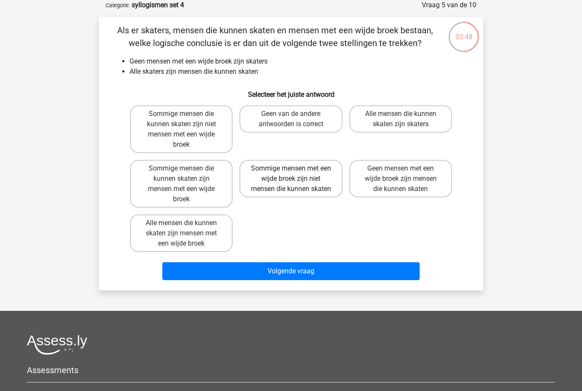
click at [316, 173] on label "Sommige mensen met een wijde broek zijn niet mensen die kunnen skaten" at bounding box center [290, 178] width 103 height 37
click at [297, 173] on input "Sommige mensen met een wijde broek zijn niet mensen die kunnen skaten" at bounding box center [294, 171] width 6 height 6
radio input "true"
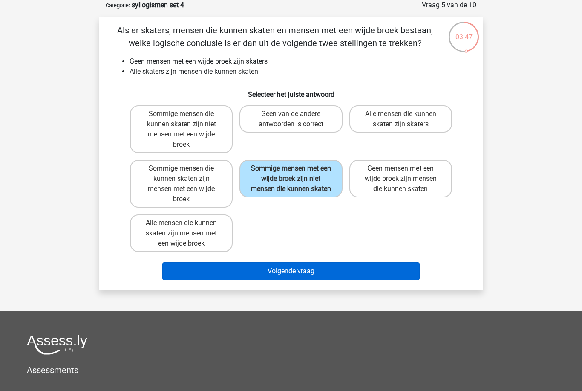
click at [334, 276] on button "Volgende vraag" at bounding box center [291, 271] width 258 height 18
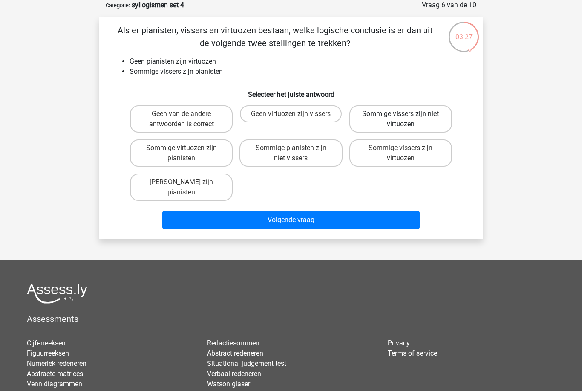
click at [438, 119] on label "Sommige vissers zijn niet virtuozen" at bounding box center [400, 118] width 103 height 27
click at [406, 119] on input "Sommige vissers zijn niet virtuozen" at bounding box center [404, 117] width 6 height 6
radio input "true"
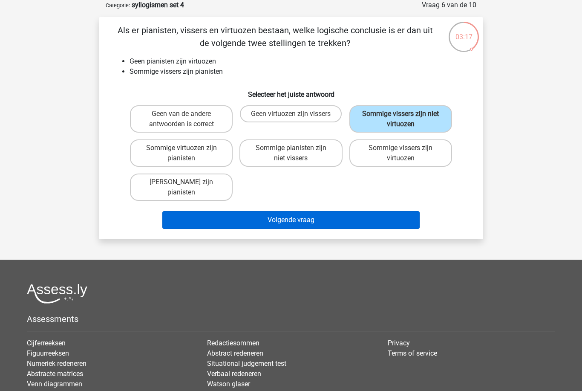
click at [394, 215] on button "Volgende vraag" at bounding box center [291, 220] width 258 height 18
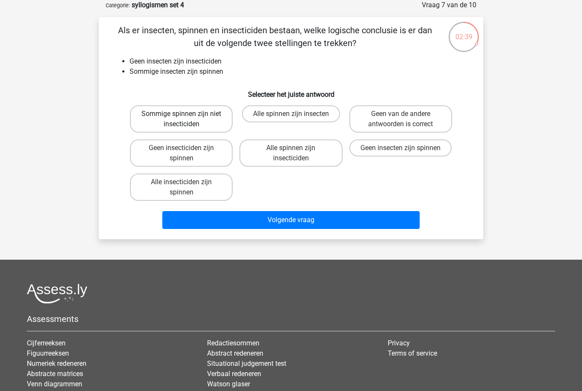
click at [220, 126] on label "Sommige spinnen zijn niet insecticiden" at bounding box center [181, 118] width 103 height 27
click at [187, 119] on input "Sommige spinnen zijn niet insecticiden" at bounding box center [185, 117] width 6 height 6
radio input "true"
click at [275, 235] on div "Als er insecten, spinnen en insecticiden bestaan, welke logische conclusie is e…" at bounding box center [291, 128] width 384 height 222
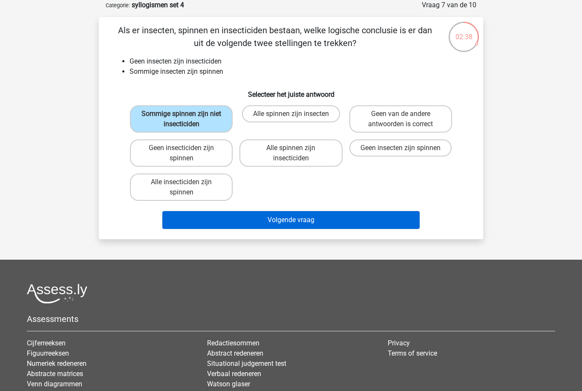
click at [276, 222] on button "Volgende vraag" at bounding box center [291, 220] width 258 height 18
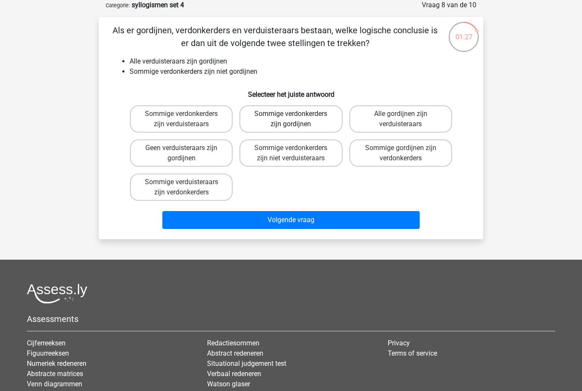
click at [321, 123] on label "Sommige verdonkerders zijn gordijnen" at bounding box center [290, 118] width 103 height 27
click at [297, 119] on input "Sommige verdonkerders zijn gordijnen" at bounding box center [294, 117] width 6 height 6
radio input "true"
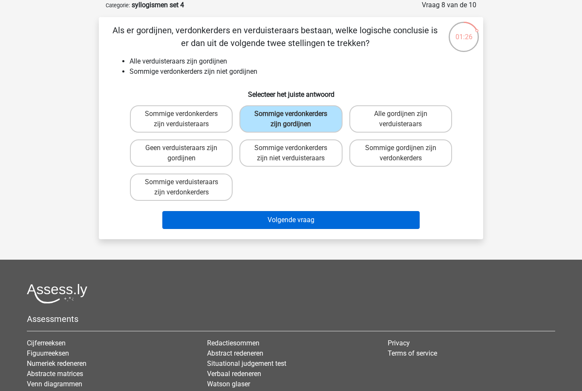
click at [338, 224] on button "Volgende vraag" at bounding box center [291, 220] width 258 height 18
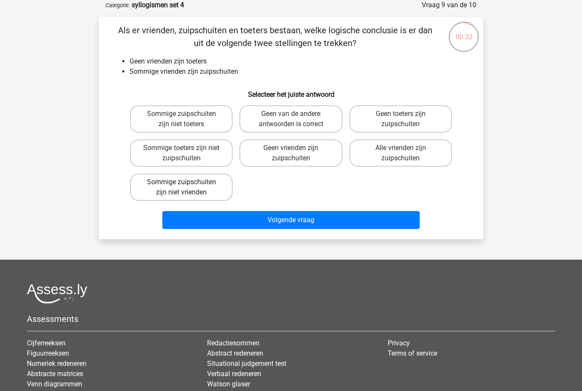
click at [214, 182] on label "Sommige zuipschuiten zijn niet vrienden" at bounding box center [181, 186] width 103 height 27
click at [187, 182] on input "Sommige zuipschuiten zijn niet vrienden" at bounding box center [185, 185] width 6 height 6
radio input "true"
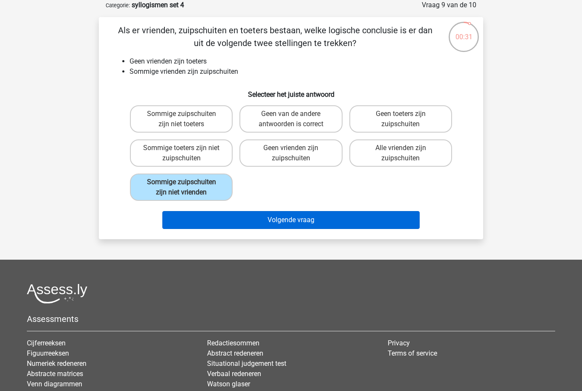
click at [324, 228] on button "Volgende vraag" at bounding box center [291, 220] width 258 height 18
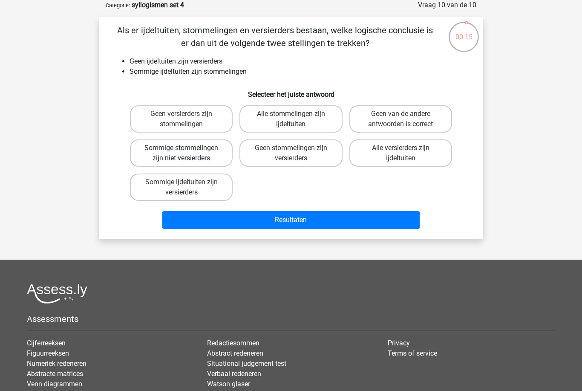
click at [217, 150] on label "Sommige stommelingen zijn niet versierders" at bounding box center [181, 152] width 103 height 27
click at [187, 150] on input "Sommige stommelingen zijn niet versierders" at bounding box center [185, 151] width 6 height 6
radio input "true"
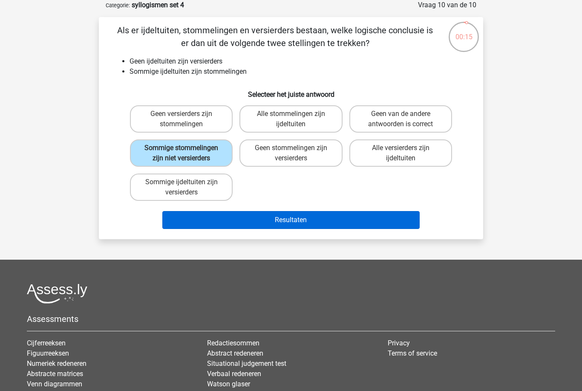
click at [259, 223] on button "Resultaten" at bounding box center [291, 220] width 258 height 18
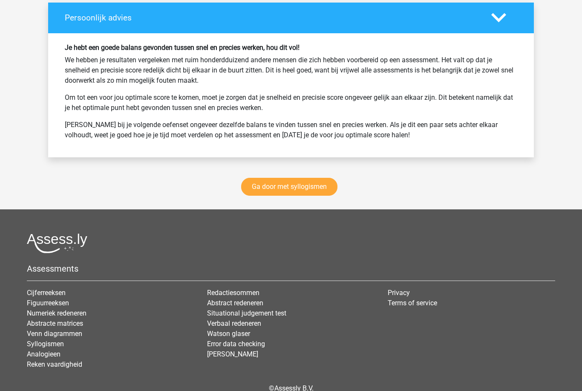
scroll to position [1136, 0]
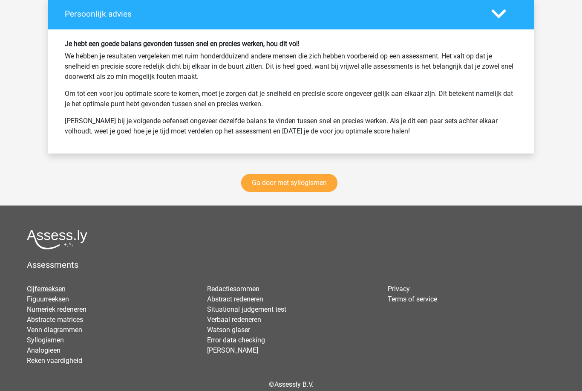
click at [62, 290] on link "Cijferreeksen" at bounding box center [46, 289] width 39 height 8
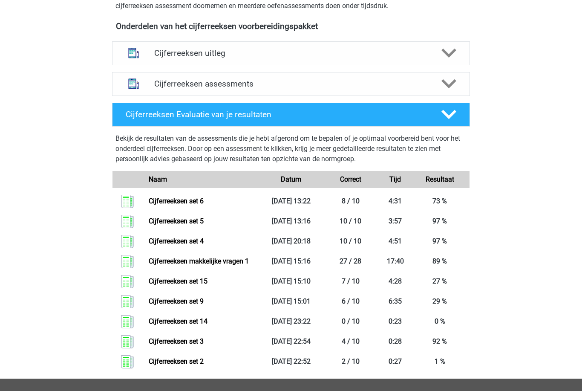
scroll to position [386, 0]
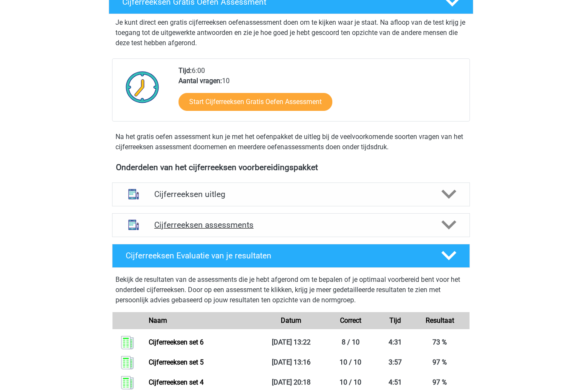
click at [451, 230] on polygon at bounding box center [448, 225] width 15 height 9
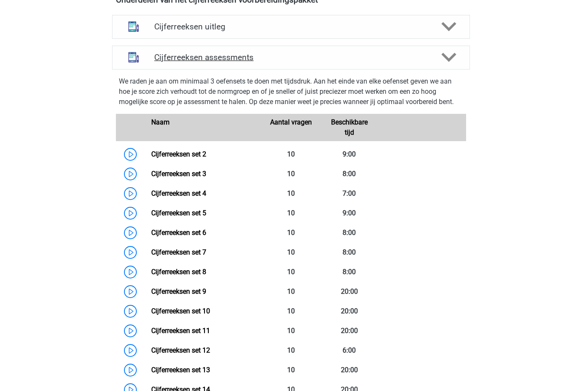
scroll to position [335, 0]
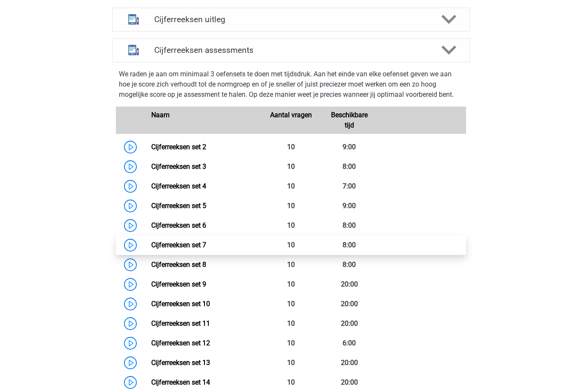
click at [189, 249] on link "Cijferreeksen set 7" at bounding box center [178, 245] width 55 height 8
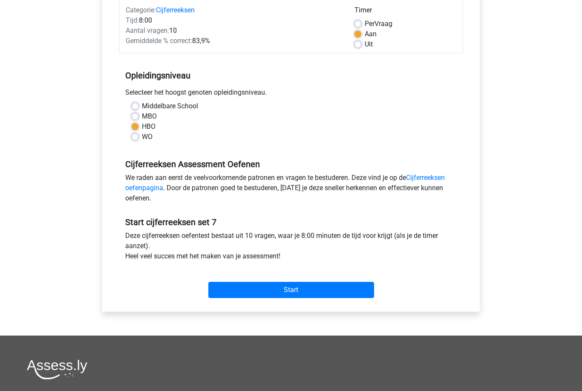
scroll to position [85, 0]
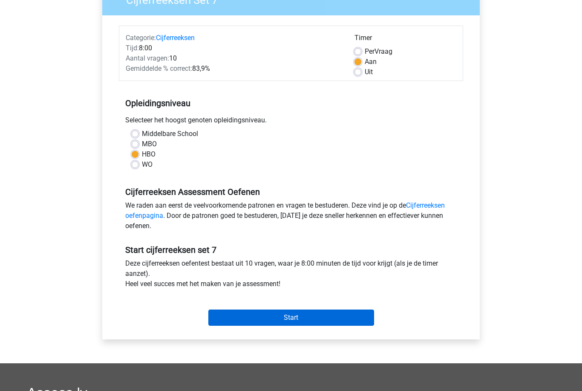
click at [322, 320] on input "Start" at bounding box center [291, 318] width 166 height 16
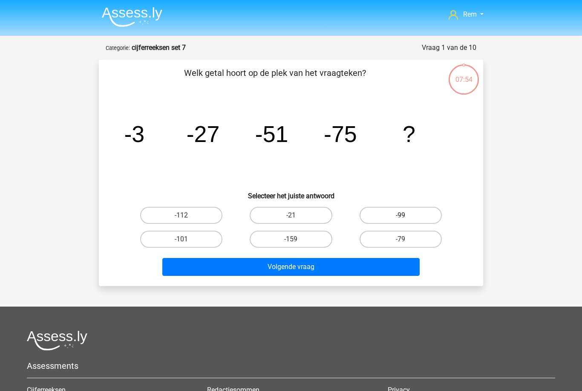
click at [398, 214] on label "-99" at bounding box center [401, 215] width 82 height 17
click at [401, 215] on input "-99" at bounding box center [404, 218] width 6 height 6
radio input "true"
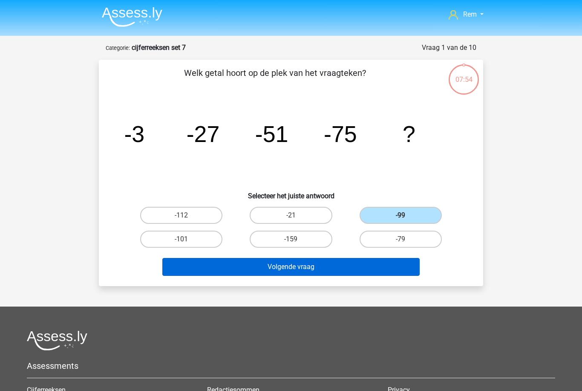
click at [385, 267] on button "Volgende vraag" at bounding box center [291, 267] width 258 height 18
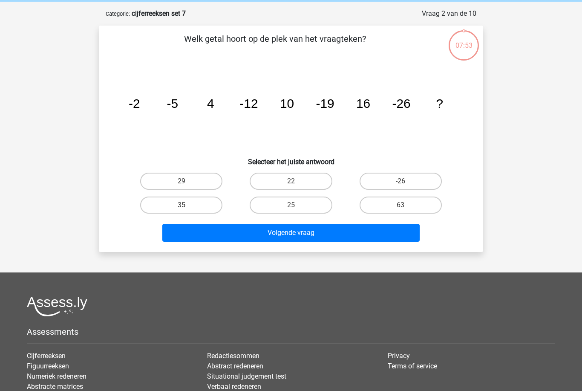
scroll to position [43, 0]
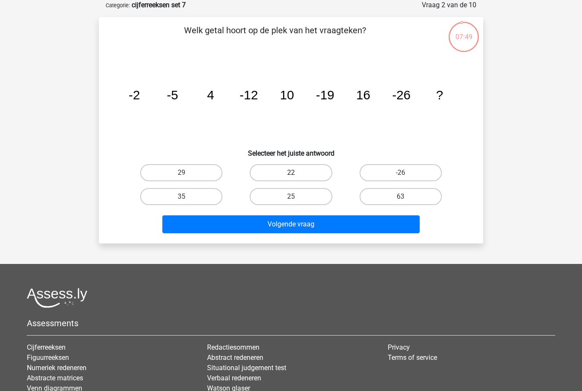
click at [322, 172] on label "22" at bounding box center [291, 172] width 82 height 17
click at [297, 173] on input "22" at bounding box center [294, 176] width 6 height 6
radio input "true"
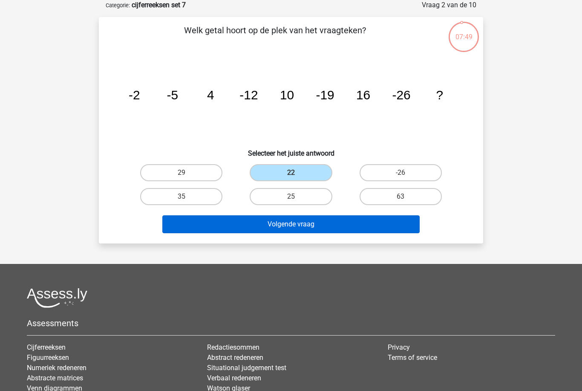
click at [342, 230] on button "Volgende vraag" at bounding box center [291, 224] width 258 height 18
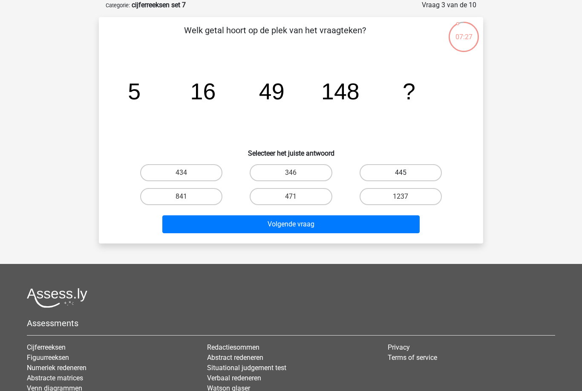
click at [390, 176] on label "445" at bounding box center [401, 172] width 82 height 17
click at [401, 176] on input "445" at bounding box center [404, 176] width 6 height 6
radio input "true"
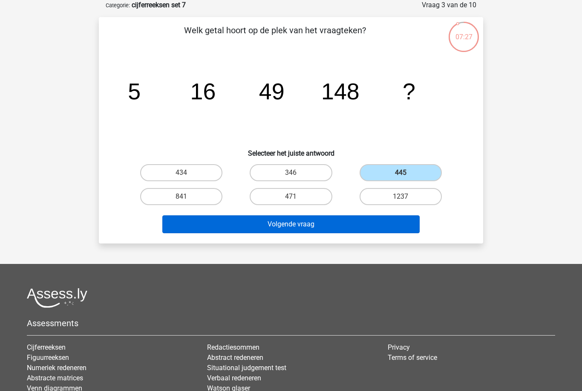
click at [372, 226] on button "Volgende vraag" at bounding box center [291, 224] width 258 height 18
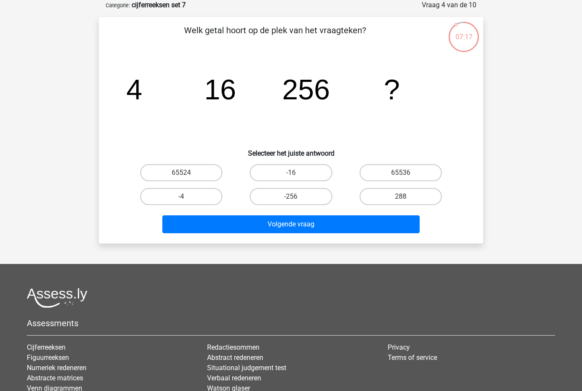
click at [402, 177] on input "65536" at bounding box center [404, 176] width 6 height 6
radio input "true"
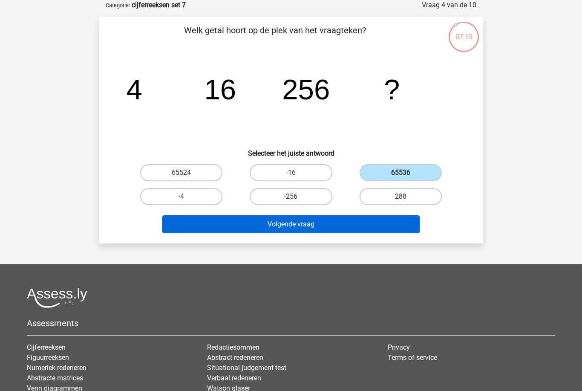
click at [370, 228] on button "Volgende vraag" at bounding box center [291, 224] width 258 height 18
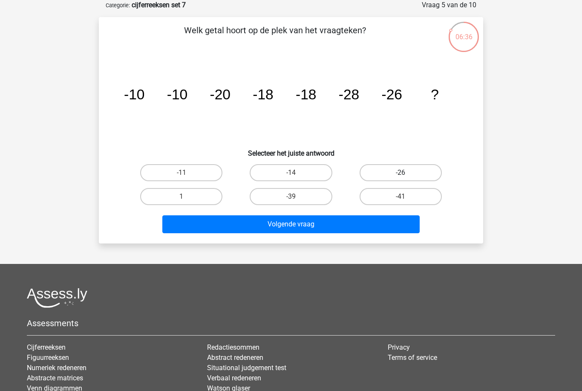
click at [393, 176] on label "-26" at bounding box center [401, 172] width 82 height 17
click at [401, 176] on input "-26" at bounding box center [404, 176] width 6 height 6
radio input "true"
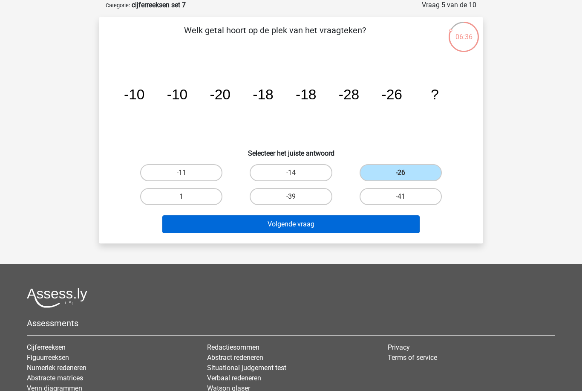
click at [373, 227] on button "Volgende vraag" at bounding box center [291, 224] width 258 height 18
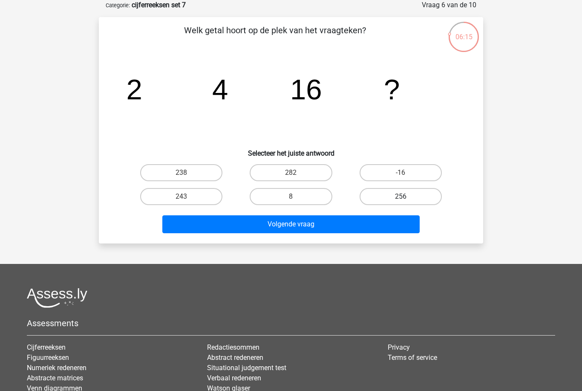
click at [433, 197] on label "256" at bounding box center [401, 196] width 82 height 17
click at [406, 197] on input "256" at bounding box center [404, 199] width 6 height 6
radio input "true"
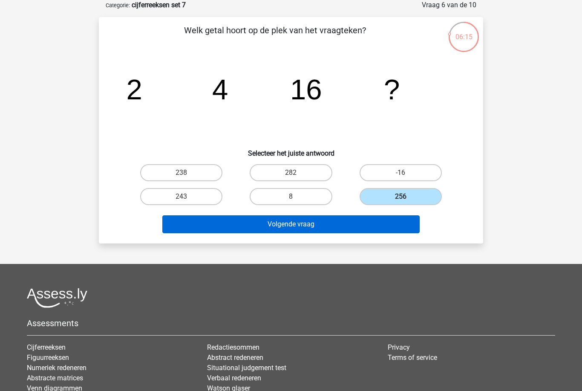
click at [406, 224] on button "Volgende vraag" at bounding box center [291, 224] width 258 height 18
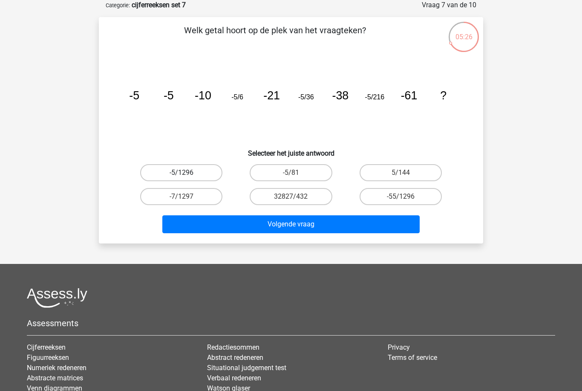
click at [216, 175] on label "-5/1296" at bounding box center [181, 172] width 82 height 17
click at [187, 175] on input "-5/1296" at bounding box center [185, 176] width 6 height 6
radio input "true"
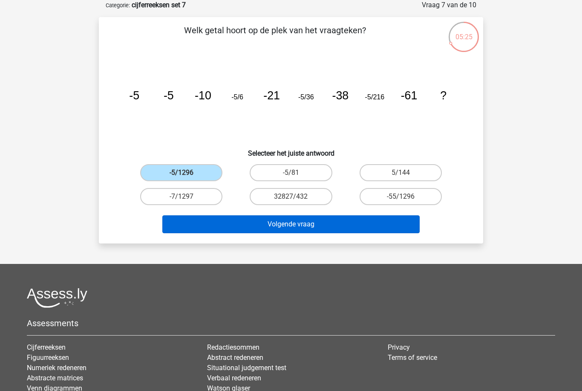
click at [260, 231] on button "Volgende vraag" at bounding box center [291, 224] width 258 height 18
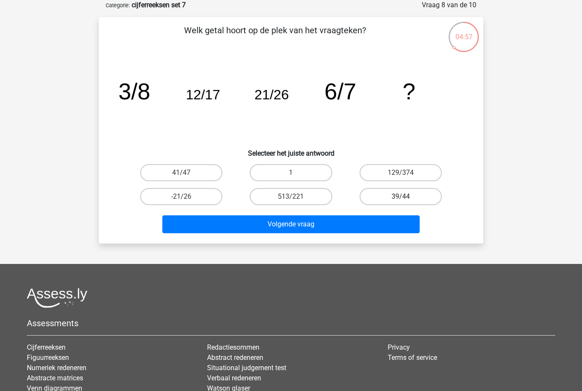
click at [420, 197] on label "39/44" at bounding box center [401, 196] width 82 height 17
click at [406, 197] on input "39/44" at bounding box center [404, 199] width 6 height 6
radio input "true"
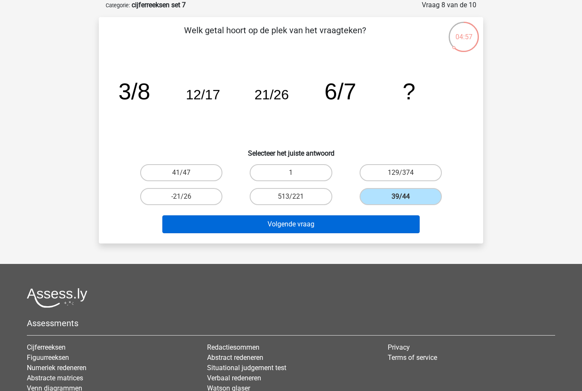
click at [397, 224] on button "Volgende vraag" at bounding box center [291, 224] width 258 height 18
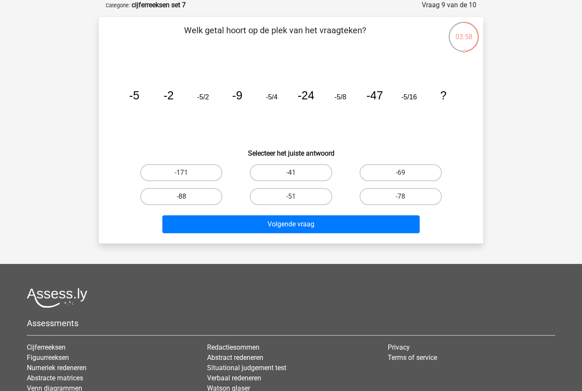
click at [214, 198] on label "-88" at bounding box center [181, 196] width 82 height 17
click at [187, 198] on input "-88" at bounding box center [185, 199] width 6 height 6
radio input "true"
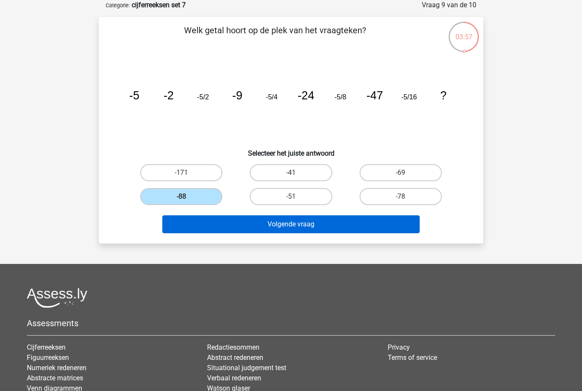
click at [279, 228] on button "Volgende vraag" at bounding box center [291, 224] width 258 height 18
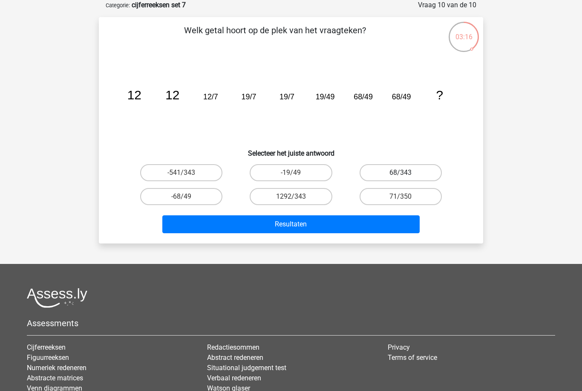
click at [418, 173] on label "68/343" at bounding box center [401, 172] width 82 height 17
click at [406, 173] on input "68/343" at bounding box center [404, 176] width 6 height 6
radio input "true"
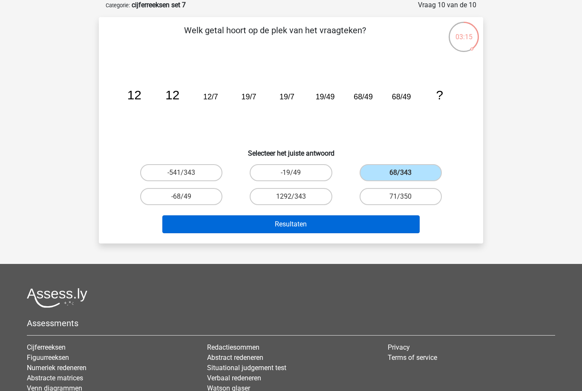
click at [394, 227] on button "Resultaten" at bounding box center [291, 224] width 258 height 18
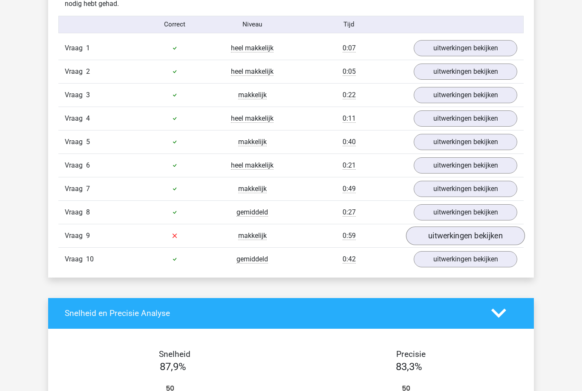
click at [446, 232] on link "uitwerkingen bekijken" at bounding box center [465, 236] width 119 height 19
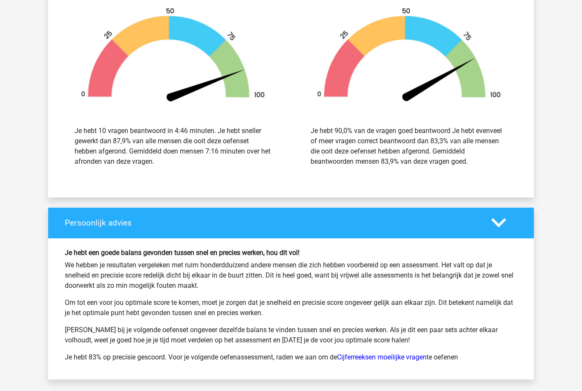
scroll to position [1361, 0]
